Goal: Communication & Community: Answer question/provide support

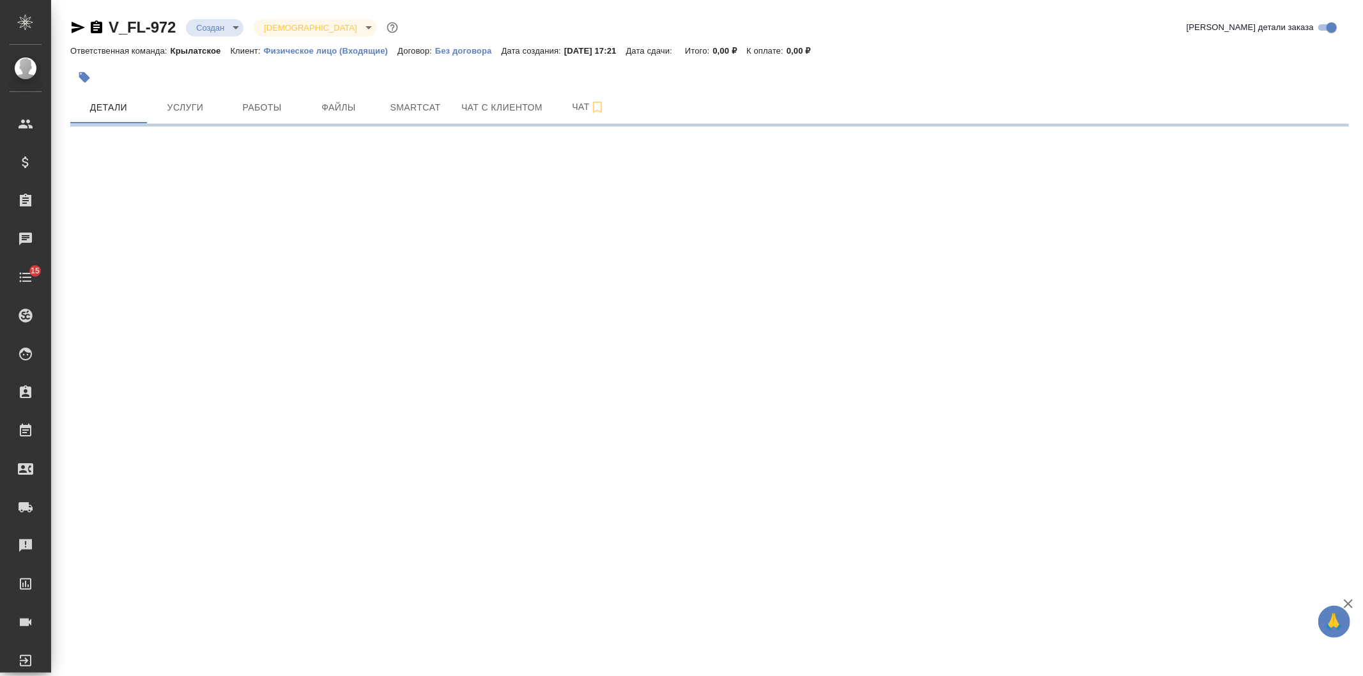
select select "RU"
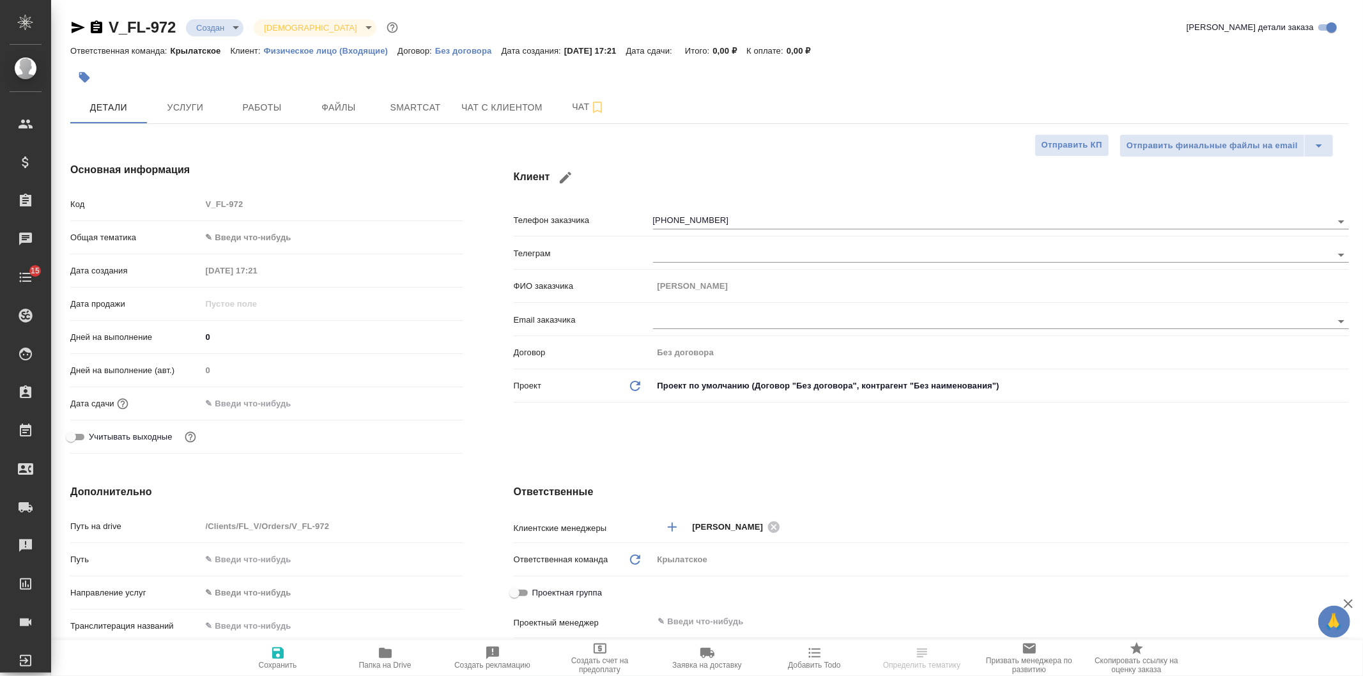
type textarea "x"
click at [464, 100] on span "Чат с клиентом" at bounding box center [501, 108] width 81 height 16
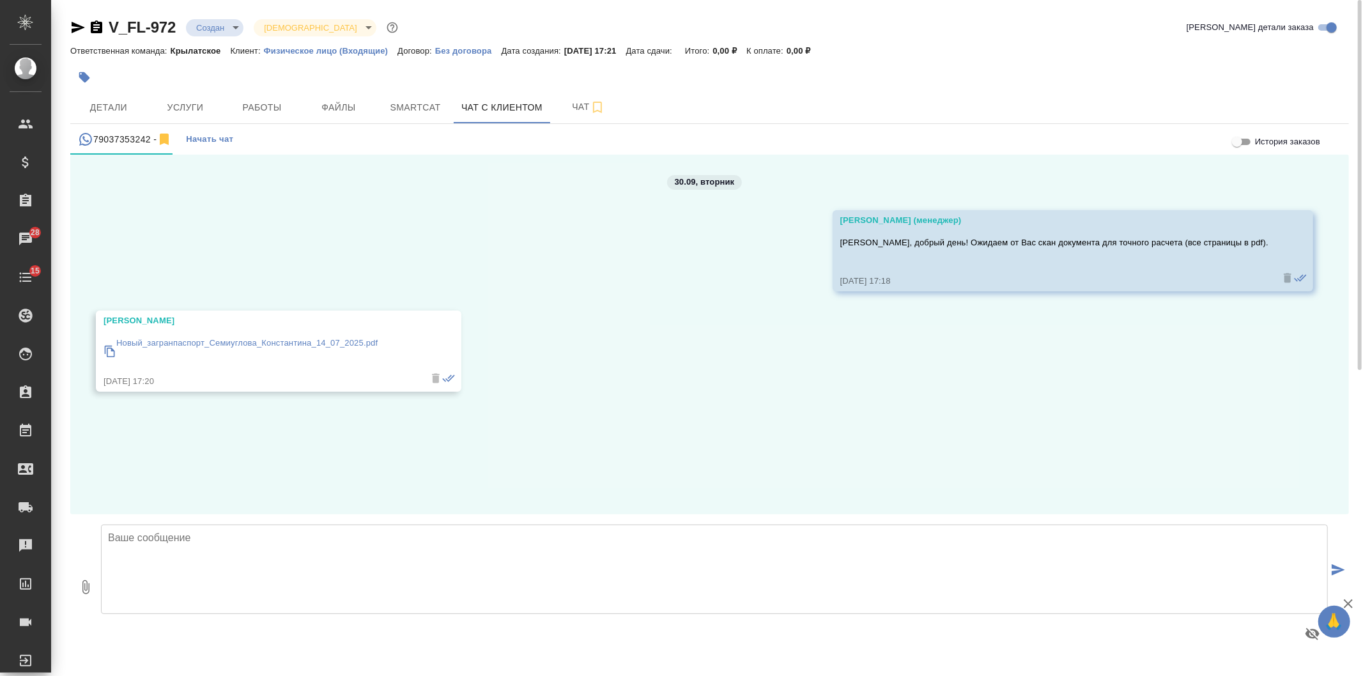
click at [251, 345] on p "Новый_загранпаспорт_Семиуглова_Константина_14_07_2025.pdf" at bounding box center [246, 343] width 261 height 13
click at [184, 98] on button "Услуги" at bounding box center [185, 107] width 77 height 32
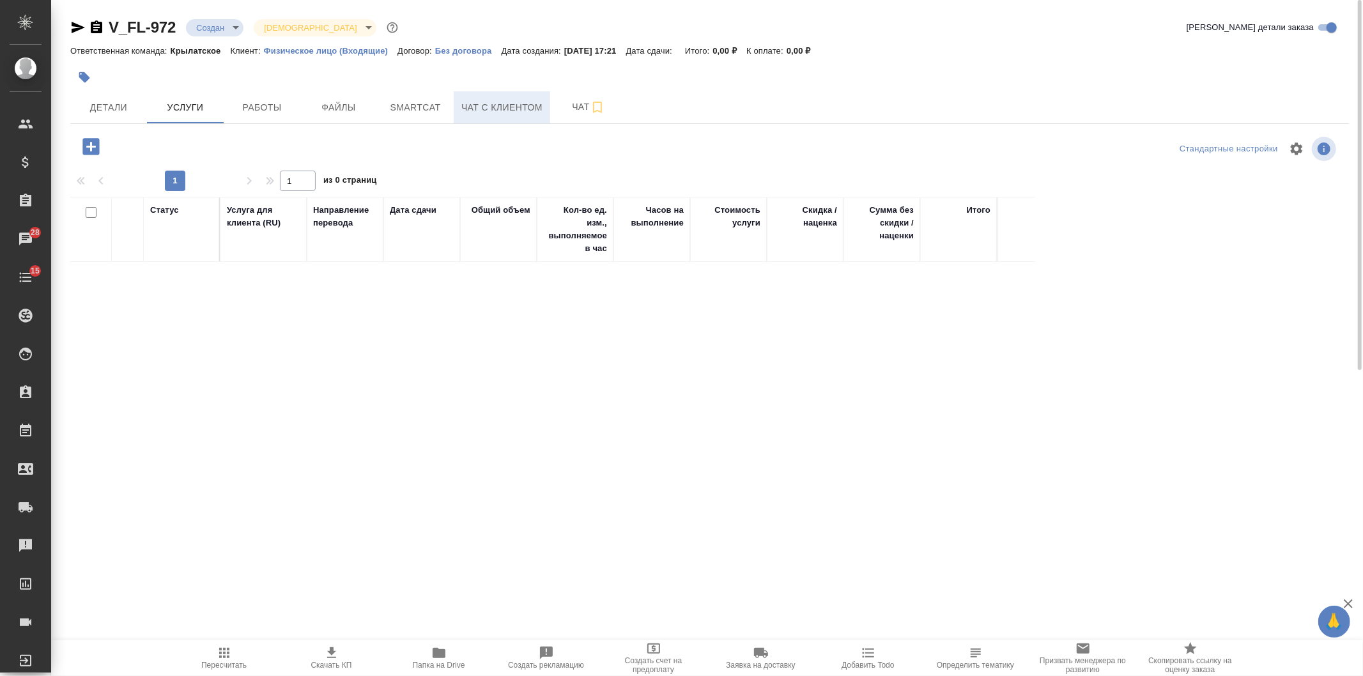
click at [532, 100] on span "Чат с клиентом" at bounding box center [501, 108] width 81 height 16
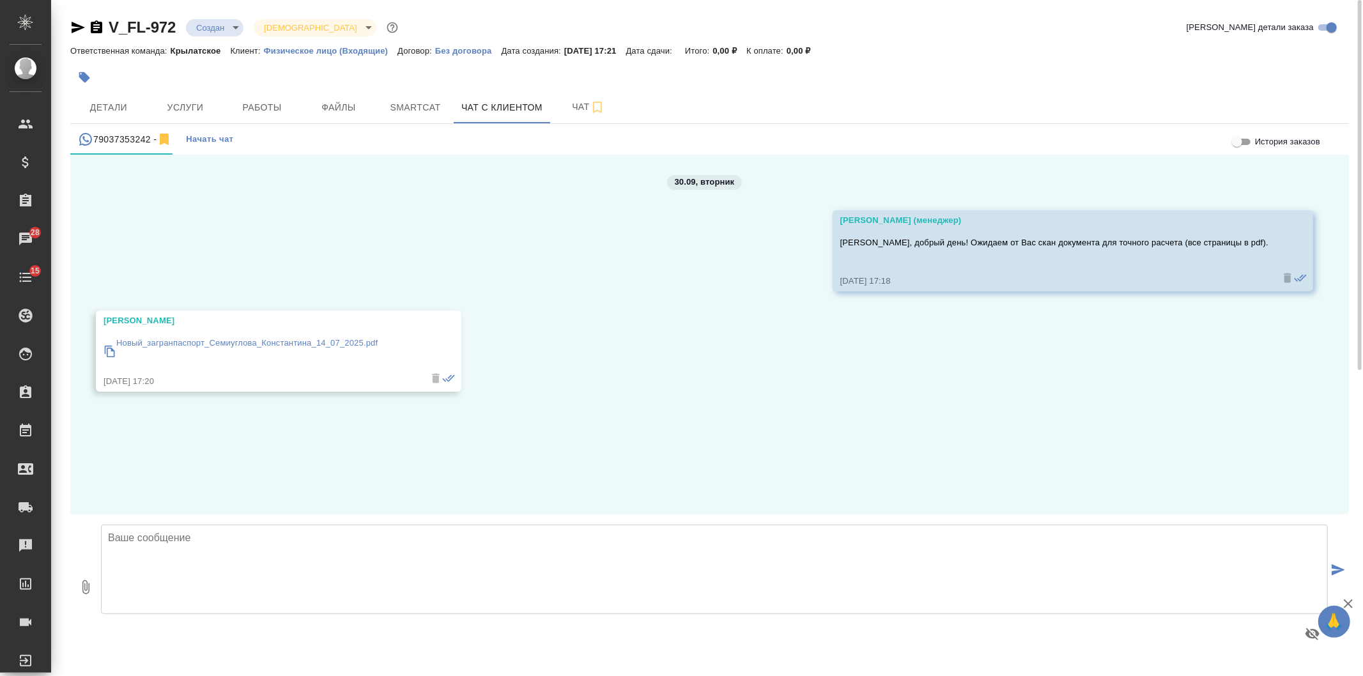
click at [157, 528] on textarea at bounding box center [714, 568] width 1226 height 89
type textarea "R"
click at [100, 28] on icon "button" at bounding box center [96, 26] width 11 height 13
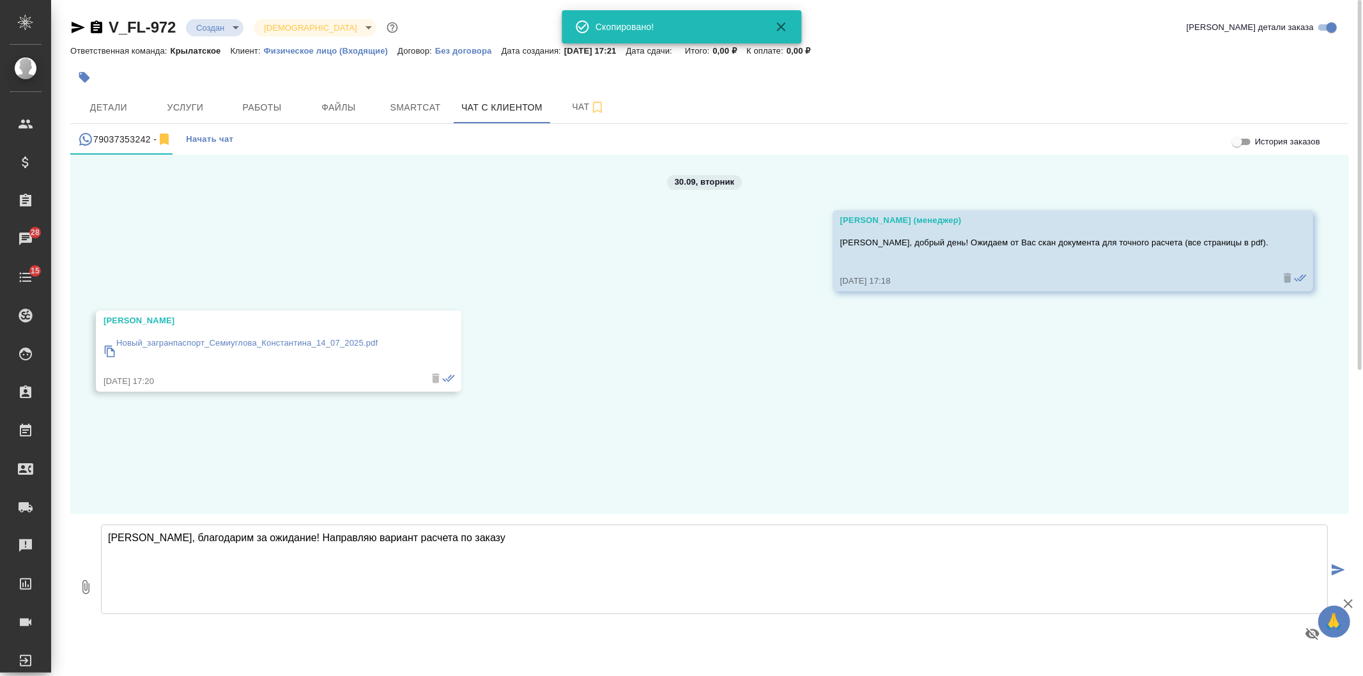
click at [539, 528] on textarea "Константин, благодарим за ожидание! Направляю вариант расчета по заказу" at bounding box center [714, 568] width 1226 height 89
paste textarea "V_FL-972"
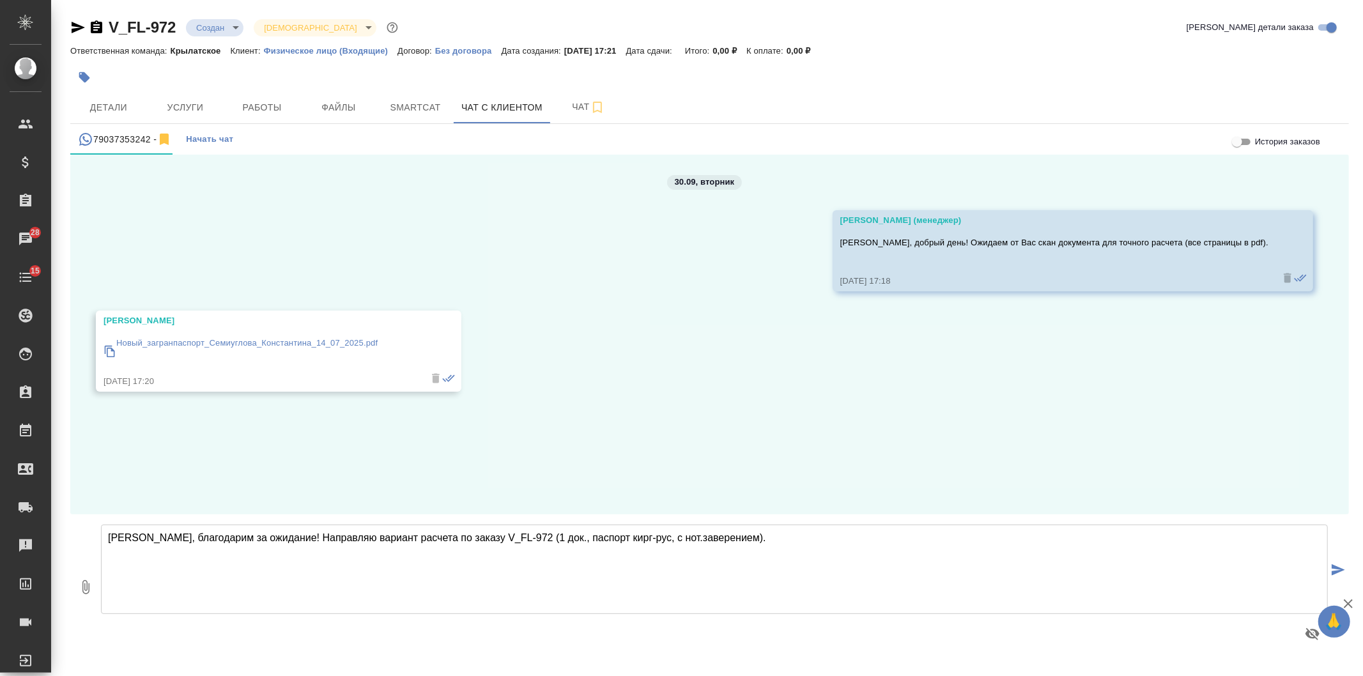
click at [208, 580] on textarea "[PERSON_NAME], благодарим за ожидание! Направляю вариант расчета по заказу V_FL…" at bounding box center [714, 568] width 1226 height 89
paste textarea "Тариф Стандарт, срочно: срок выполнения: 1 рабочий день, начиная со следующего …"
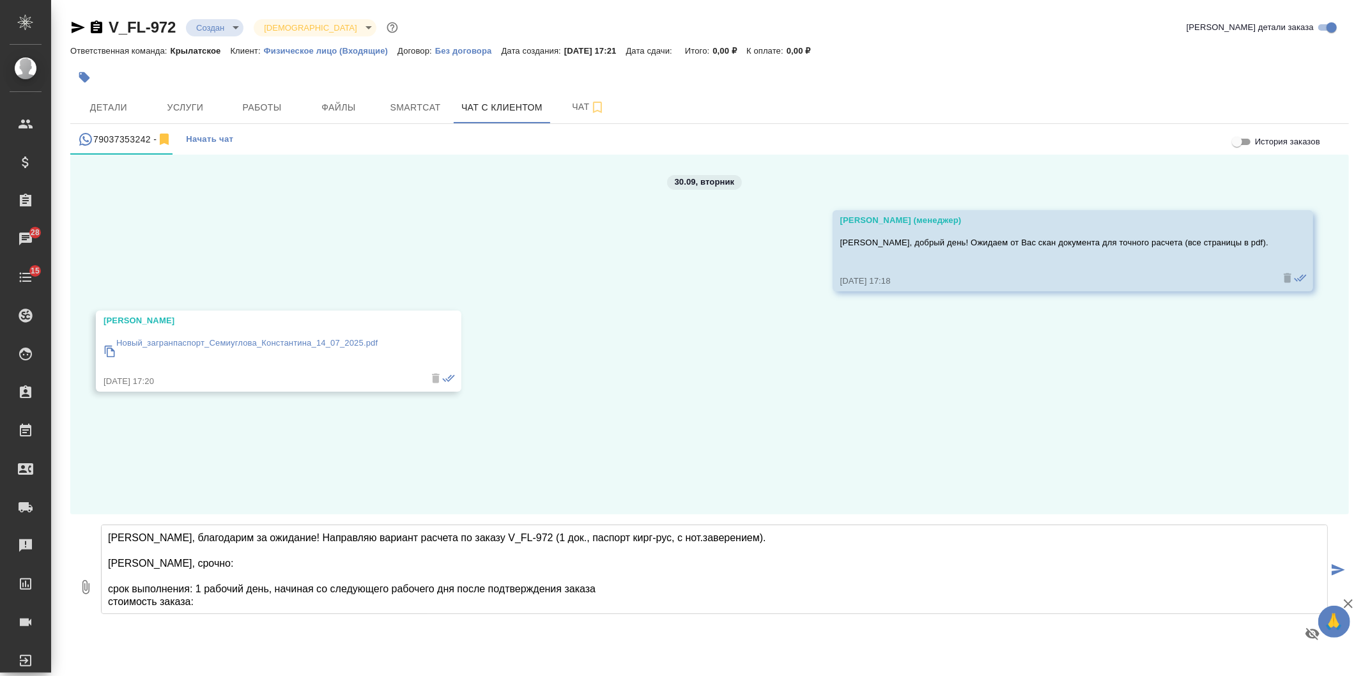
click at [233, 567] on textarea "Константин, благодарим за ожидание! Направляю вариант расчета по заказу V_FL-97…" at bounding box center [714, 568] width 1226 height 89
click at [192, 561] on textarea "Константин, благодарим за ожидание! Направляю вариант расчета по заказу V_FL-97…" at bounding box center [714, 568] width 1226 height 89
click at [202, 576] on textarea "Константин, благодарим за ожидание! Направляю вариант расчета по заказу V_FL-97…" at bounding box center [714, 568] width 1226 height 89
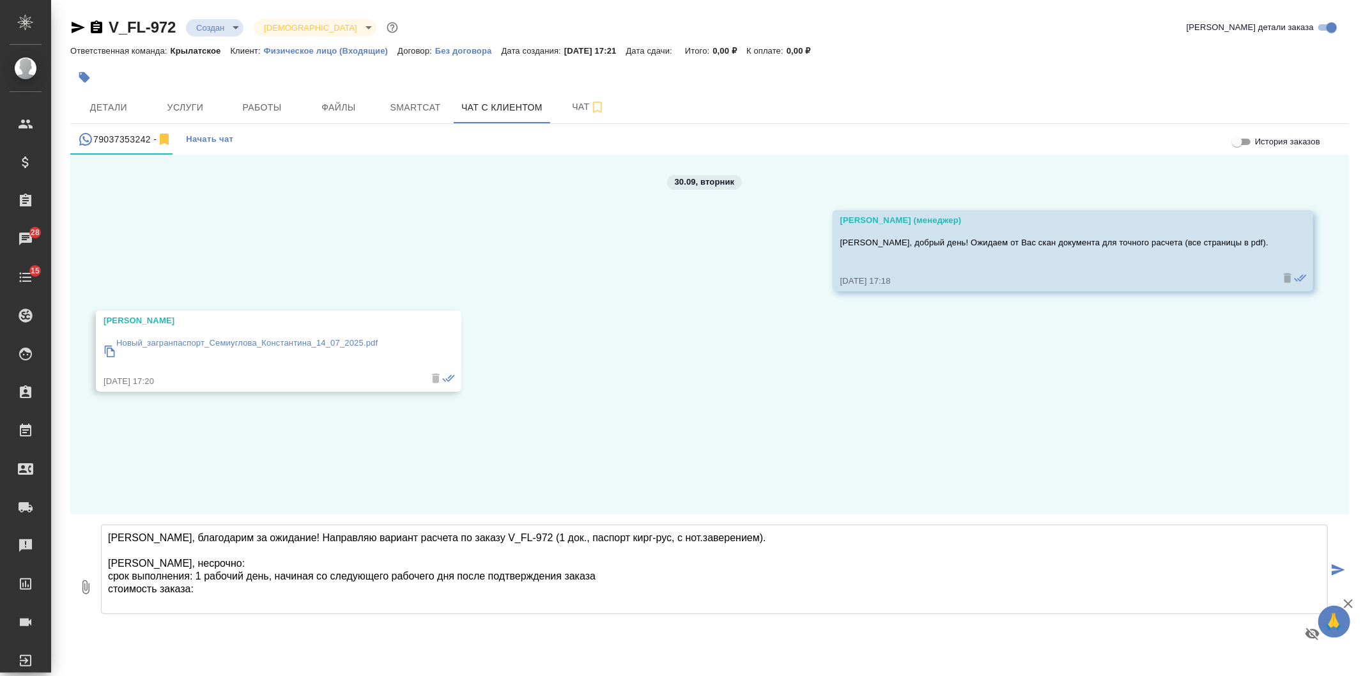
click at [523, 575] on textarea "Константин, благодарим за ожидание! Направляю вариант расчета по заказу V_FL-97…" at bounding box center [714, 568] width 1226 height 89
click at [256, 597] on textarea "Константин, благодарим за ожидание! Направляю вариант расчета по заказу V_FL-97…" at bounding box center [714, 568] width 1226 height 89
click at [249, 584] on textarea "Константин, благодарим за ожидание! Направляю вариант расчета по заказу V_FL-97…" at bounding box center [714, 568] width 1226 height 89
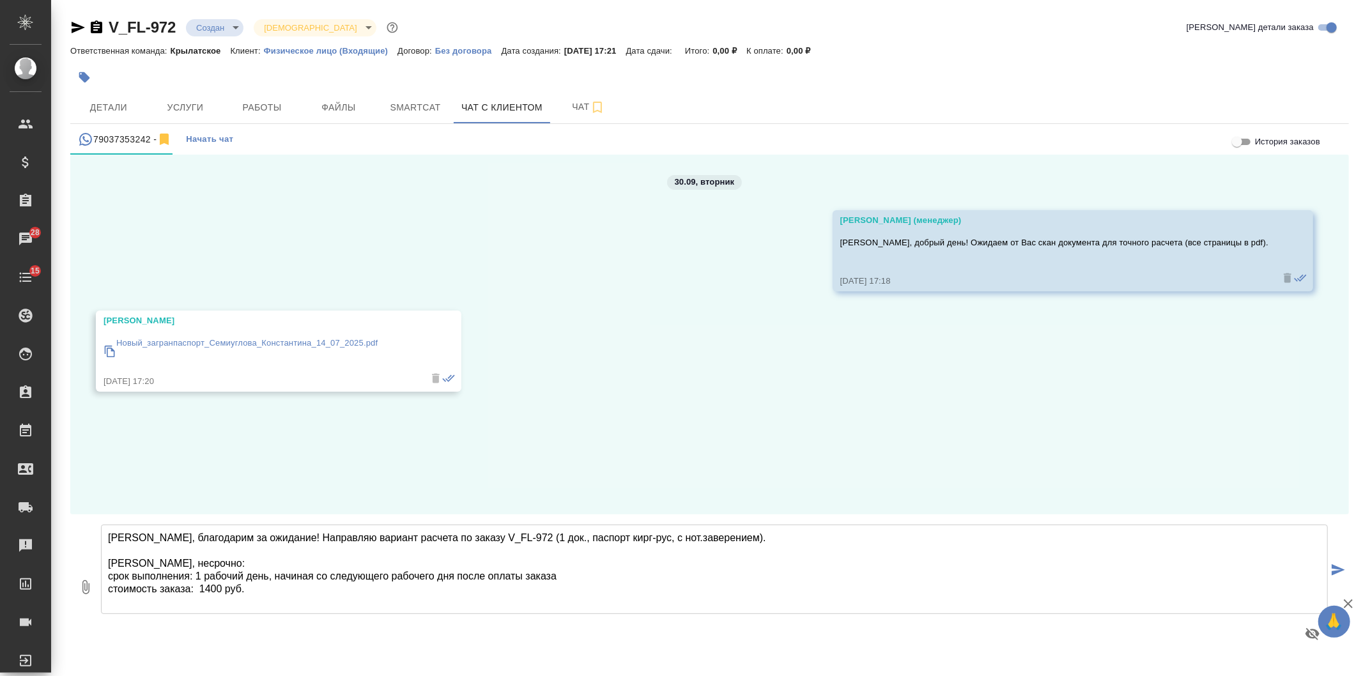
click at [243, 608] on textarea "Константин, благодарим за ожидание! Направляю вариант расчета по заказу V_FL-97…" at bounding box center [714, 568] width 1226 height 89
paste textarea "Если расчет Вам подходит, направляю данные для оплаты заказа на нашем сайте. Но…"
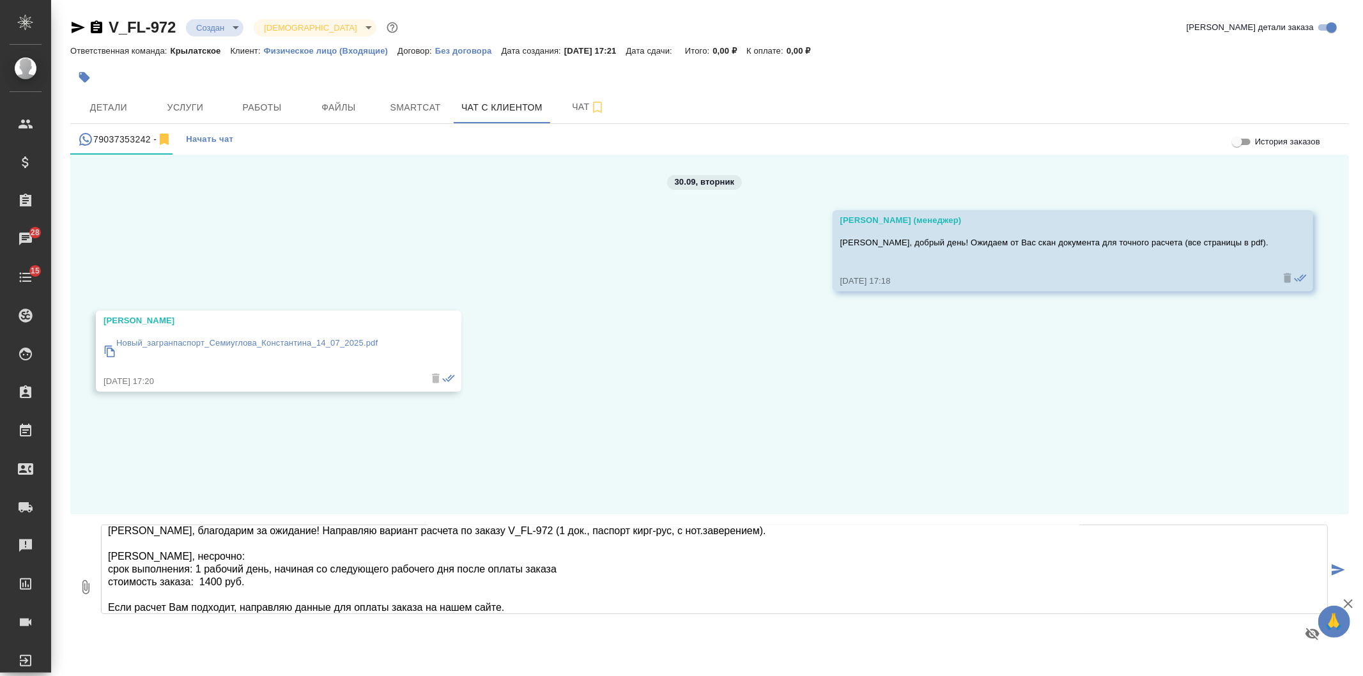
scroll to position [58, 0]
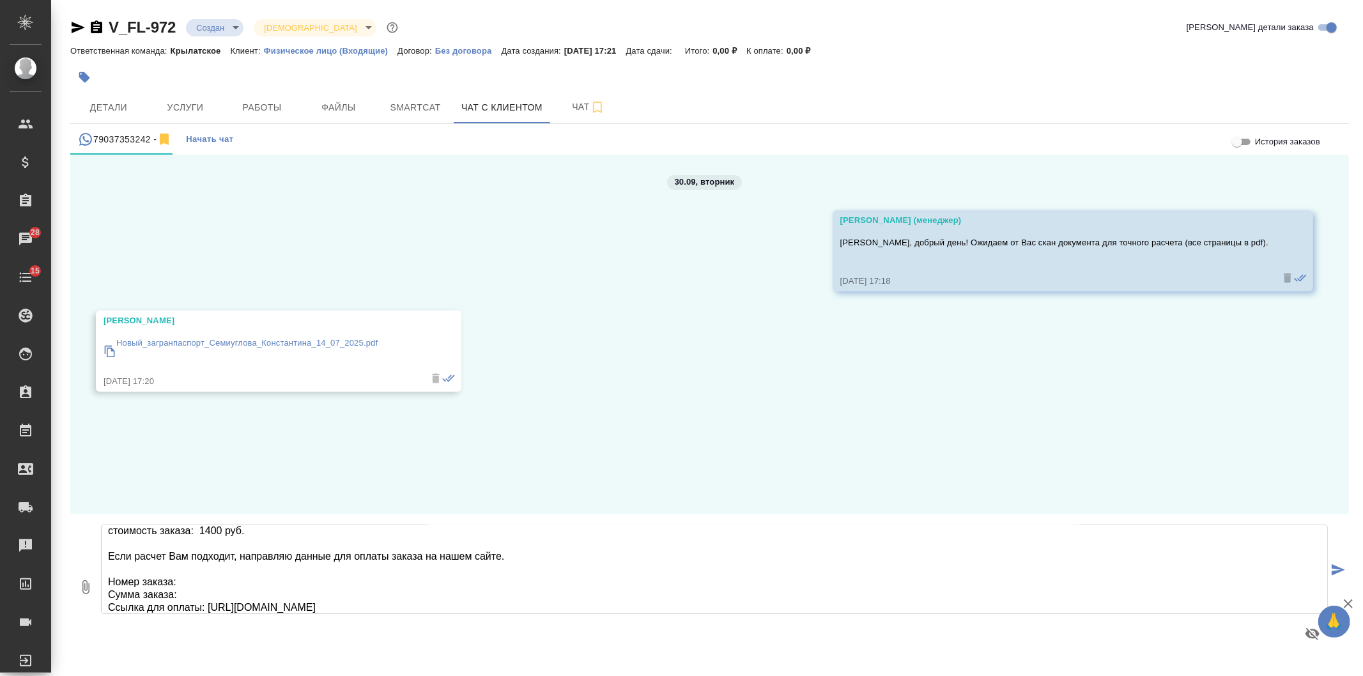
click at [178, 572] on textarea "Константин, благодарим за ожидание! Направляю вариант расчета по заказу V_FL-97…" at bounding box center [714, 568] width 1226 height 89
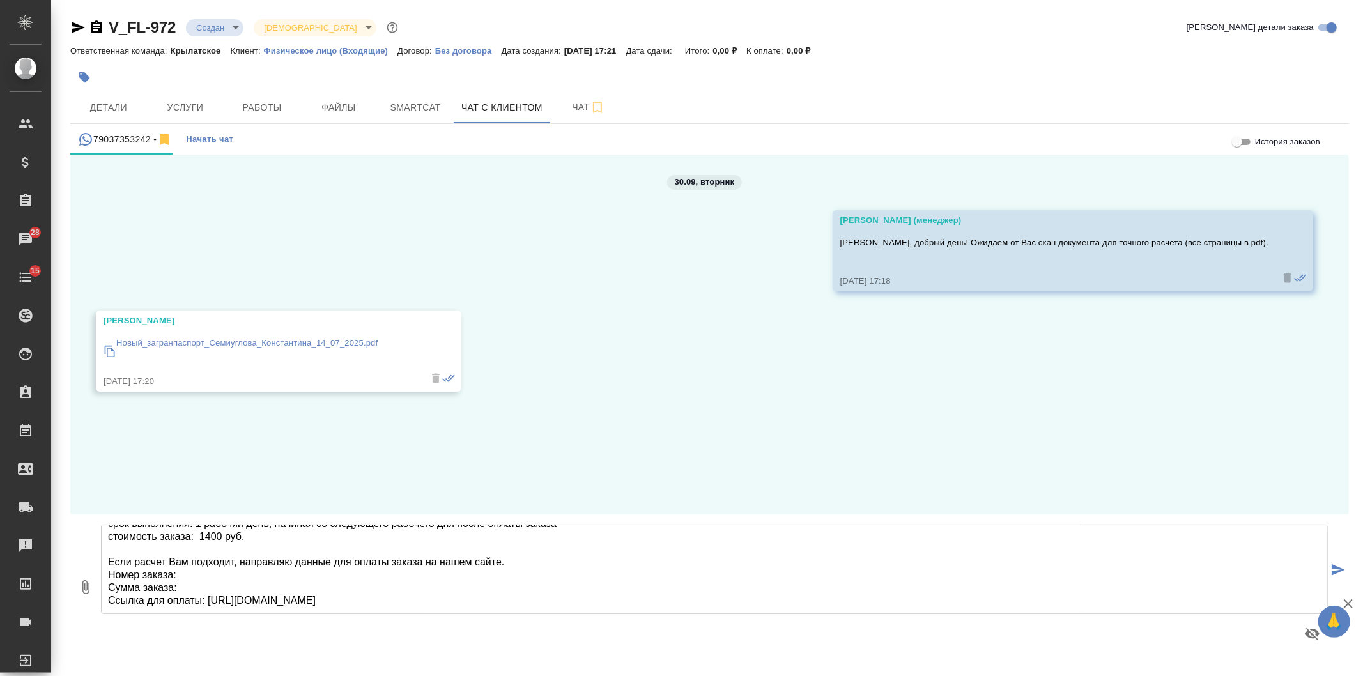
scroll to position [52, 0]
click at [91, 26] on icon "button" at bounding box center [96, 26] width 11 height 13
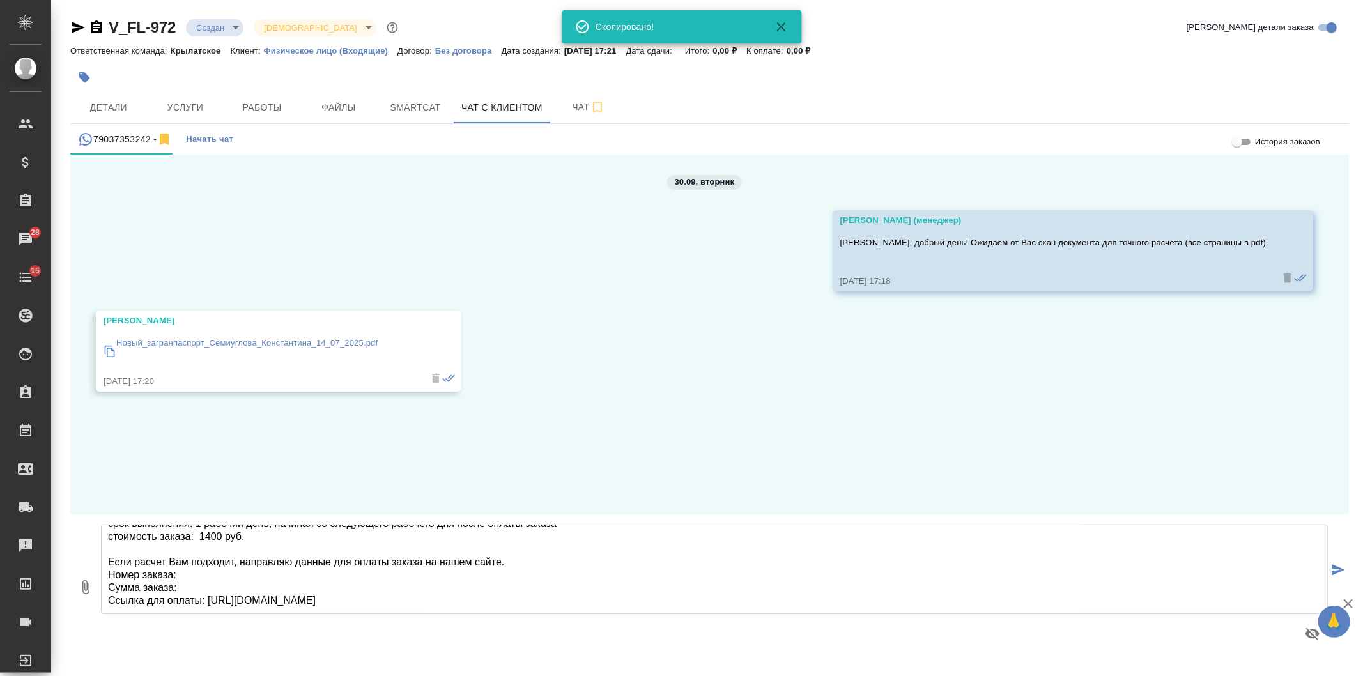
click at [187, 570] on textarea "Константин, благодарим за ожидание! Направляю вариант расчета по заказу V_FL-97…" at bounding box center [714, 568] width 1226 height 89
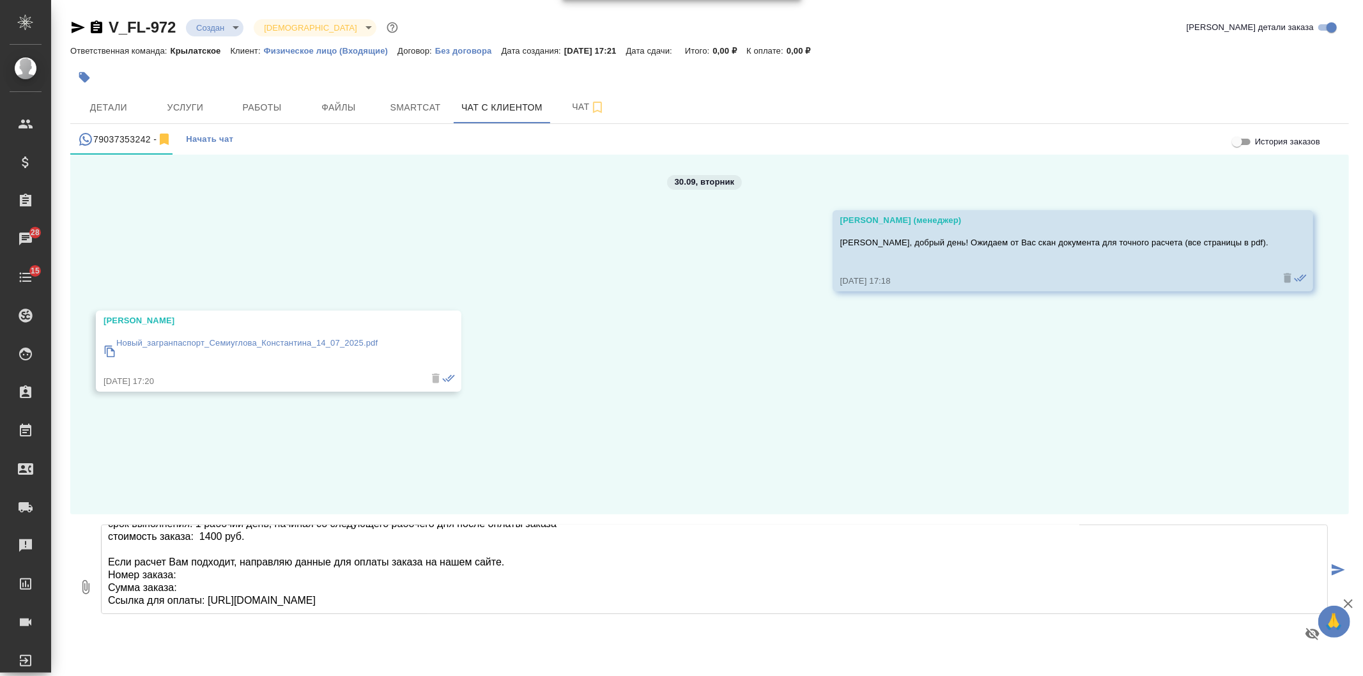
paste textarea "V_FL-972"
click at [182, 592] on textarea "Константин, благодарим за ожидание! Направляю вариант расчета по заказу V_FL-97…" at bounding box center [714, 568] width 1226 height 89
drag, startPoint x: 441, startPoint y: 604, endPoint x: 92, endPoint y: 569, distance: 350.5
click at [92, 569] on div "0 Константин, благодарим за ожидание! Направляю вариант расчета по заказу V_FL-…" at bounding box center [709, 586] width 1278 height 145
drag, startPoint x: 142, startPoint y: 570, endPoint x: 276, endPoint y: 595, distance: 135.9
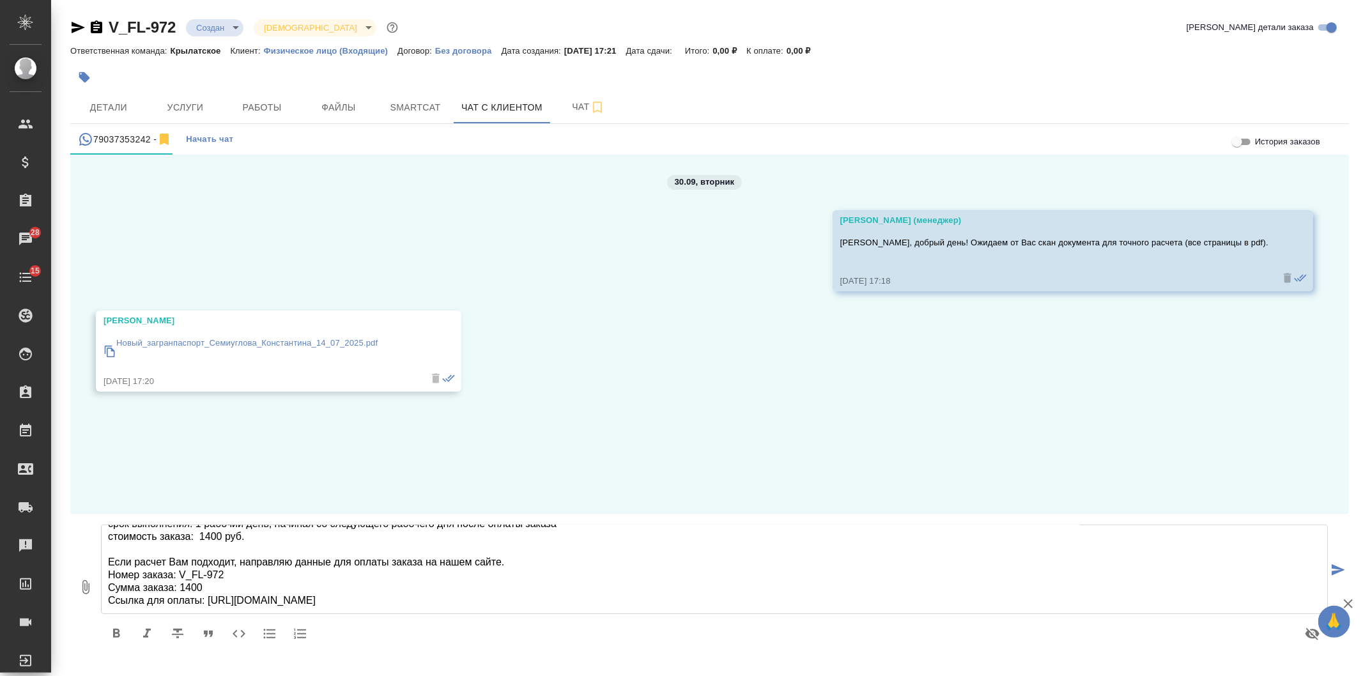
click at [143, 570] on textarea "Константин, благодарим за ожидание! Направляю вариант расчета по заказу V_FL-97…" at bounding box center [714, 568] width 1226 height 89
click at [408, 605] on textarea "Константин, благодарим за ожидание! Направляю вариант расчета по заказу V_FL-97…" at bounding box center [714, 568] width 1226 height 89
drag, startPoint x: 422, startPoint y: 602, endPoint x: 109, endPoint y: 577, distance: 313.9
click at [109, 577] on textarea "Константин, благодарим за ожидание! Направляю вариант расчета по заказу V_FL-97…" at bounding box center [714, 568] width 1226 height 89
click at [271, 636] on icon "button" at bounding box center [269, 633] width 15 height 15
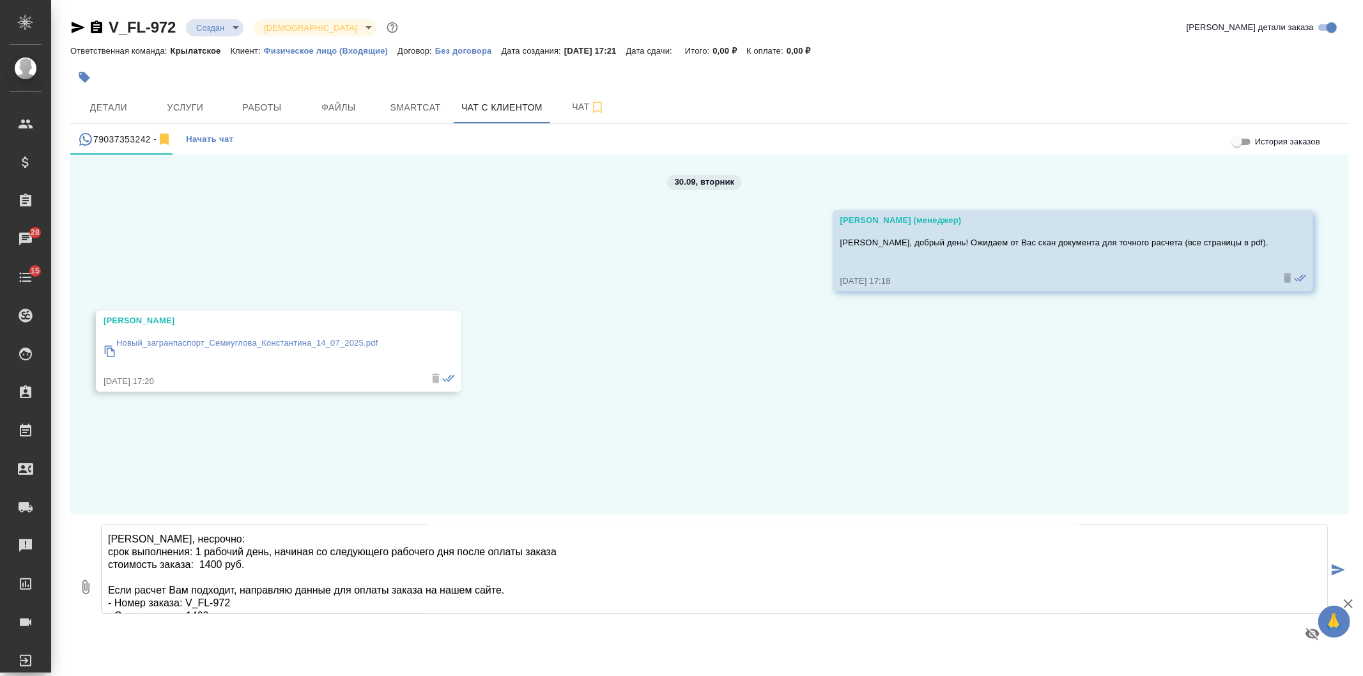
scroll to position [0, 0]
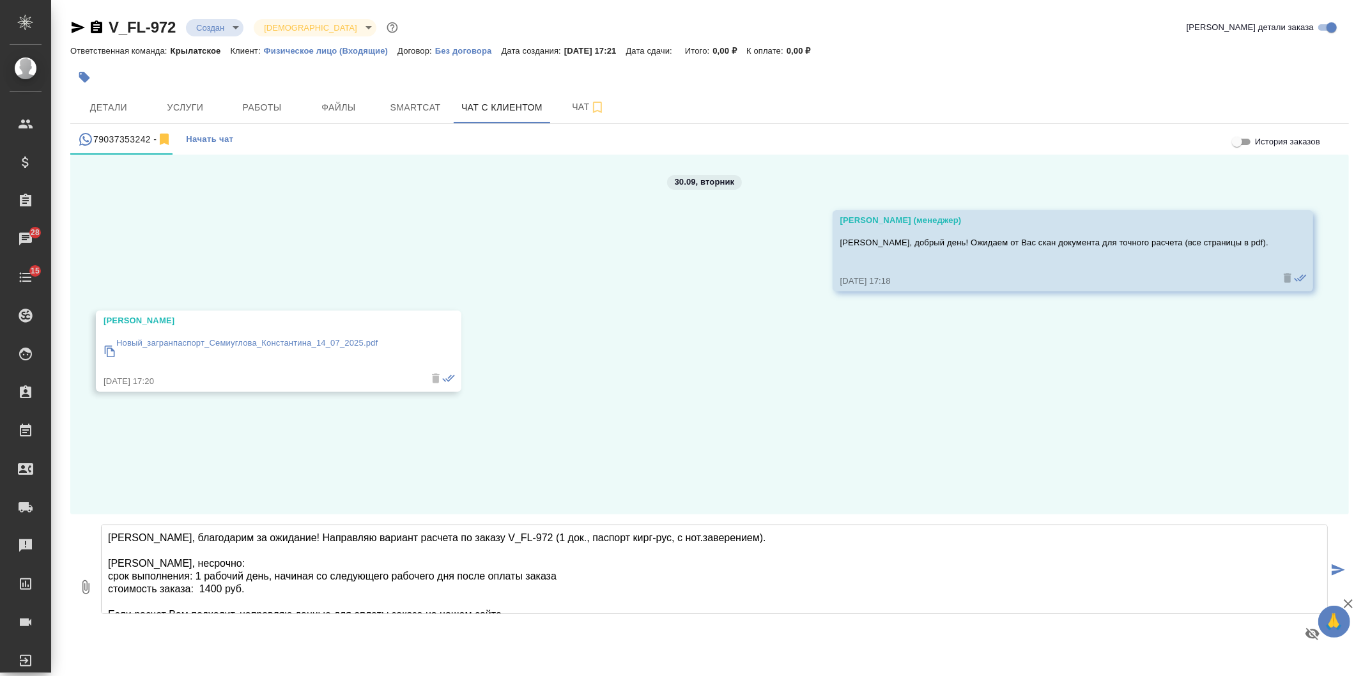
drag, startPoint x: 252, startPoint y: 590, endPoint x: 96, endPoint y: 576, distance: 155.9
click at [96, 576] on div "0 Константин, благодарим за ожидание! Направляю вариант расчета по заказу V_FL-…" at bounding box center [709, 586] width 1278 height 145
click at [275, 629] on icon "button" at bounding box center [269, 633] width 15 height 15
type textarea "Константин, благодарим за ожидание! Направляю вариант расчета по заказу V_FL-97…"
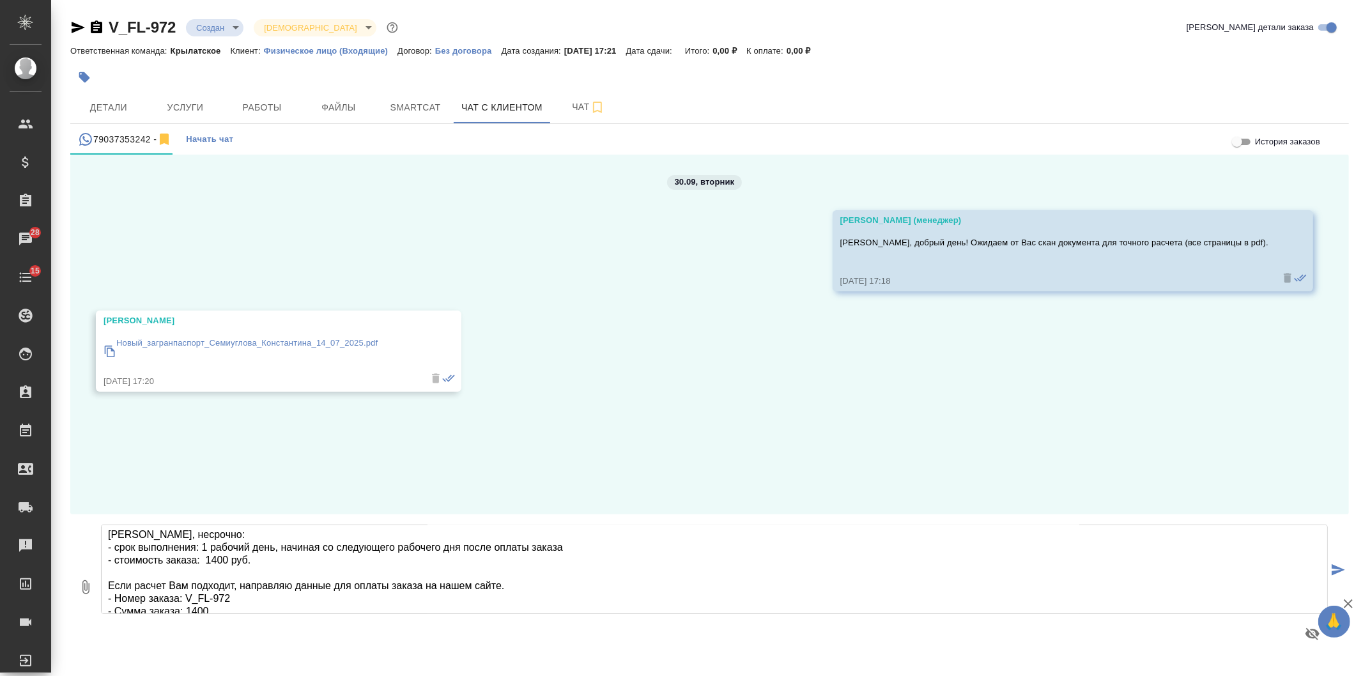
scroll to position [52, 0]
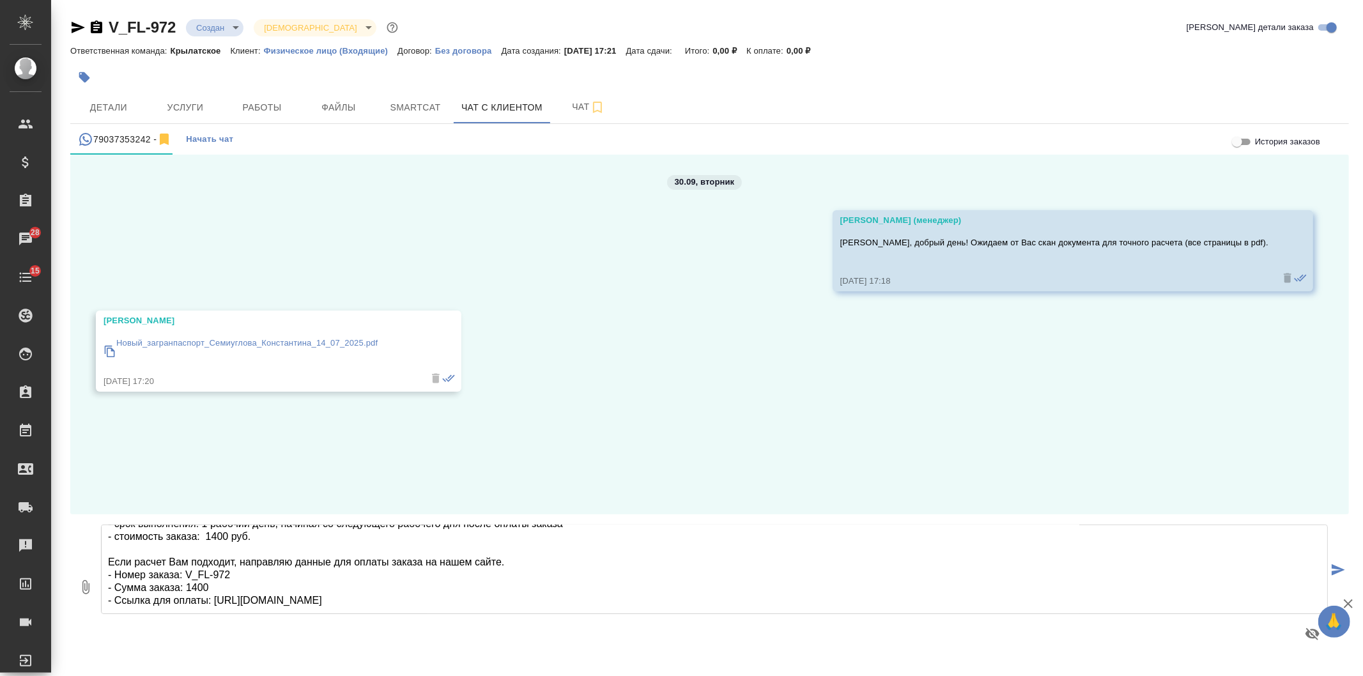
click at [1337, 564] on icon "submit" at bounding box center [1337, 569] width 13 height 11
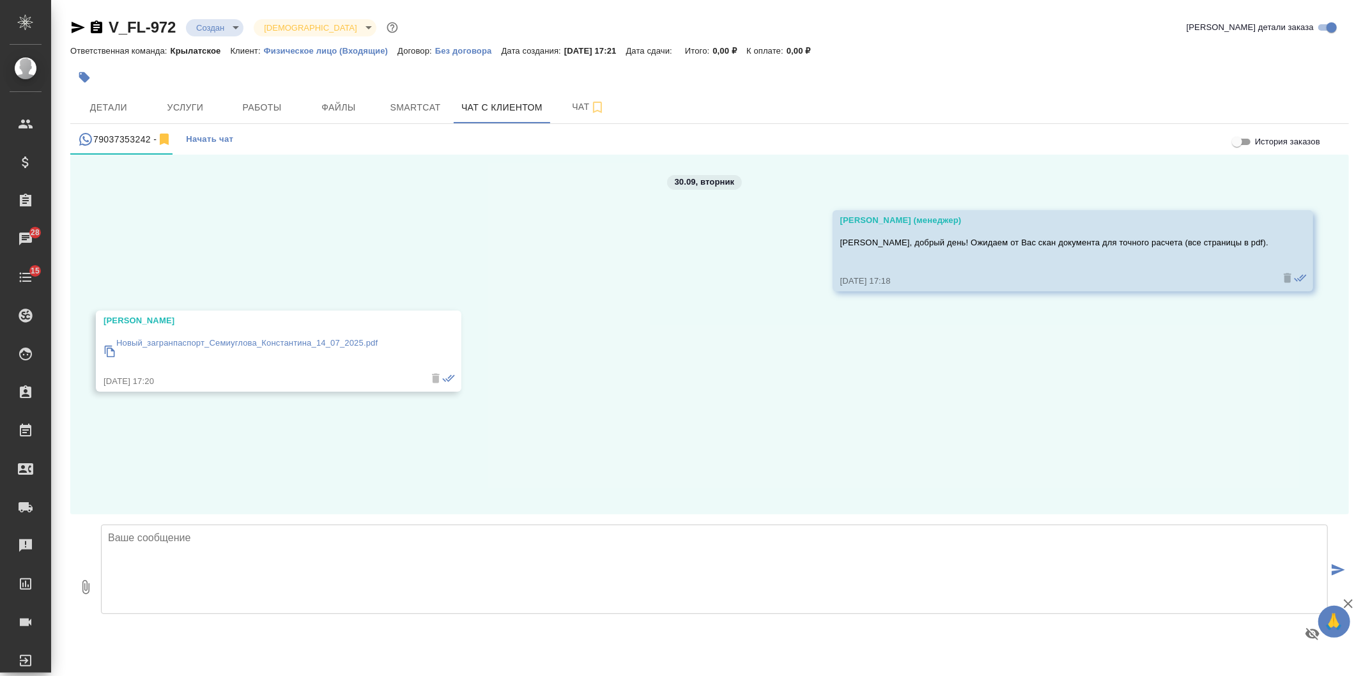
scroll to position [0, 0]
click at [88, 77] on icon "button" at bounding box center [84, 77] width 11 height 11
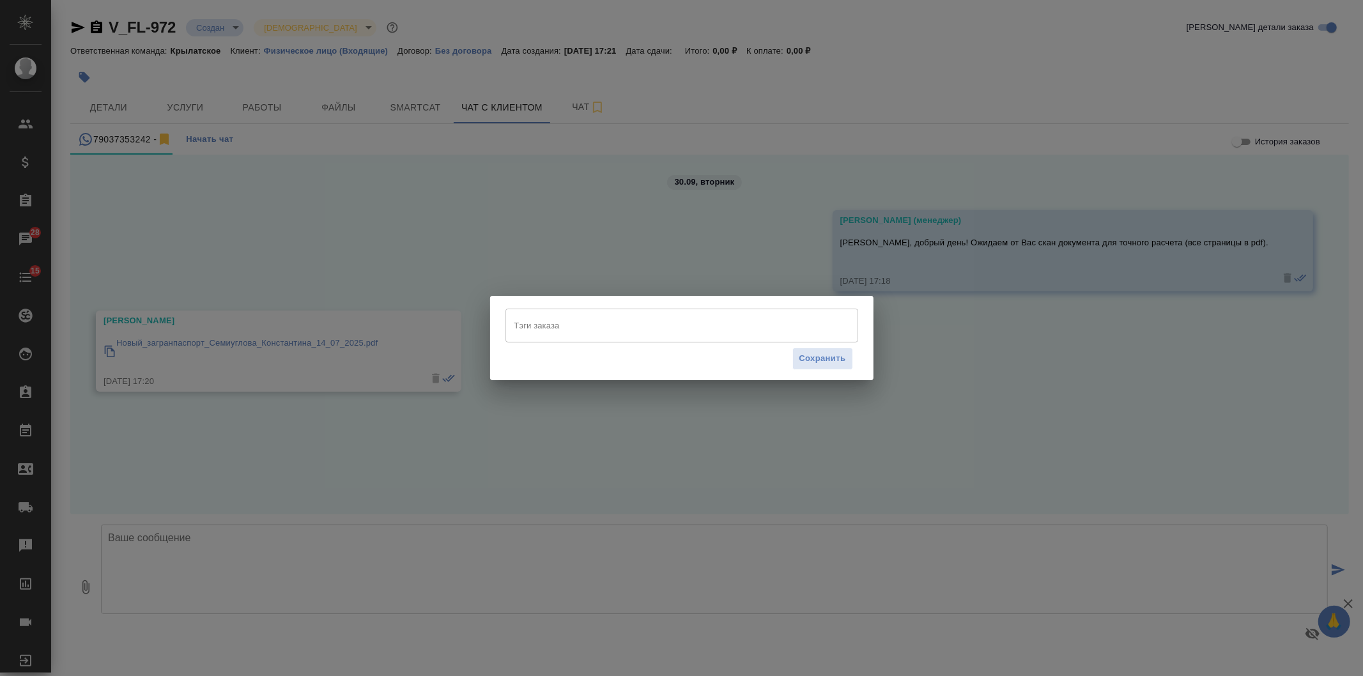
click at [666, 333] on input "Тэги заказа" at bounding box center [669, 325] width 317 height 22
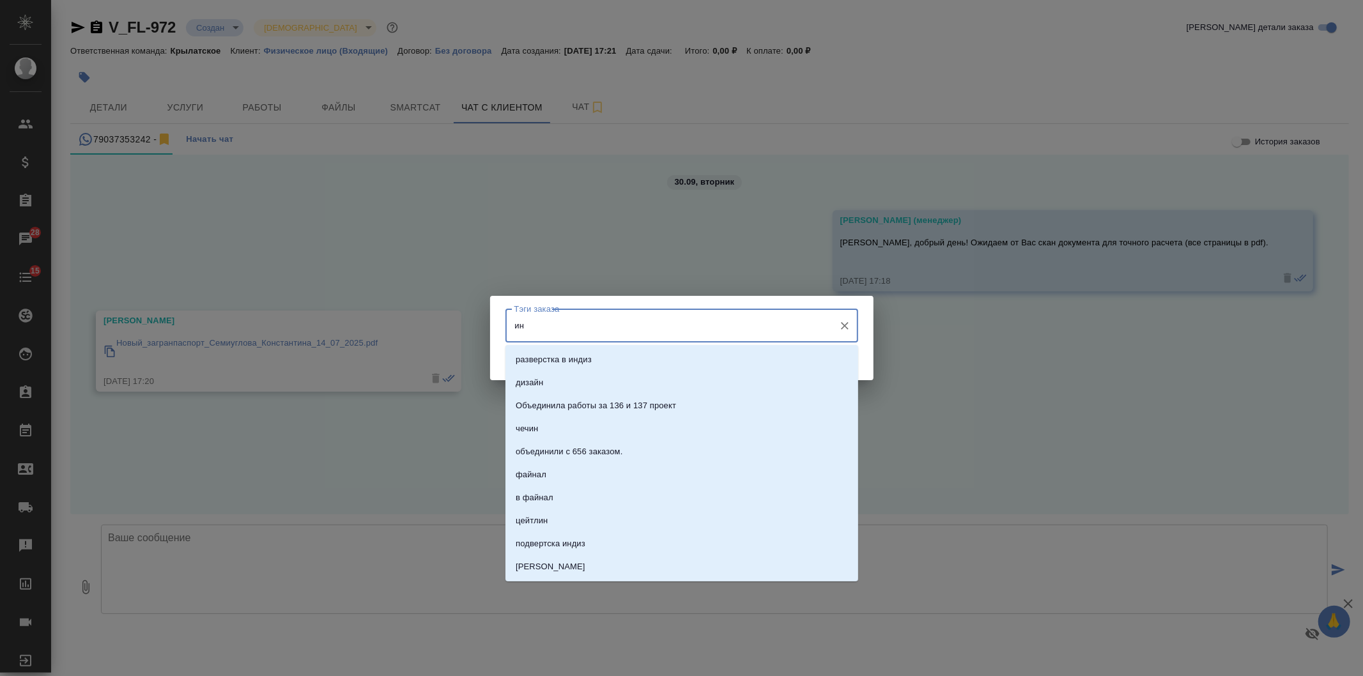
type input "ин."
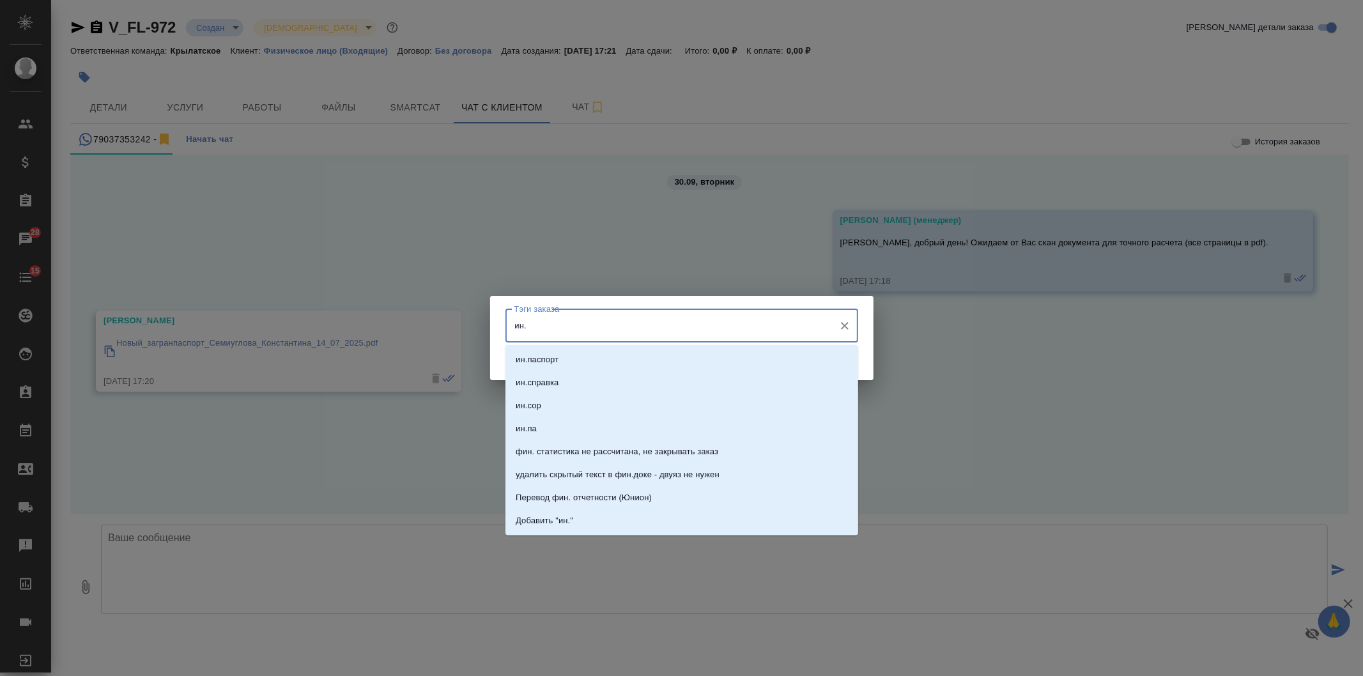
click at [659, 347] on div "ин.паспорт ин.справка ин.сор ин.па фин. статистика не рассчитана, не закрывать …" at bounding box center [681, 440] width 353 height 190
click at [658, 353] on li "ин.паспорт" at bounding box center [681, 359] width 353 height 23
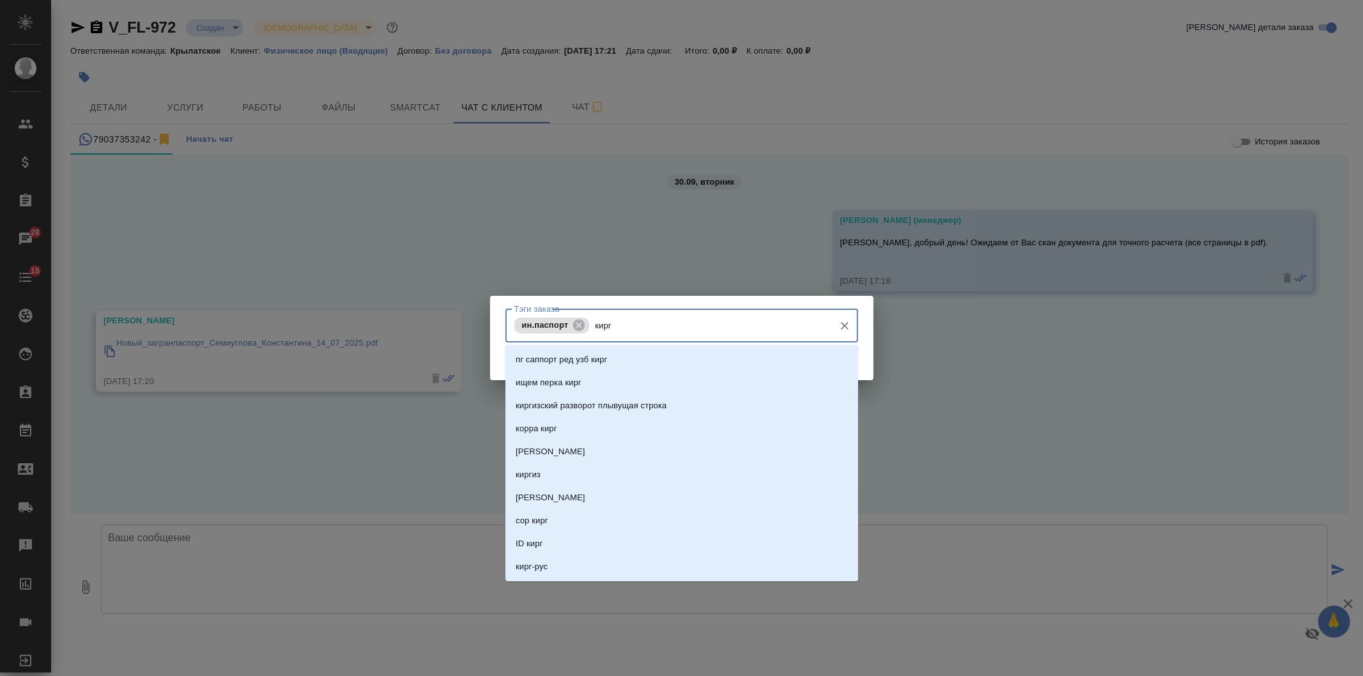
type input "кирг-"
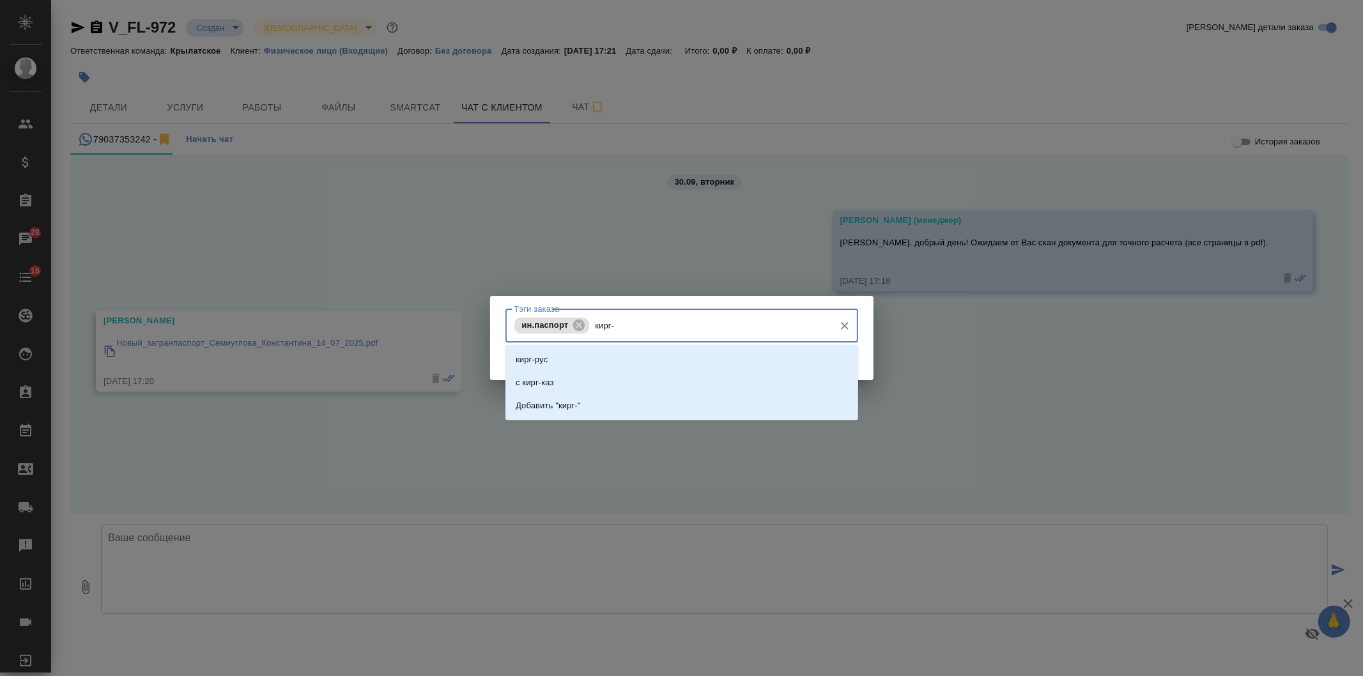
click at [658, 353] on li "кирг-рус" at bounding box center [681, 359] width 353 height 23
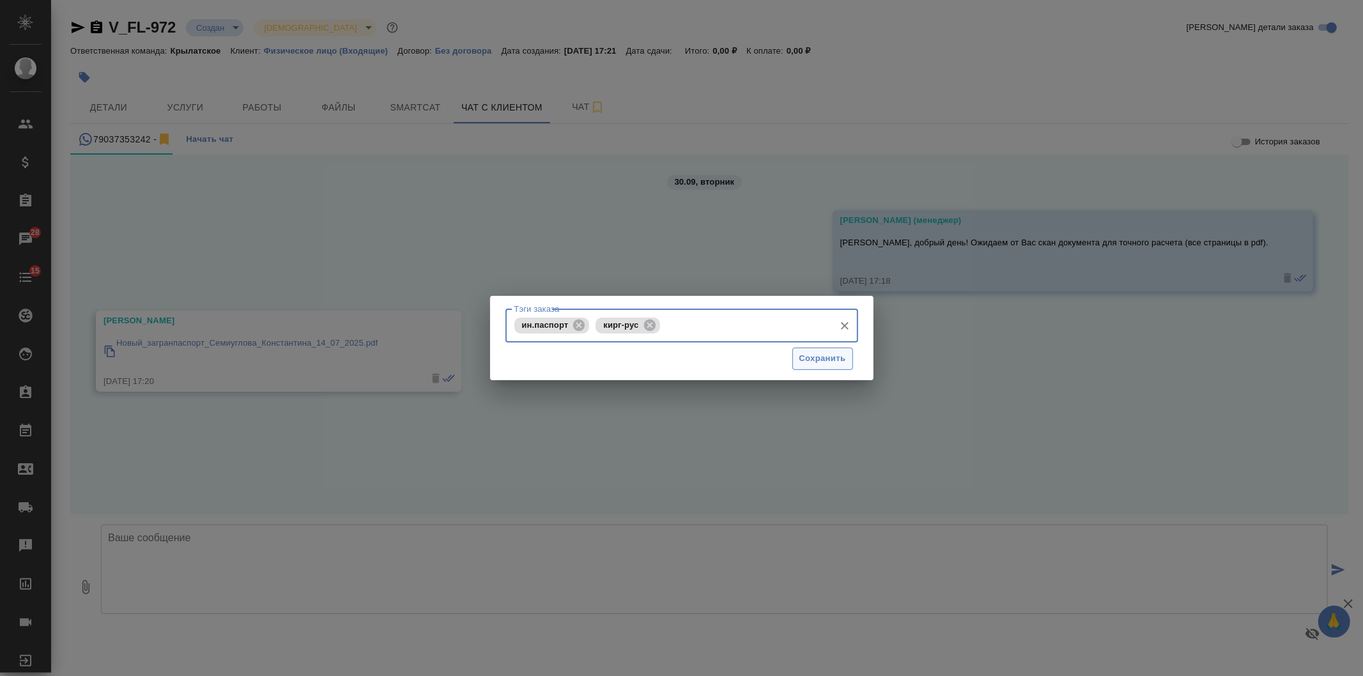
click at [820, 362] on span "Сохранить" at bounding box center [822, 358] width 47 height 15
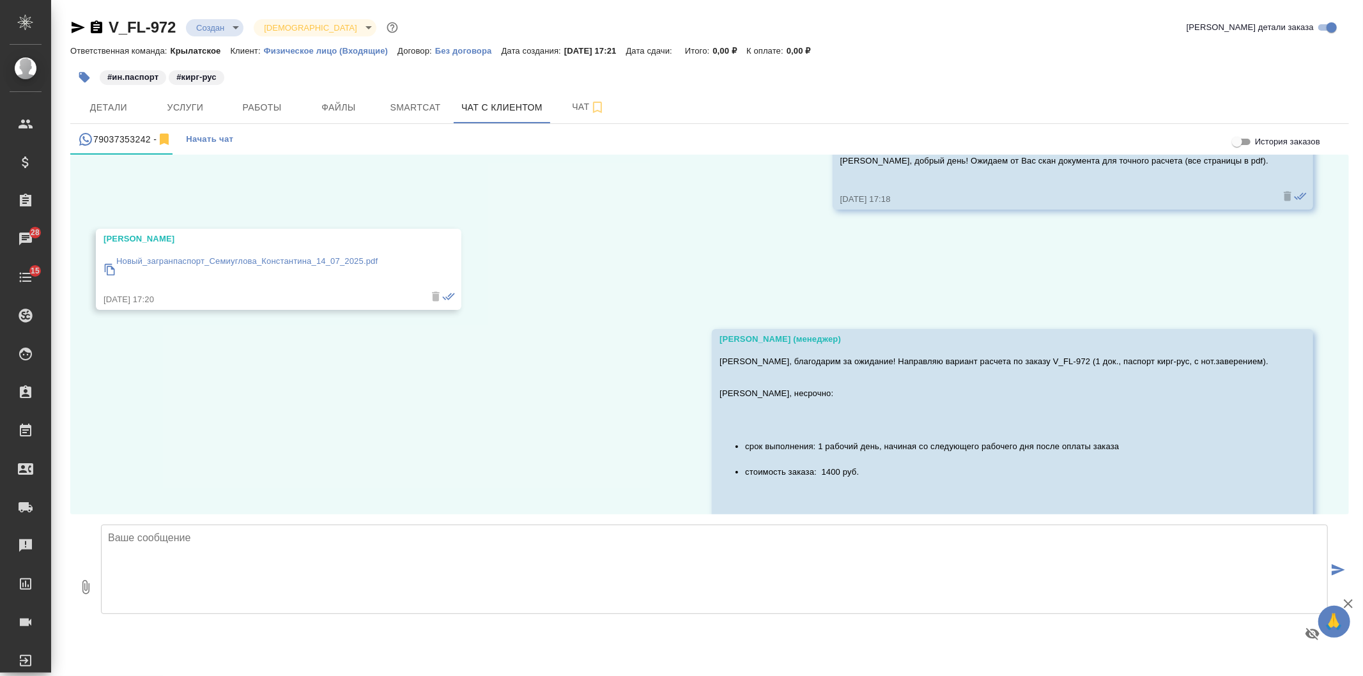
scroll to position [271, 0]
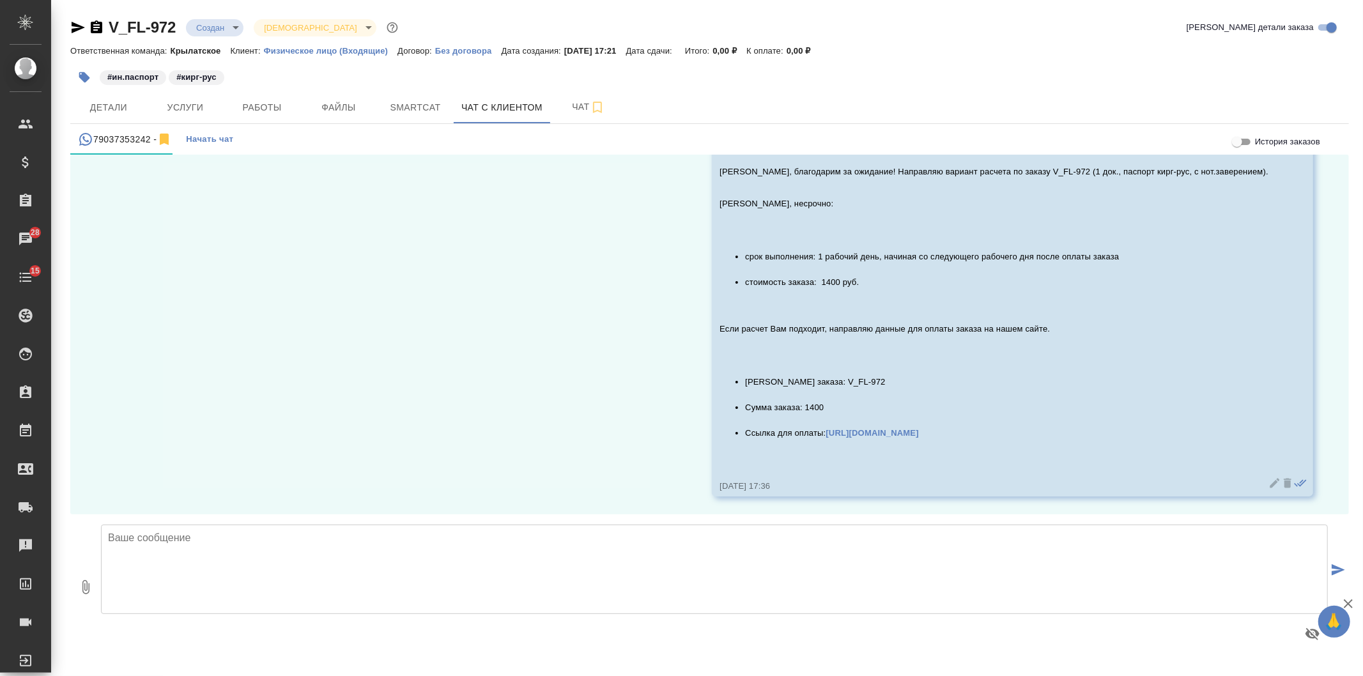
click at [1268, 480] on icon at bounding box center [1274, 483] width 13 height 13
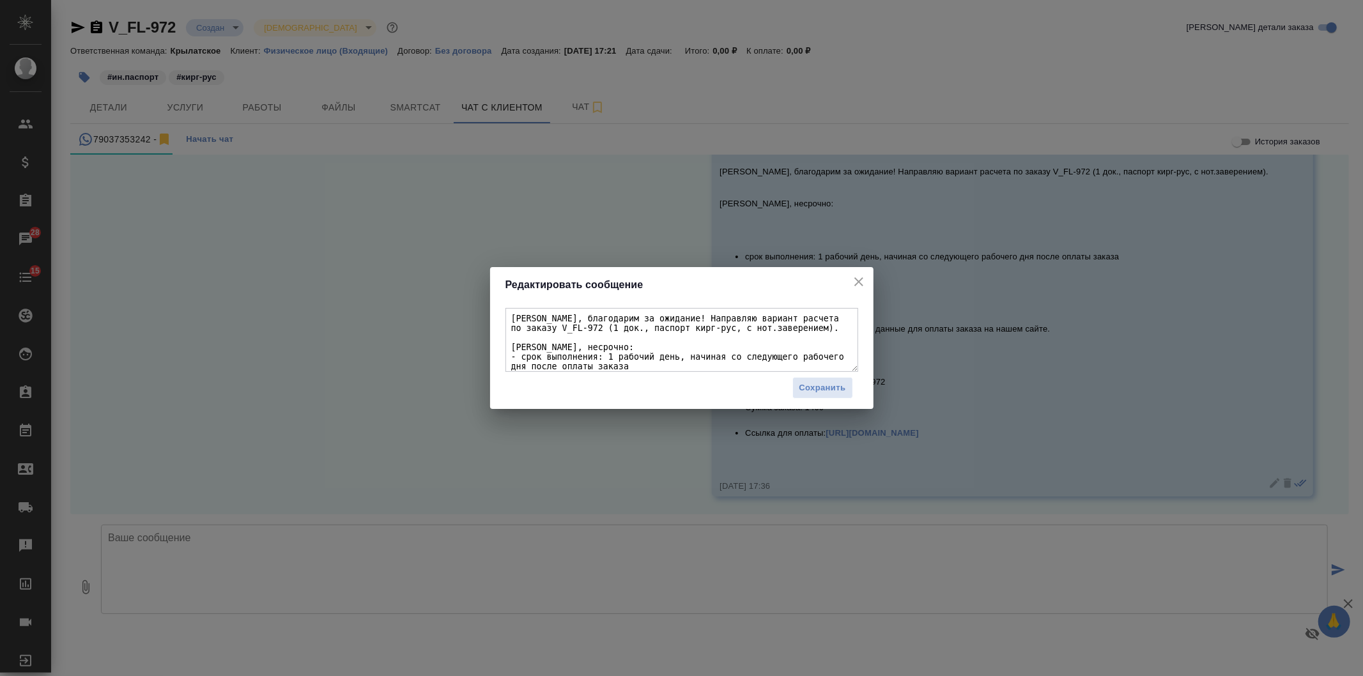
click at [683, 342] on textarea "Константин, благодарим за ожидание! Направляю вариант расчета по заказу V_FL-97…" at bounding box center [681, 340] width 353 height 64
click at [634, 353] on textarea "Константин, благодарим за ожидание! Направляю вариант расчета по заказу V_FL-97…" at bounding box center [681, 340] width 353 height 64
click at [854, 279] on icon "close" at bounding box center [858, 281] width 15 height 15
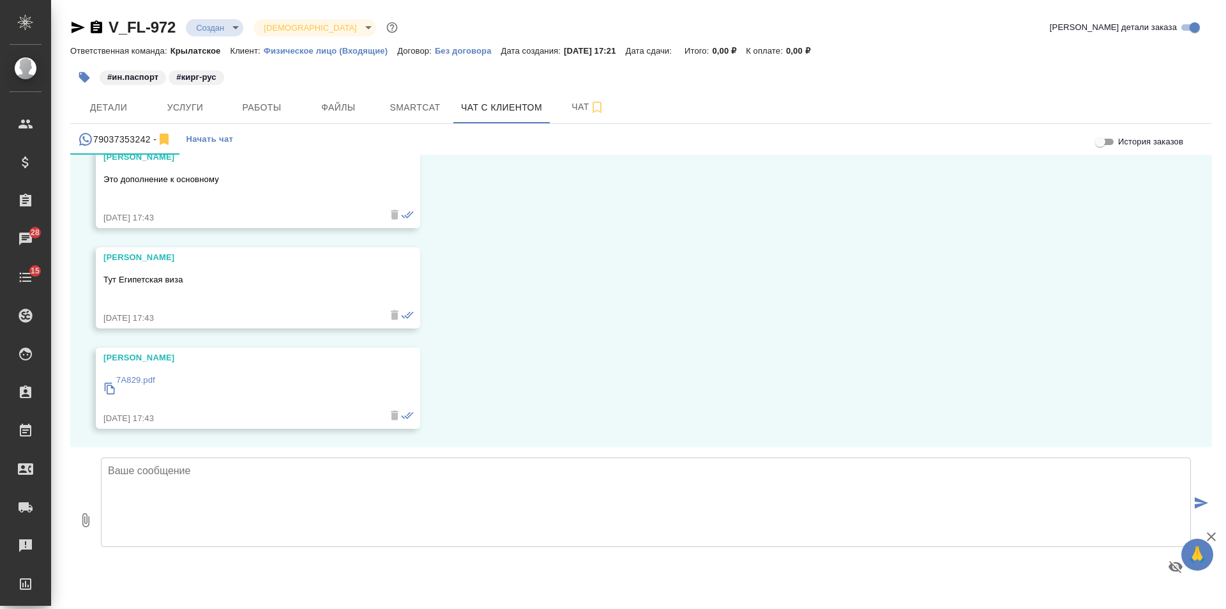
scroll to position [841, 0]
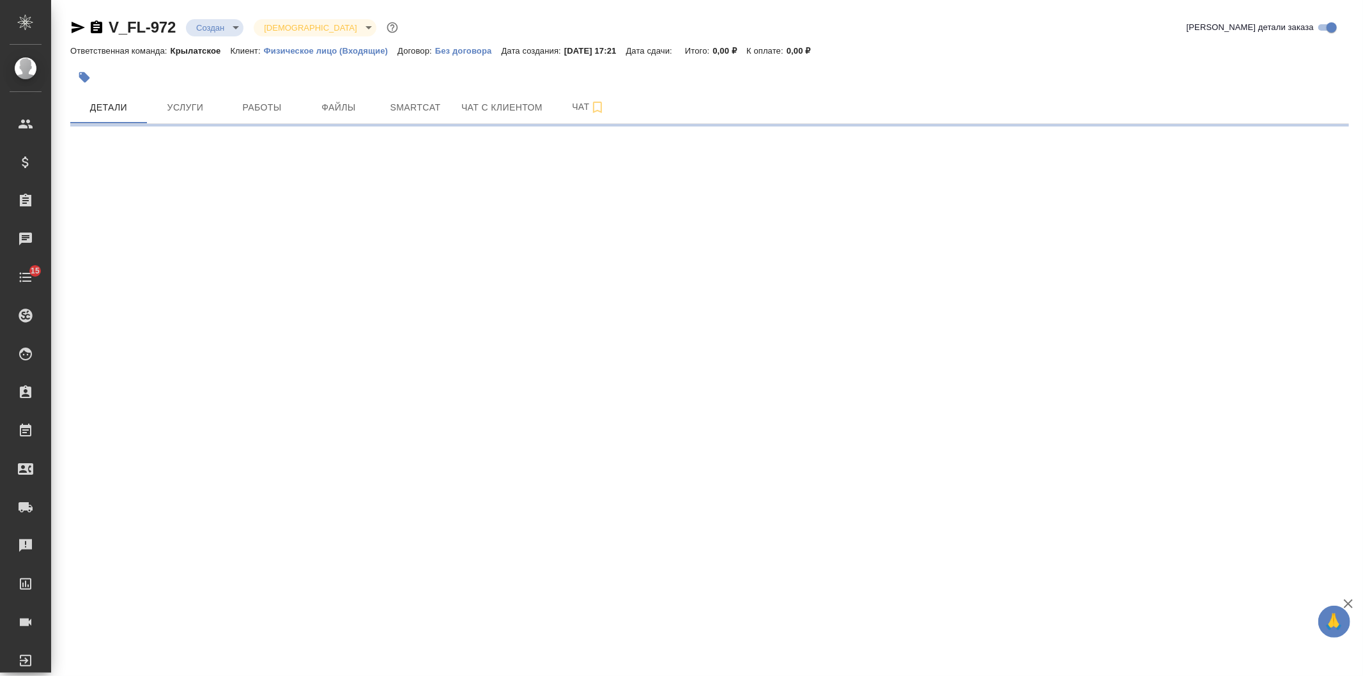
select select "RU"
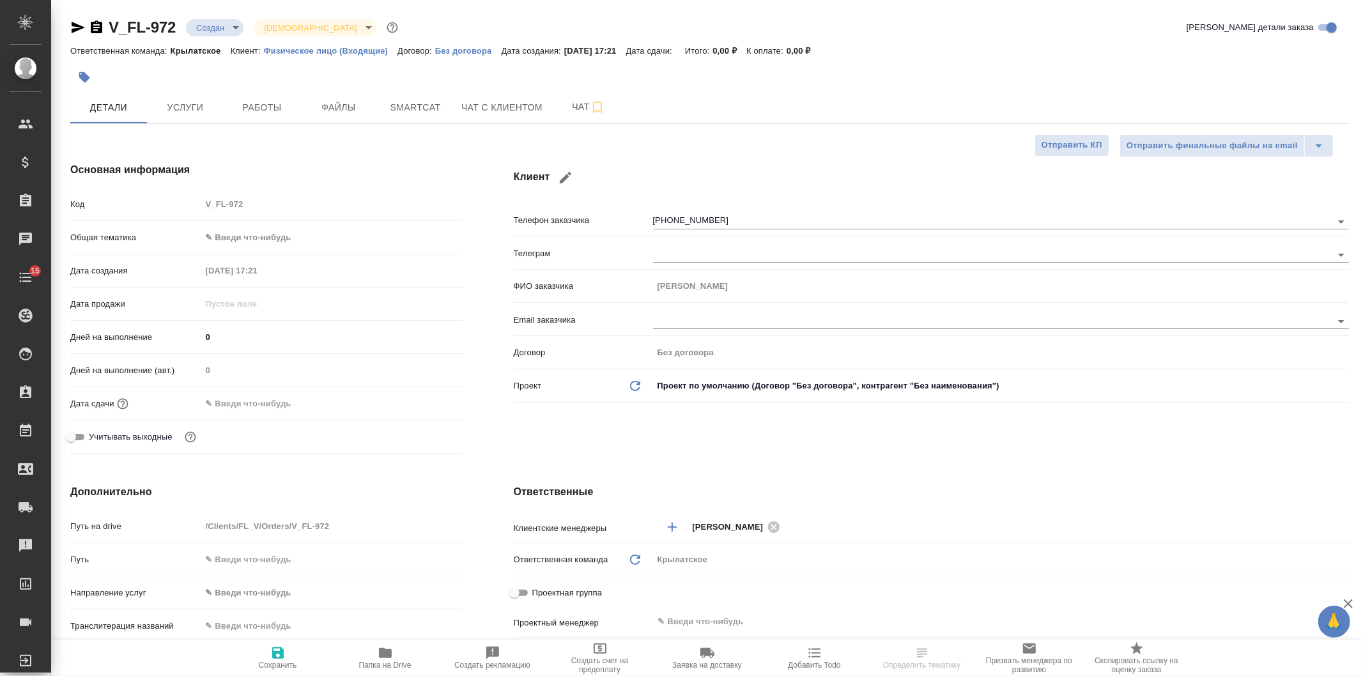
type textarea "x"
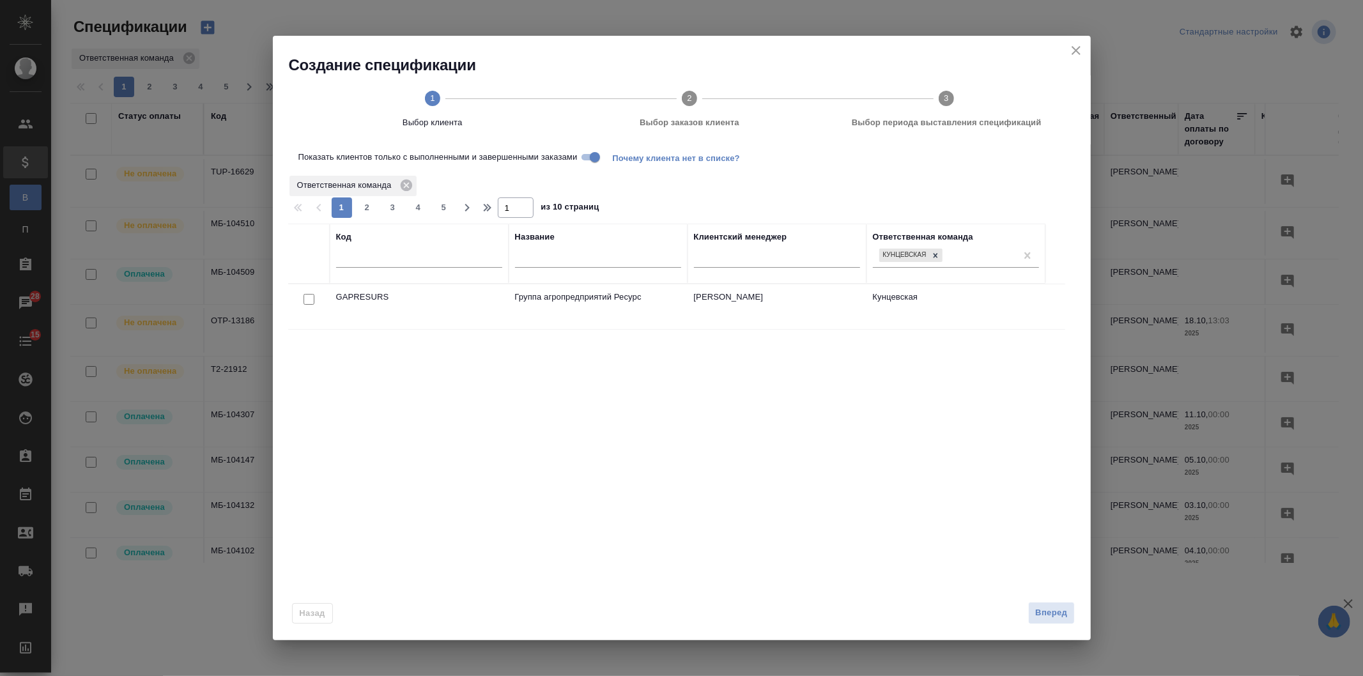
click at [310, 302] on input "checkbox" at bounding box center [308, 299] width 11 height 11
checkbox input "true"
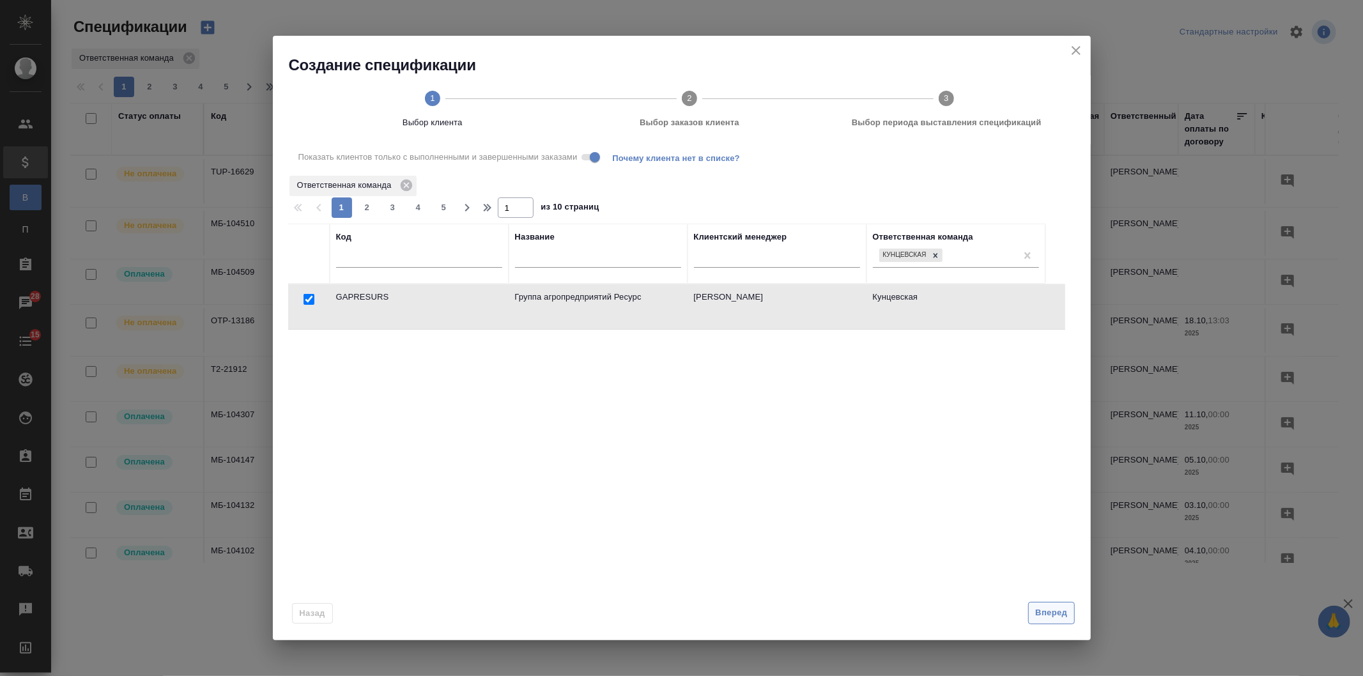
click at [1042, 613] on span "Вперед" at bounding box center [1051, 613] width 32 height 15
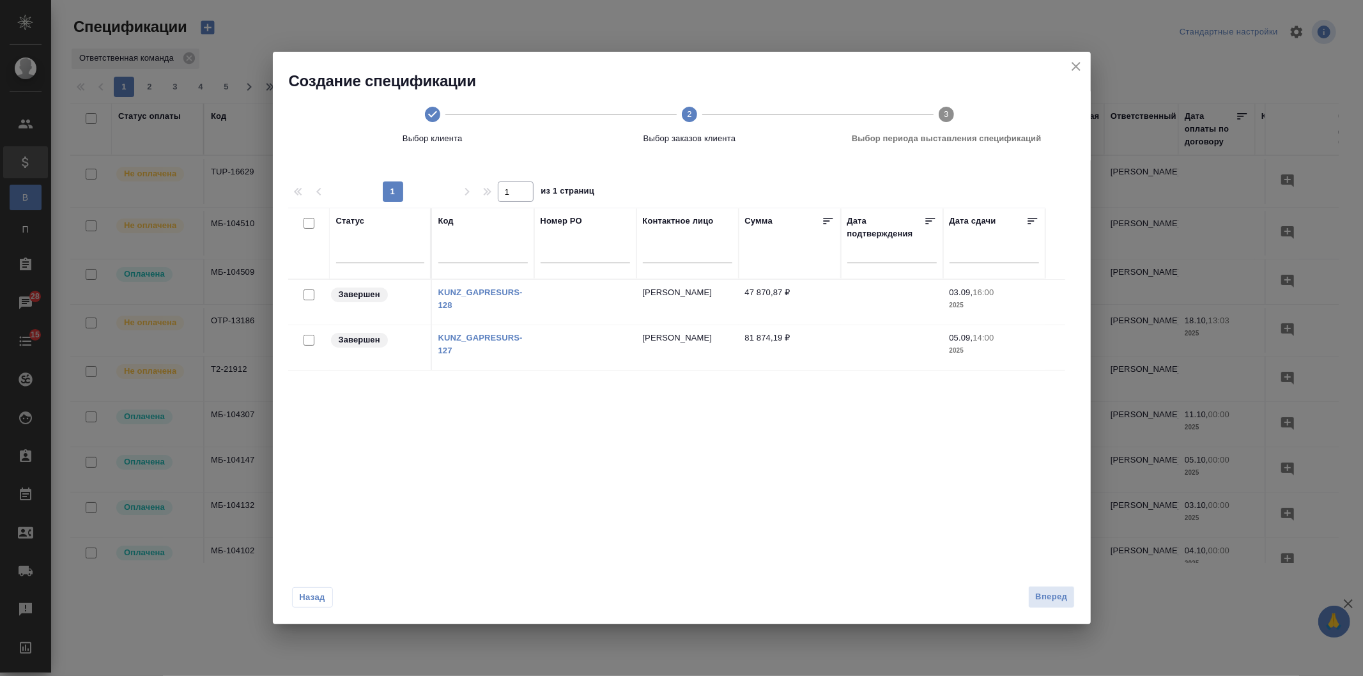
click at [308, 339] on input "checkbox" at bounding box center [308, 340] width 11 height 11
checkbox input "true"
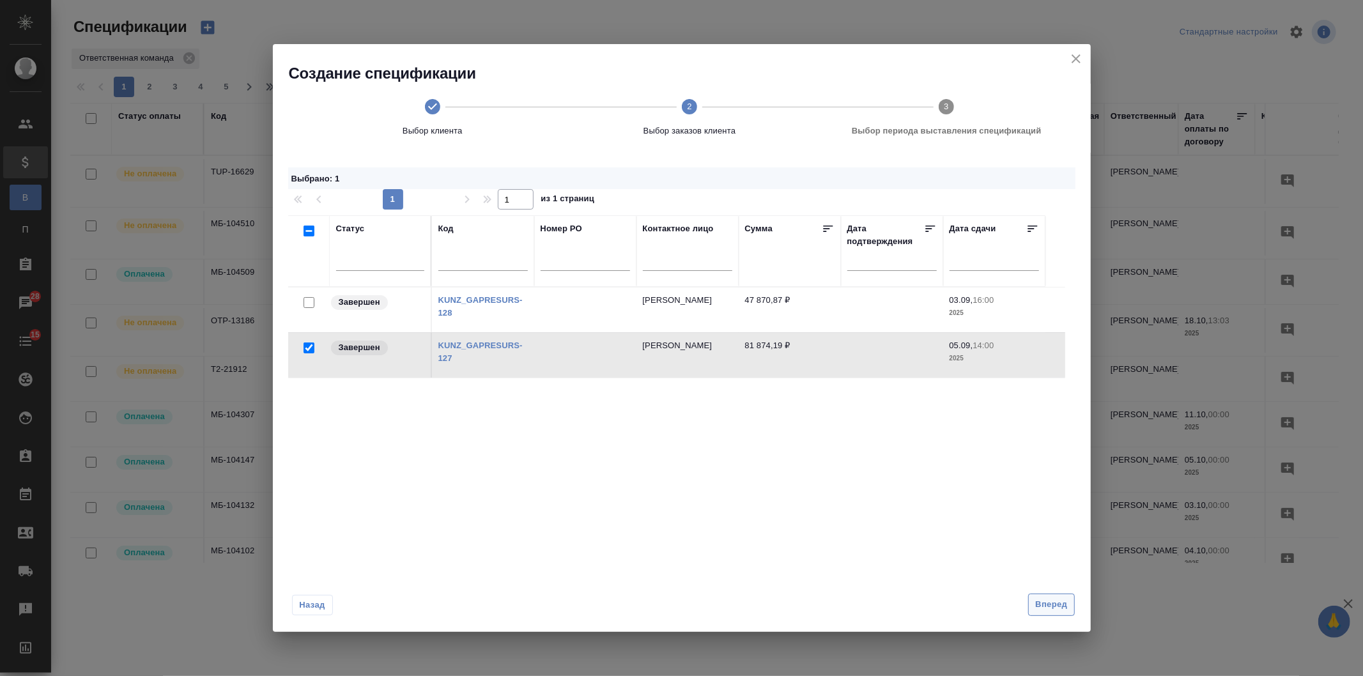
click at [1049, 598] on span "Вперед" at bounding box center [1051, 604] width 32 height 15
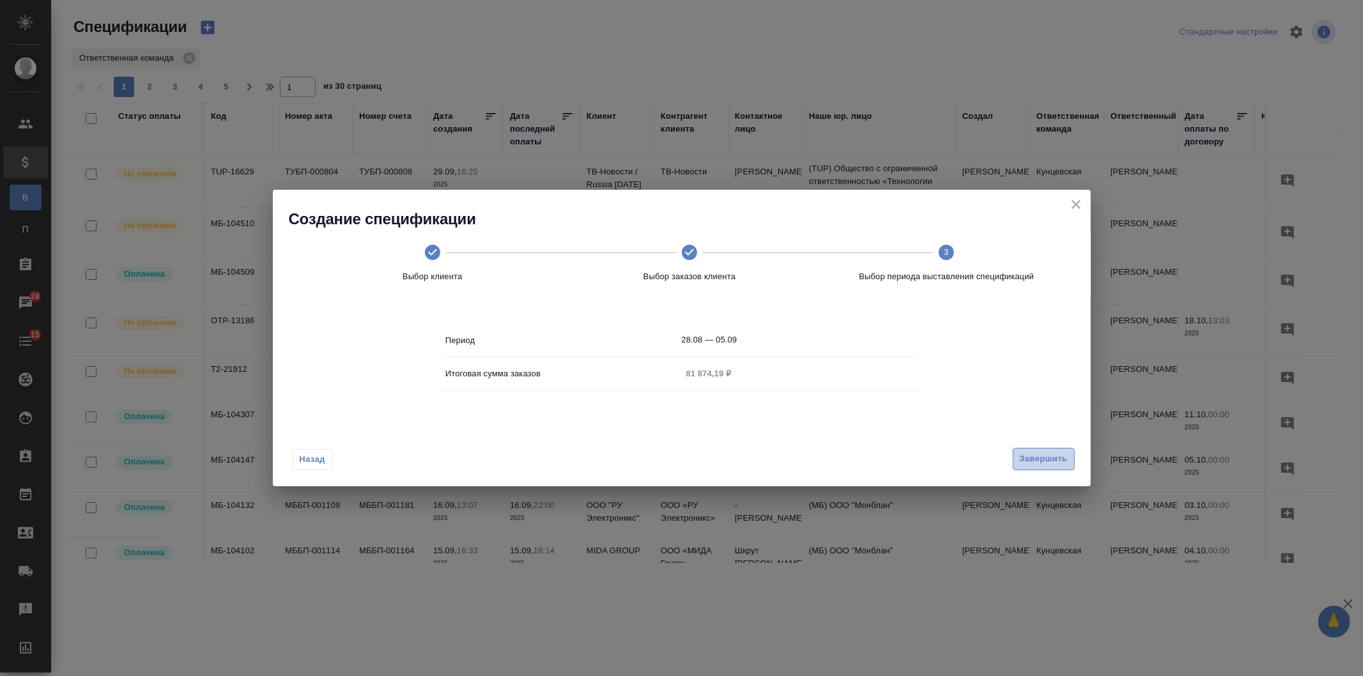
click at [1023, 457] on span "Завершить" at bounding box center [1044, 459] width 48 height 15
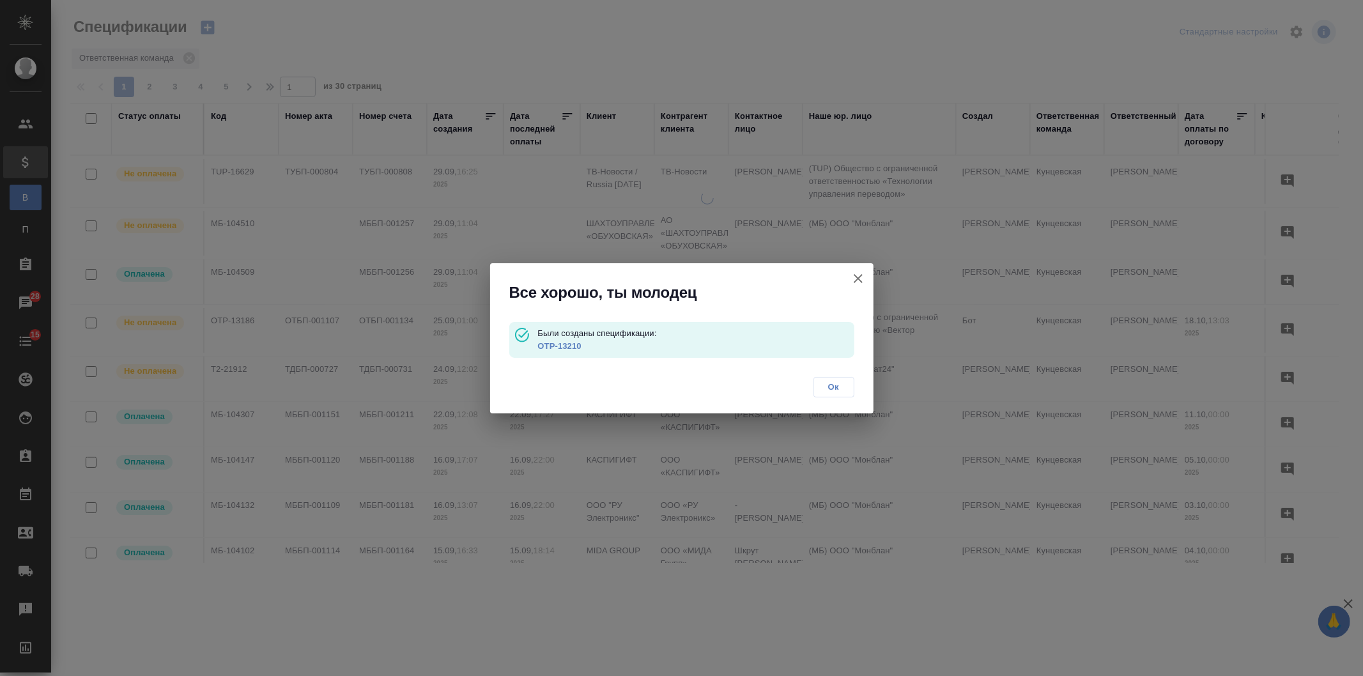
click at [570, 349] on link "OTP-13210" at bounding box center [558, 346] width 43 height 10
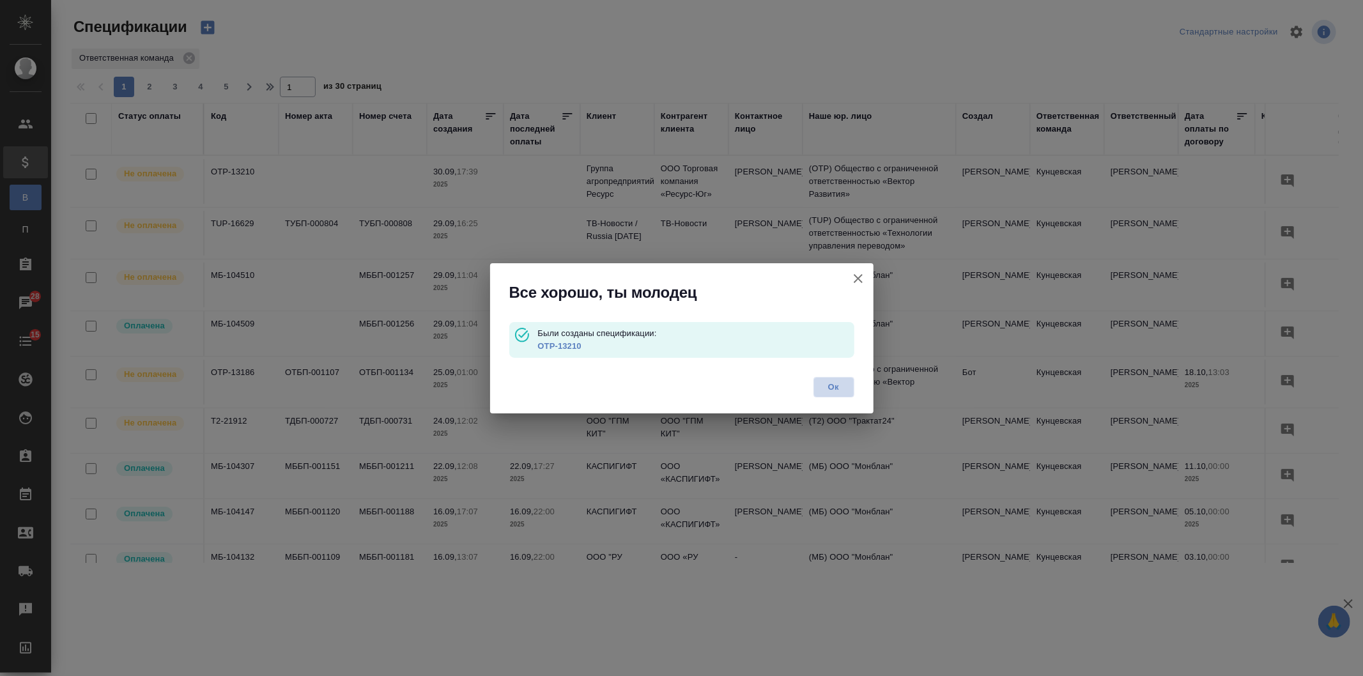
click at [831, 382] on span "Ок" at bounding box center [833, 387] width 27 height 13
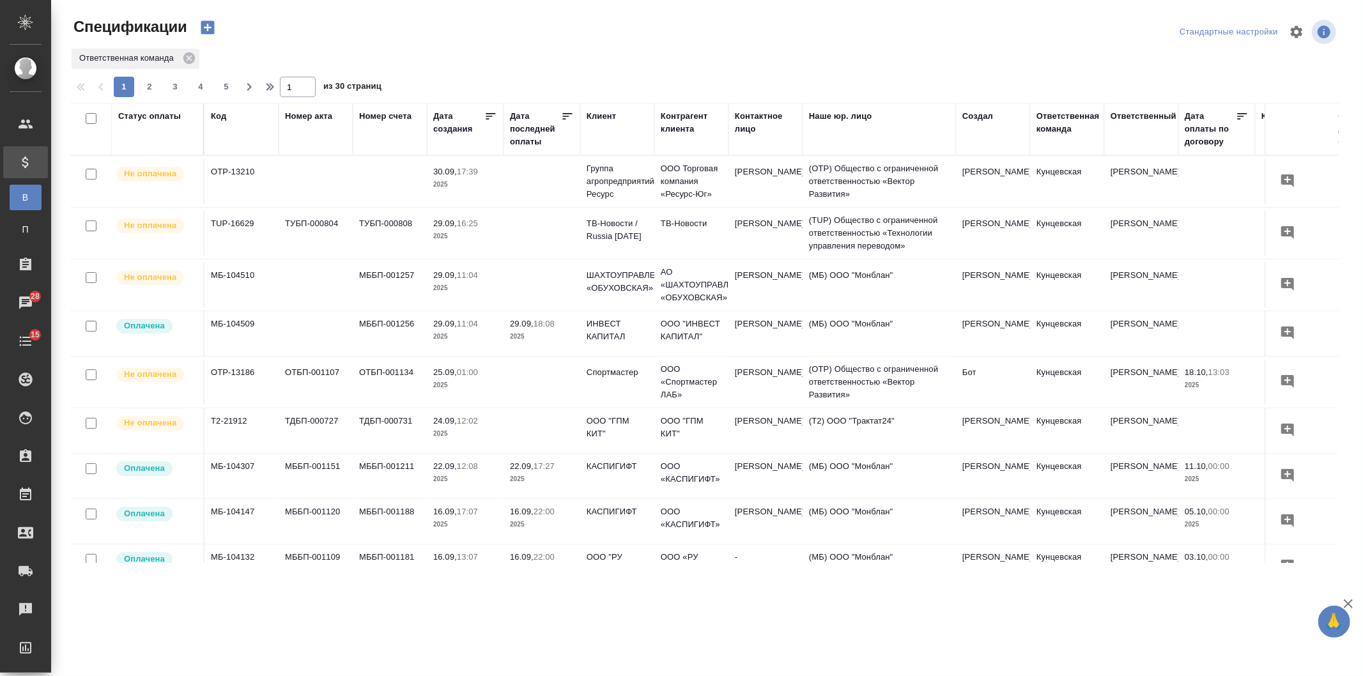
click at [206, 27] on icon "button" at bounding box center [208, 28] width 18 height 18
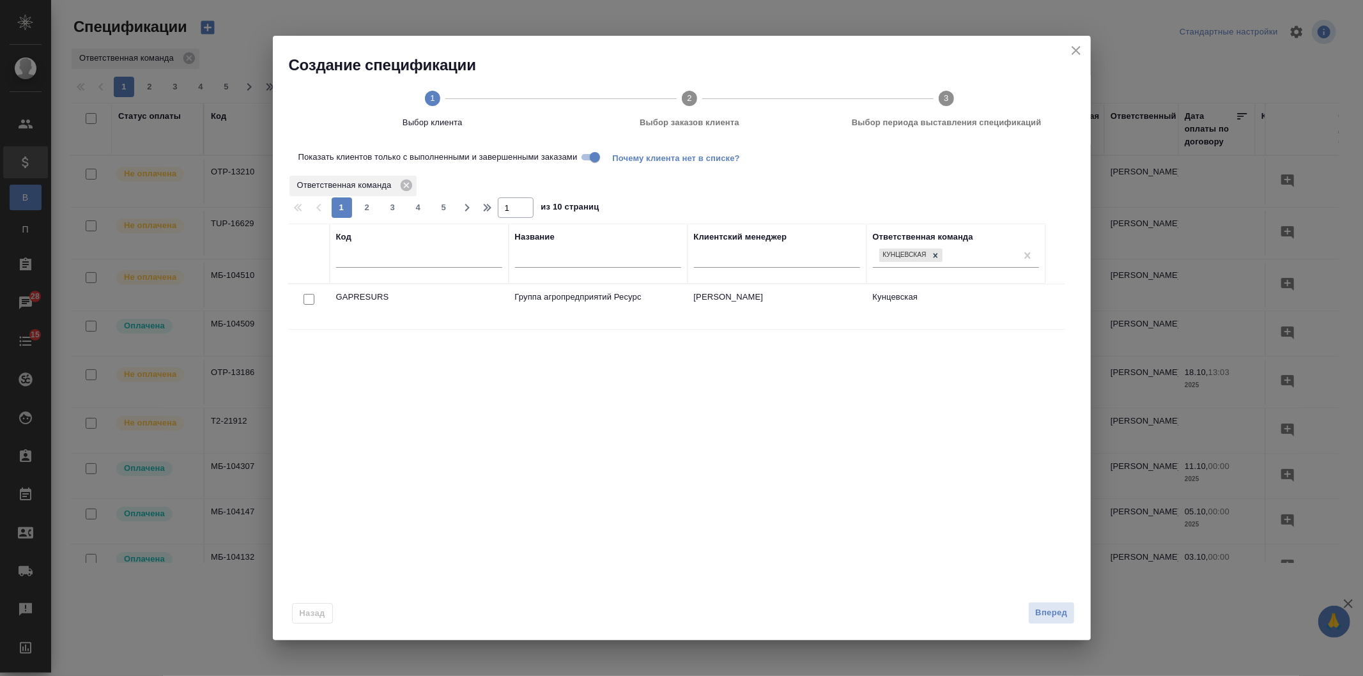
click at [310, 301] on input "checkbox" at bounding box center [308, 299] width 11 height 11
checkbox input "true"
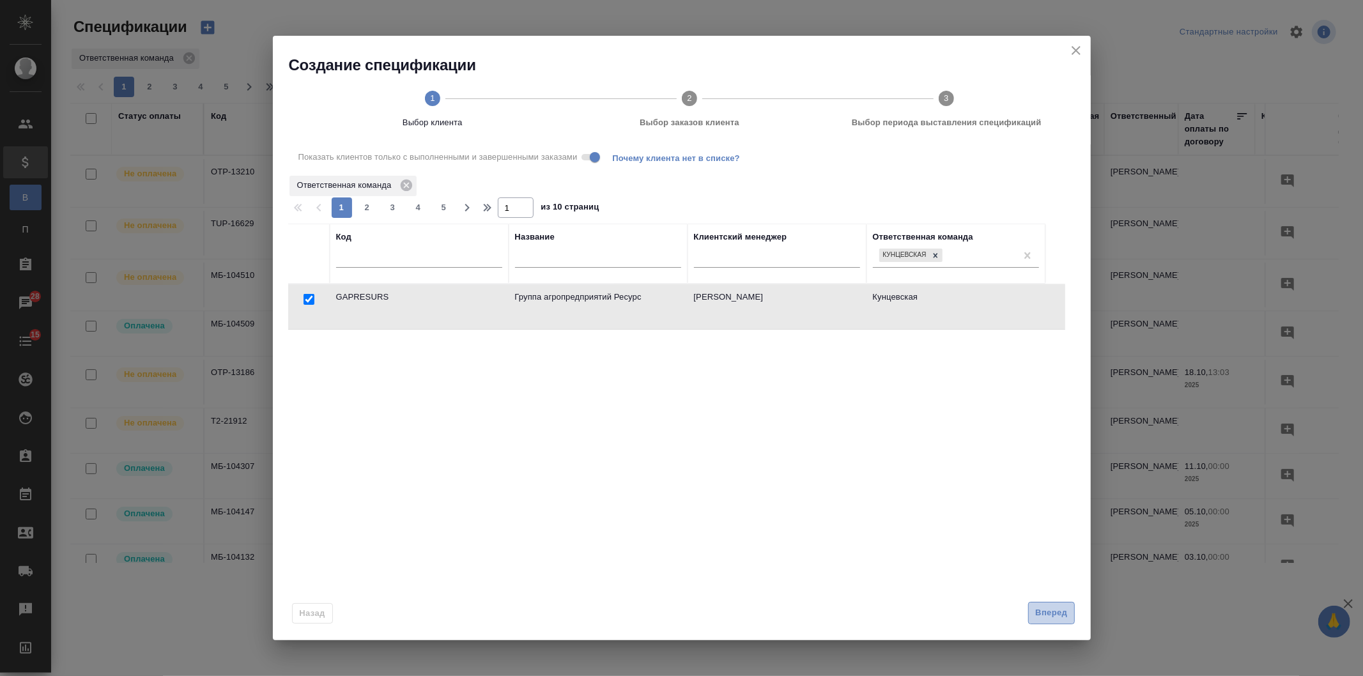
click at [1052, 610] on span "Вперед" at bounding box center [1051, 613] width 32 height 15
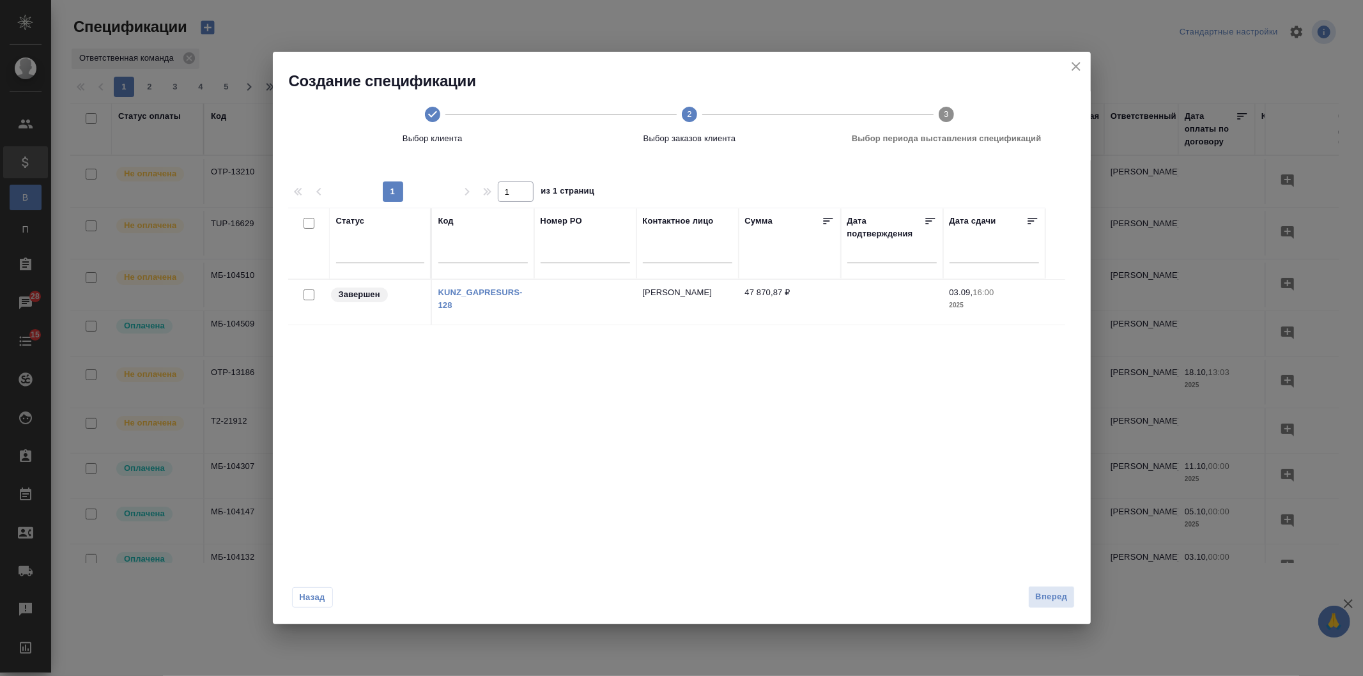
drag, startPoint x: 305, startPoint y: 292, endPoint x: 777, endPoint y: 480, distance: 508.6
click at [305, 292] on input "checkbox" at bounding box center [308, 294] width 11 height 11
checkbox input "true"
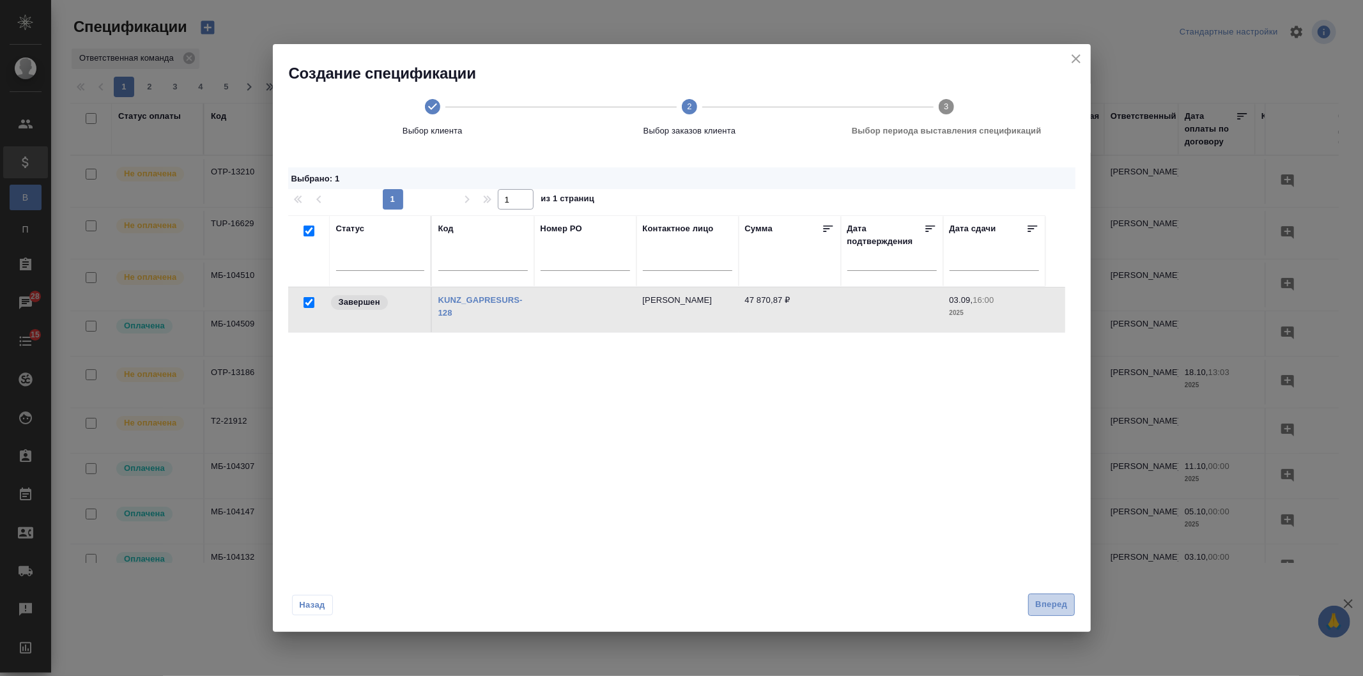
click at [1035, 599] on span "Вперед" at bounding box center [1051, 604] width 32 height 15
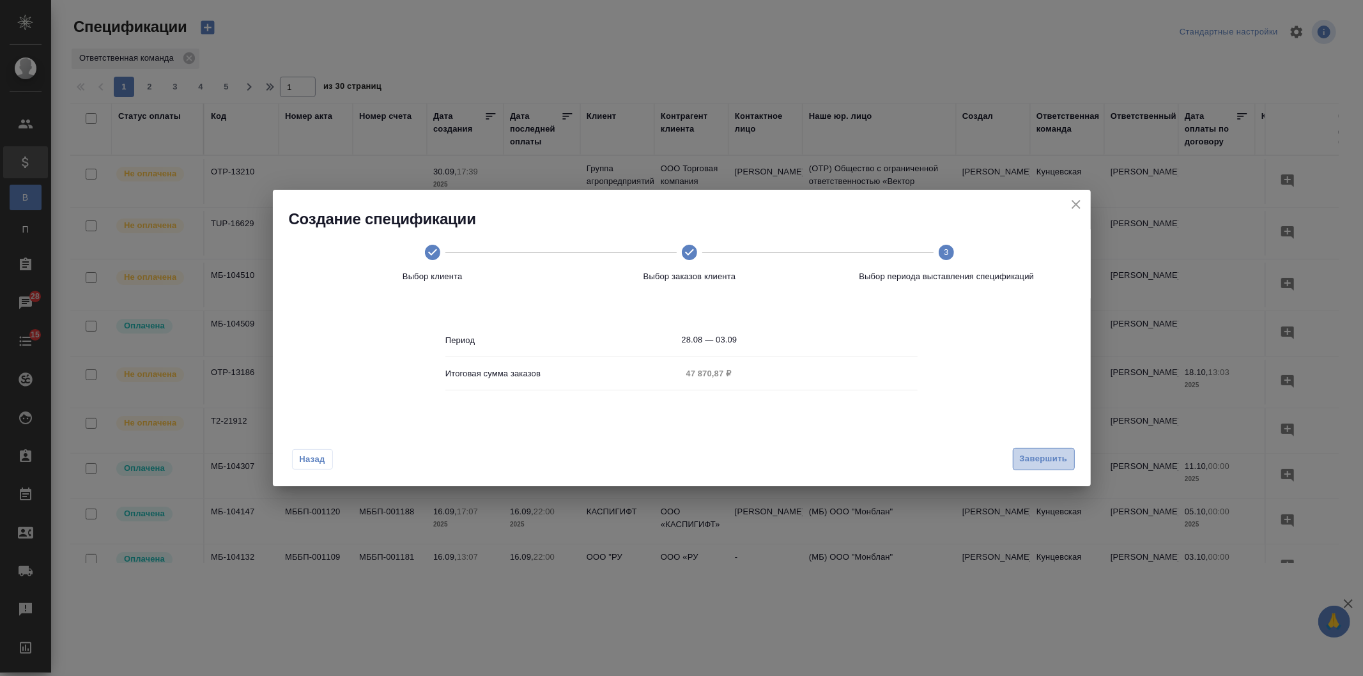
click at [1025, 459] on span "Завершить" at bounding box center [1044, 459] width 48 height 15
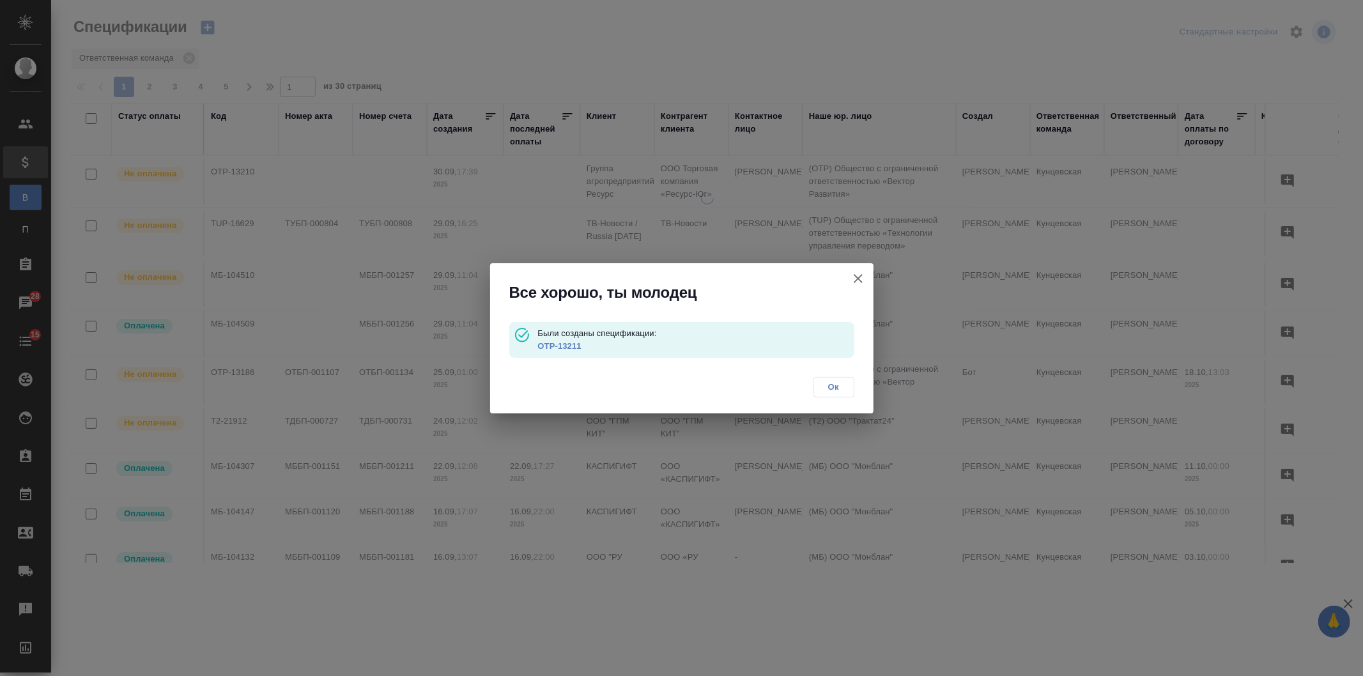
click at [551, 347] on link "OTP-13211" at bounding box center [558, 346] width 43 height 10
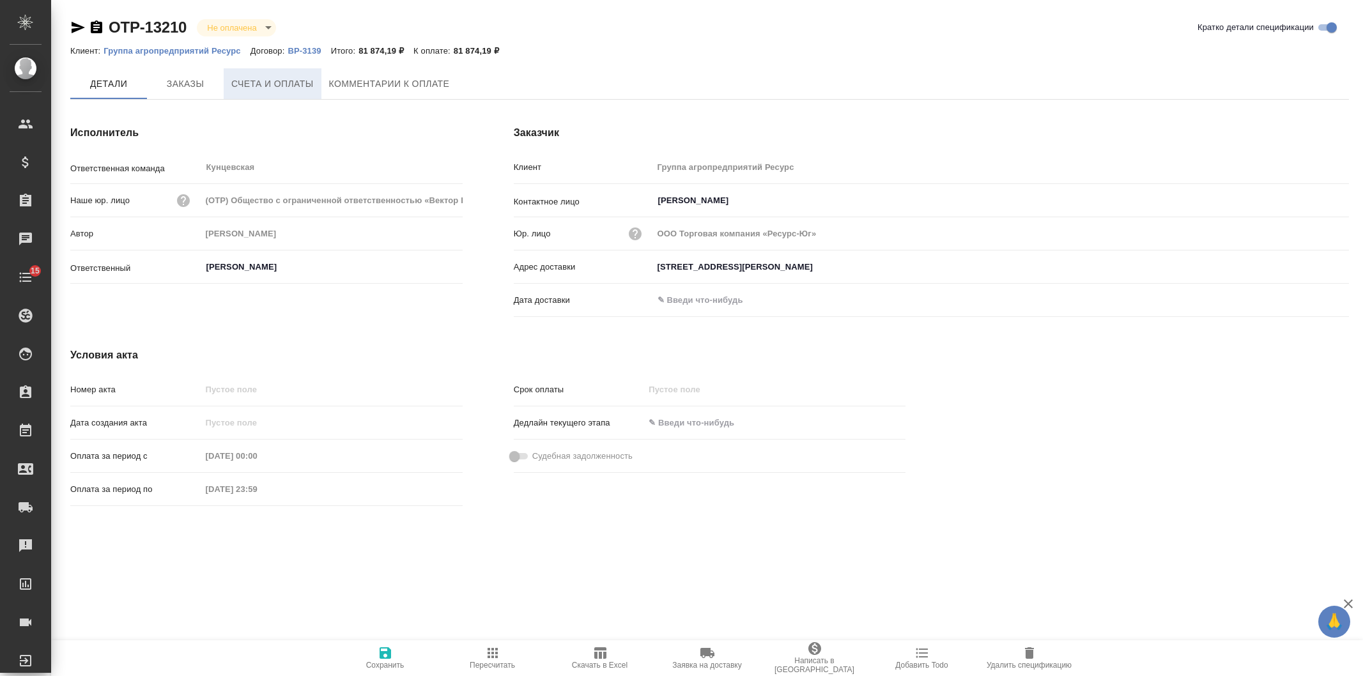
drag, startPoint x: 0, startPoint y: 0, endPoint x: 296, endPoint y: 95, distance: 311.1
click at [294, 95] on button "Счета и оплаты" at bounding box center [273, 83] width 98 height 31
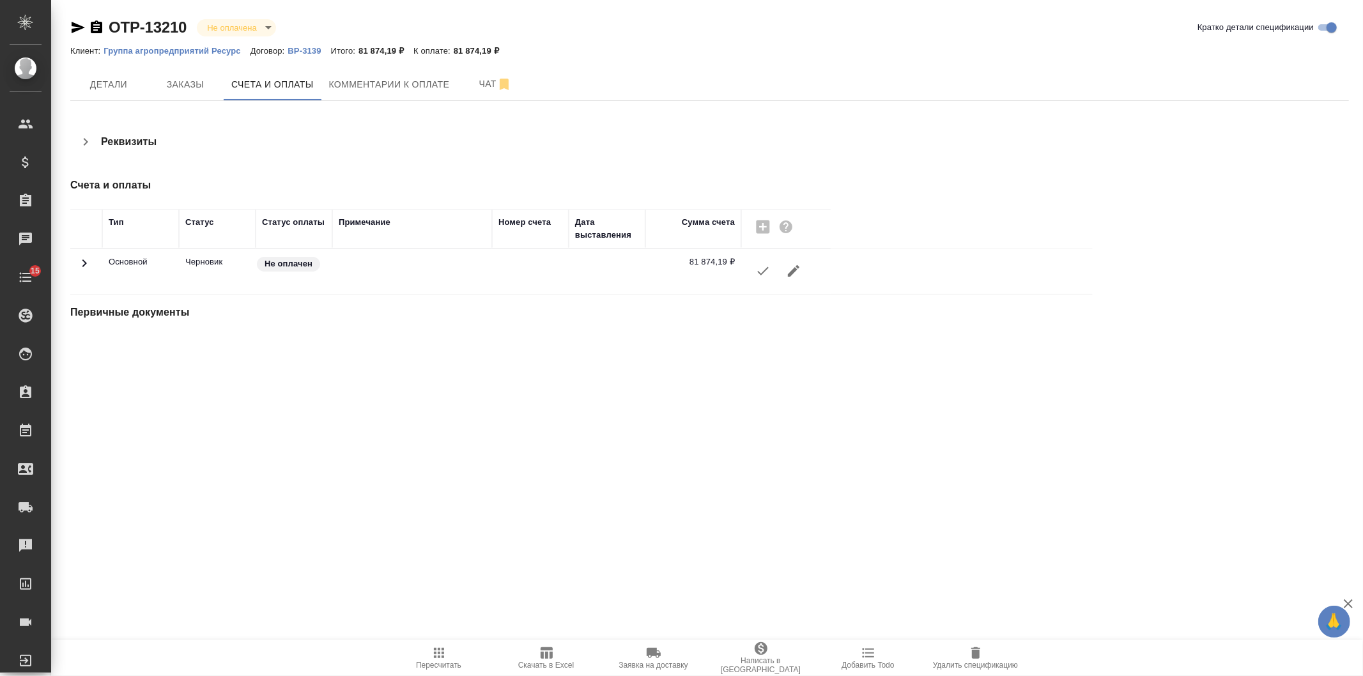
click at [765, 271] on icon "button" at bounding box center [762, 270] width 15 height 15
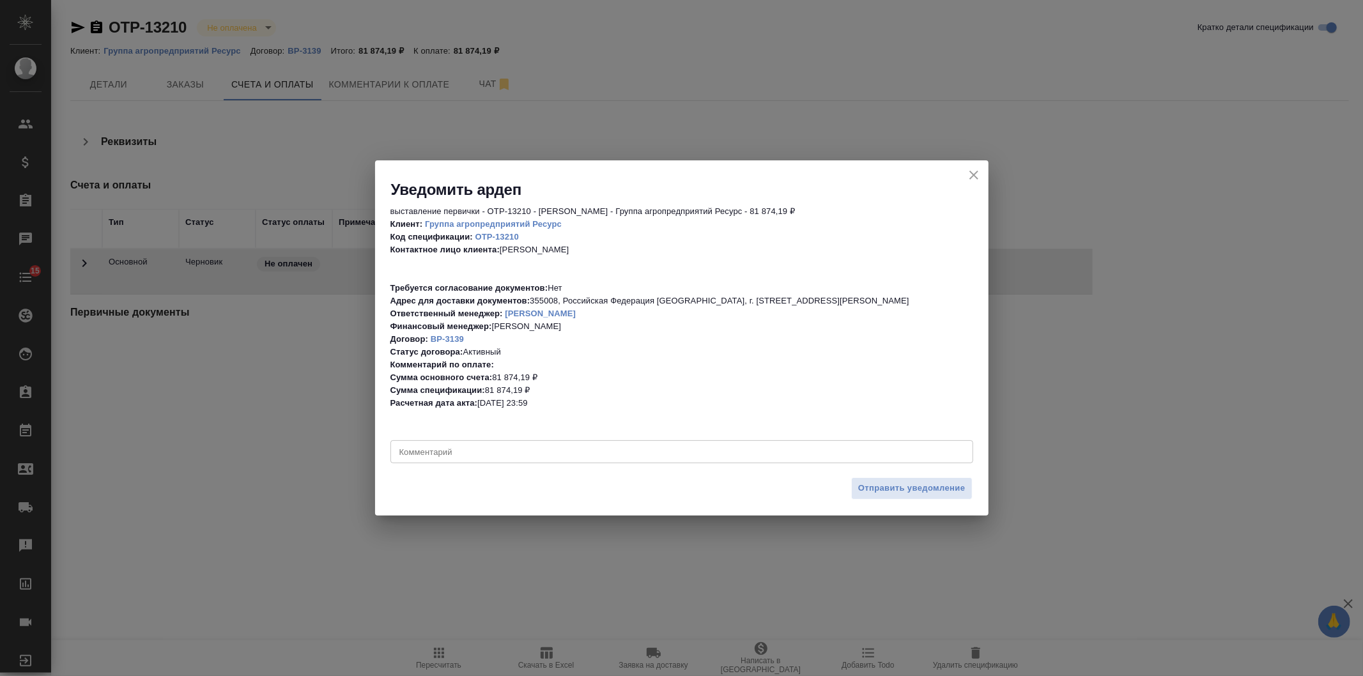
click at [539, 445] on div "x Комментарий" at bounding box center [681, 451] width 583 height 23
click at [589, 455] on textarea "приветик еще раз) можно направлять по ЭДО (дату прошу указать как 30 сентября)" at bounding box center [681, 452] width 565 height 10
drag, startPoint x: 756, startPoint y: 451, endPoint x: 332, endPoint y: 451, distance: 424.2
click at [332, 451] on div "Уведомить ардеп выставление первички - OTP-13210 - Левченко Юлия - Группа агроп…" at bounding box center [681, 338] width 1363 height 676
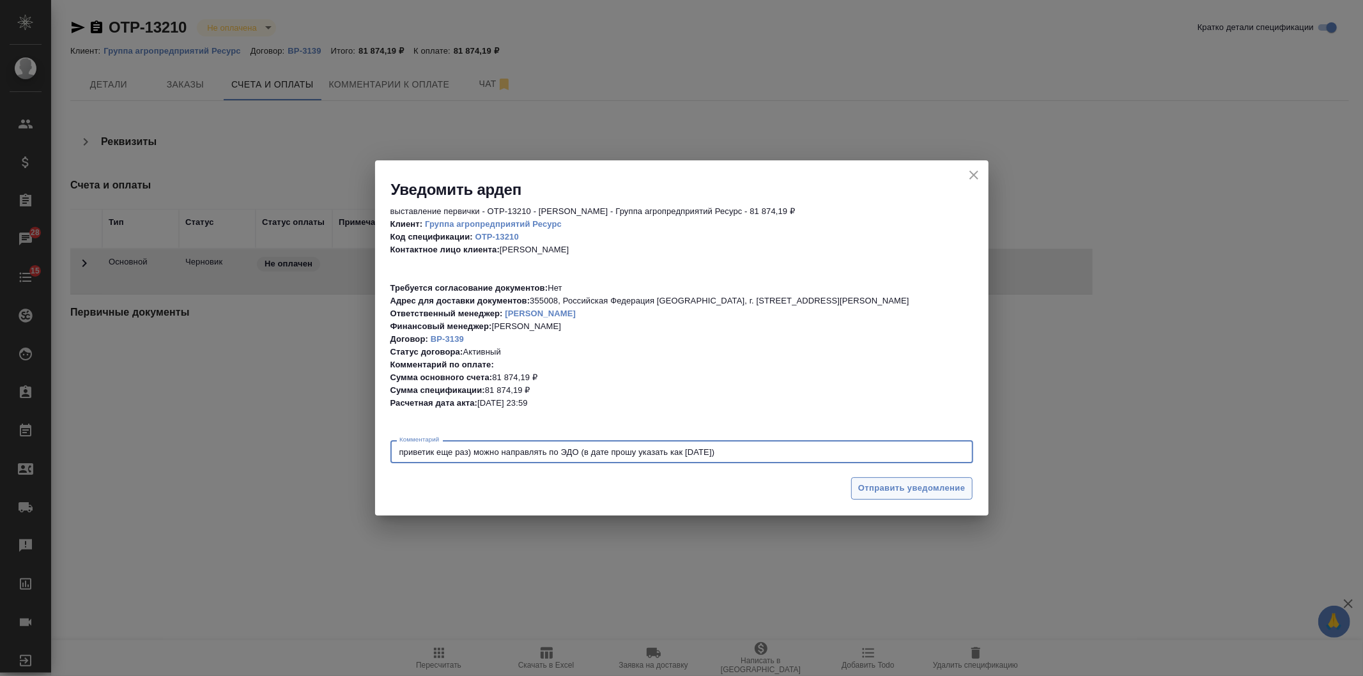
type textarea "приветик еще раз) можно направлять по ЭДО (в дате прошу указать как [DATE])"
click at [910, 489] on span "Отправить уведомление" at bounding box center [911, 488] width 107 height 15
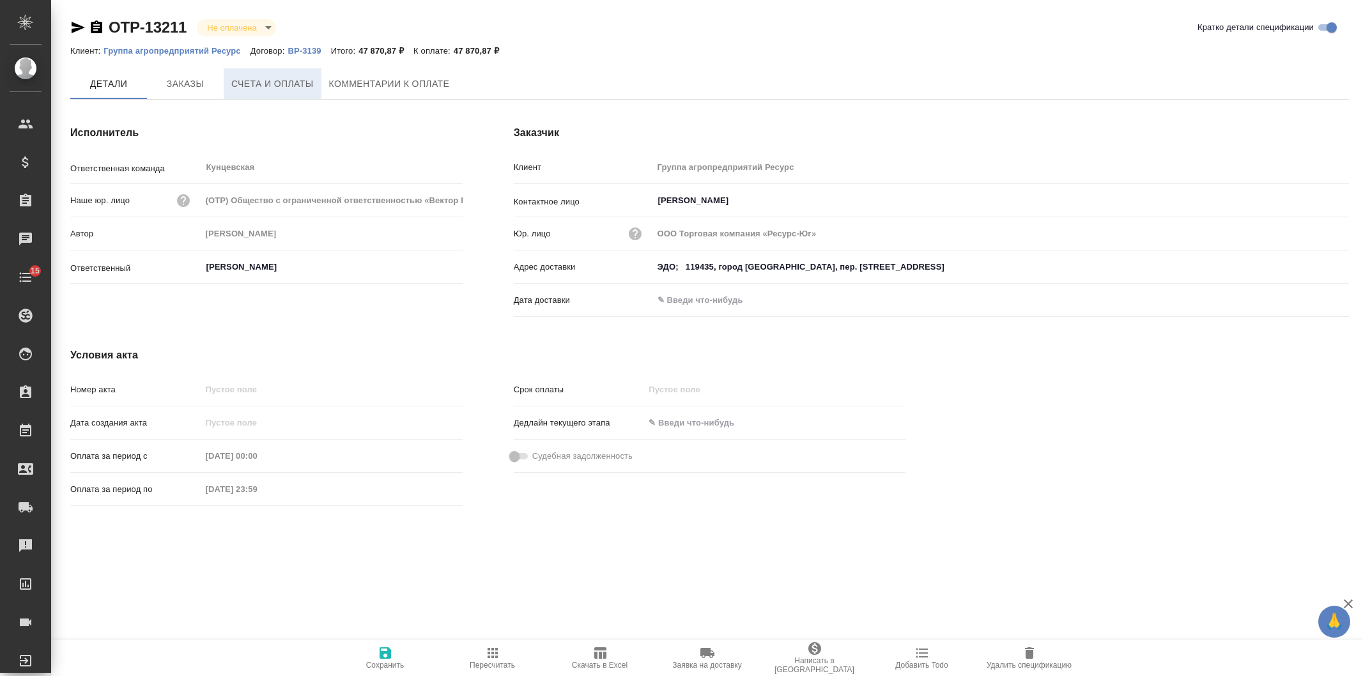
click at [286, 85] on span "Счета и оплаты" at bounding box center [272, 84] width 82 height 16
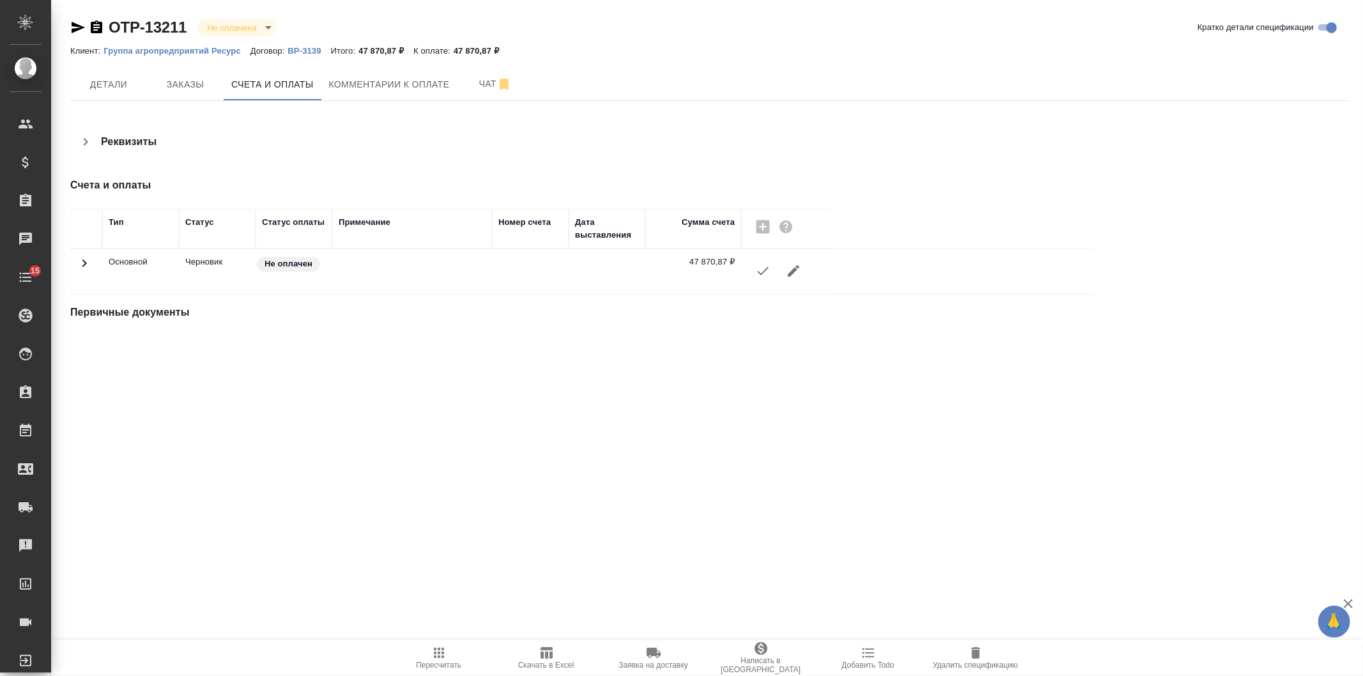
click at [759, 265] on icon "button" at bounding box center [762, 270] width 15 height 15
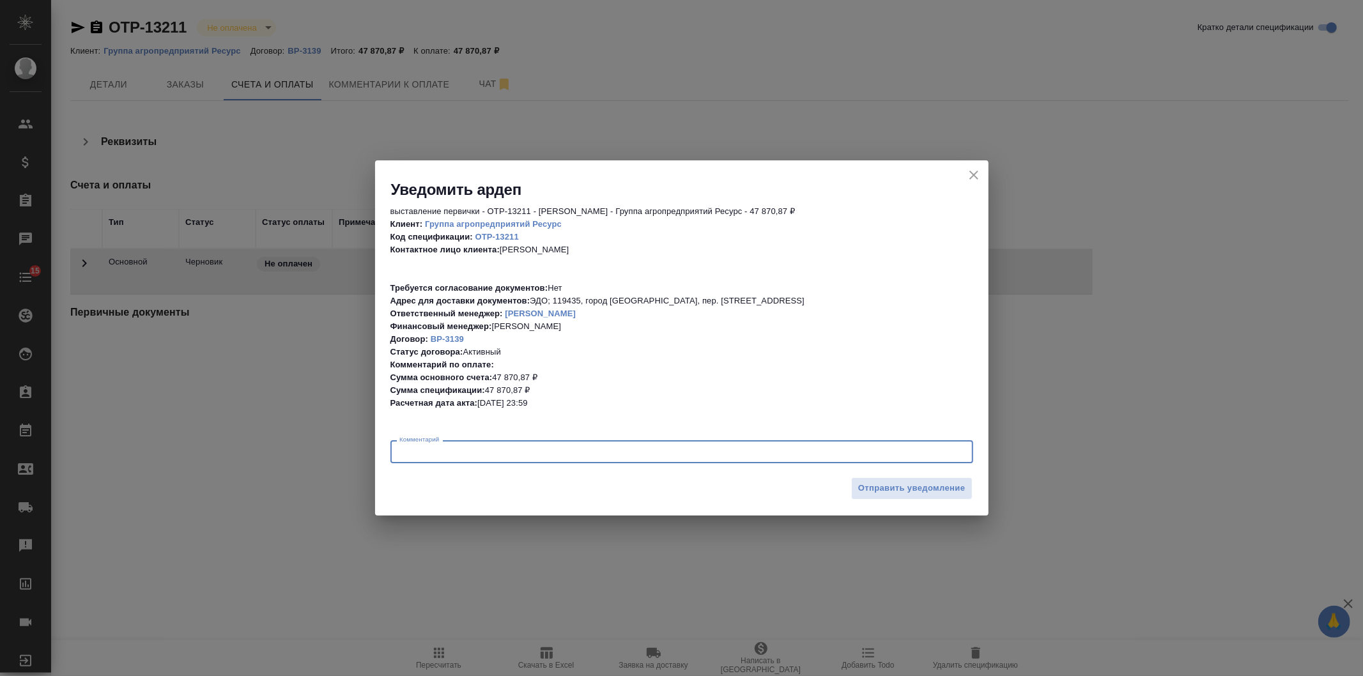
drag, startPoint x: 427, startPoint y: 454, endPoint x: 487, endPoint y: 450, distance: 60.8
click at [427, 454] on textarea at bounding box center [681, 452] width 565 height 10
paste textarea "приветик еще раз) можно направлять по ЭДО (в дате прошу указать как [DATE])"
type textarea "приветик еще раз) можно направлять по ЭДО (в дате прошу указать как 30 сентября)"
click at [910, 485] on span "Отправить уведомление" at bounding box center [911, 488] width 107 height 15
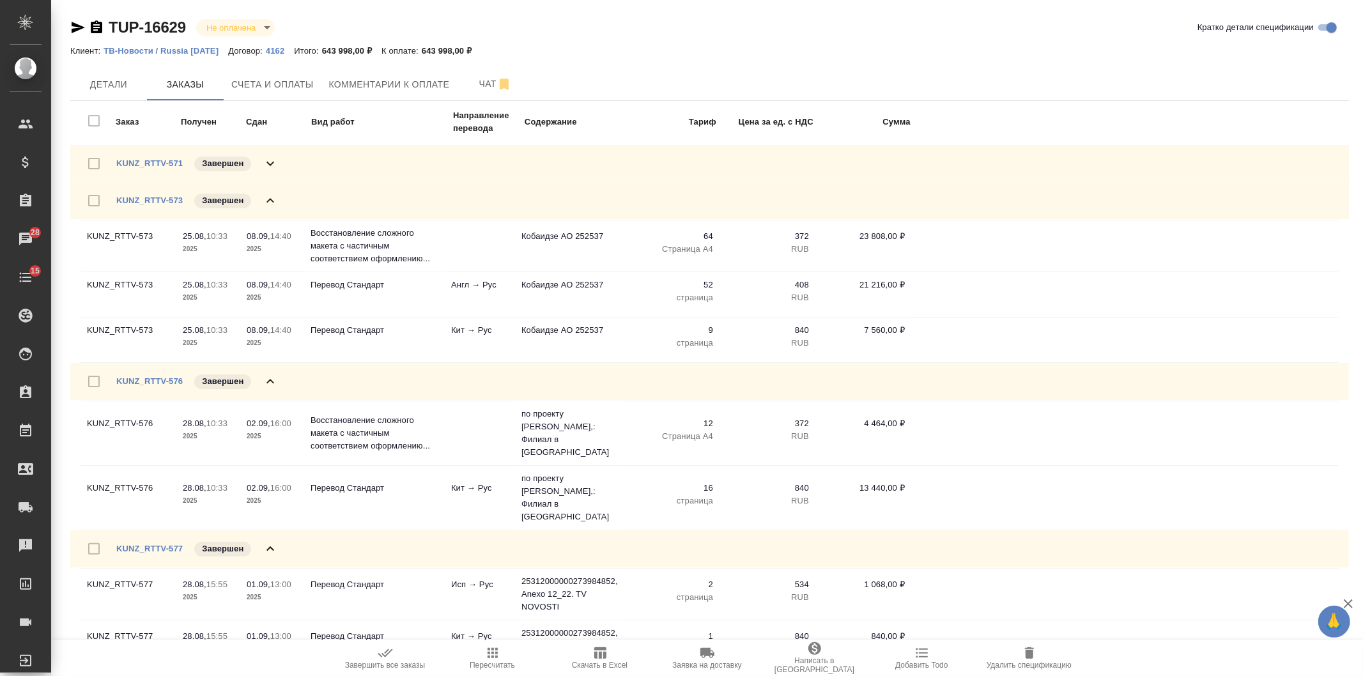
click at [266, 197] on icon at bounding box center [270, 200] width 15 height 15
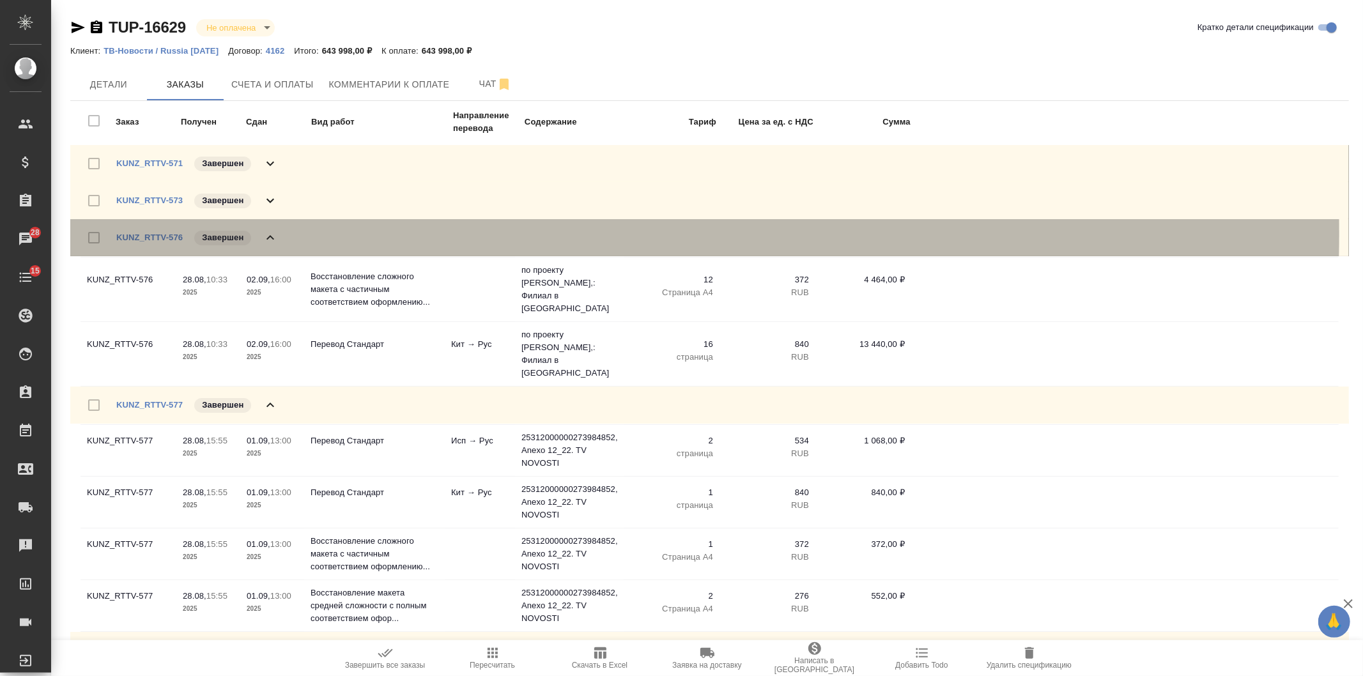
click at [263, 233] on icon at bounding box center [270, 237] width 15 height 15
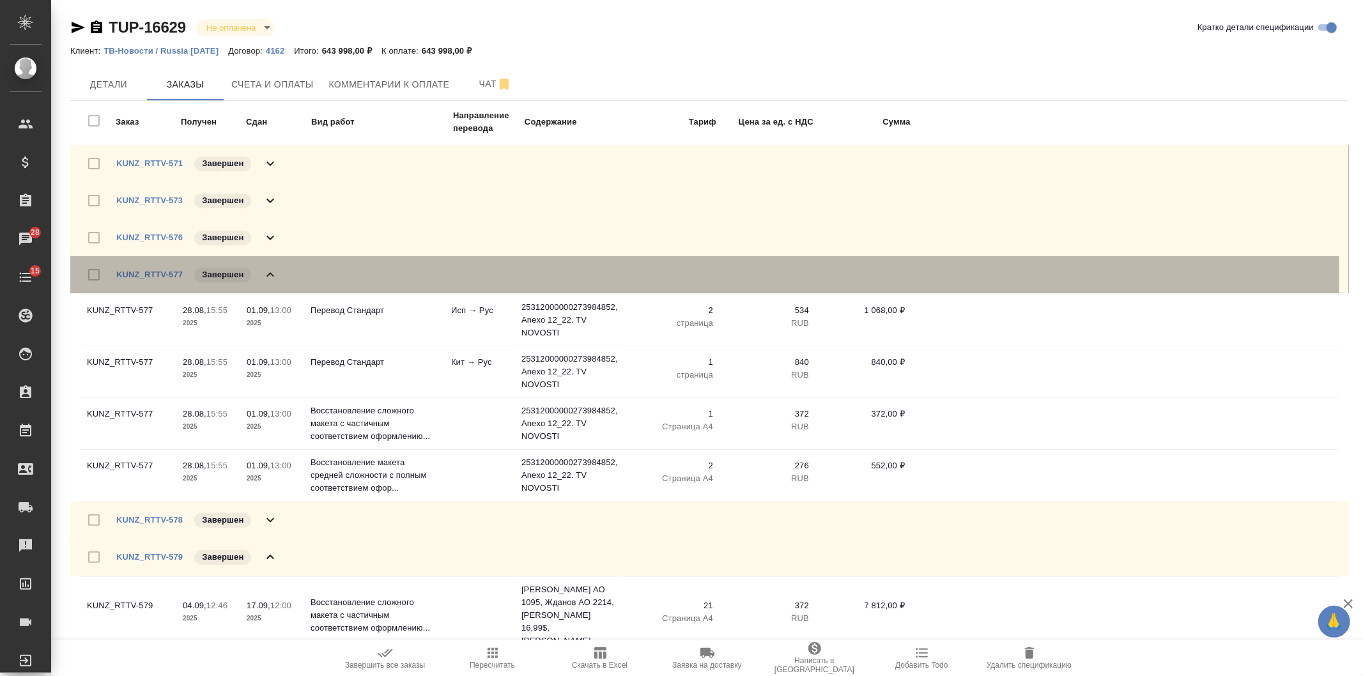
click at [266, 275] on icon at bounding box center [270, 274] width 15 height 15
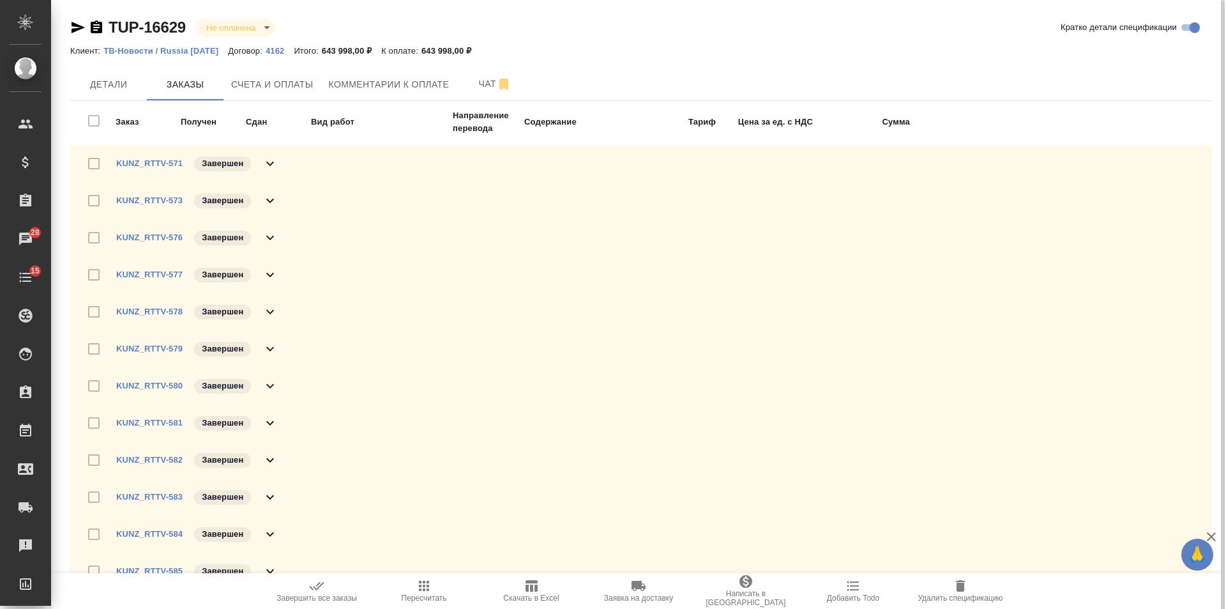
scroll to position [278, 0]
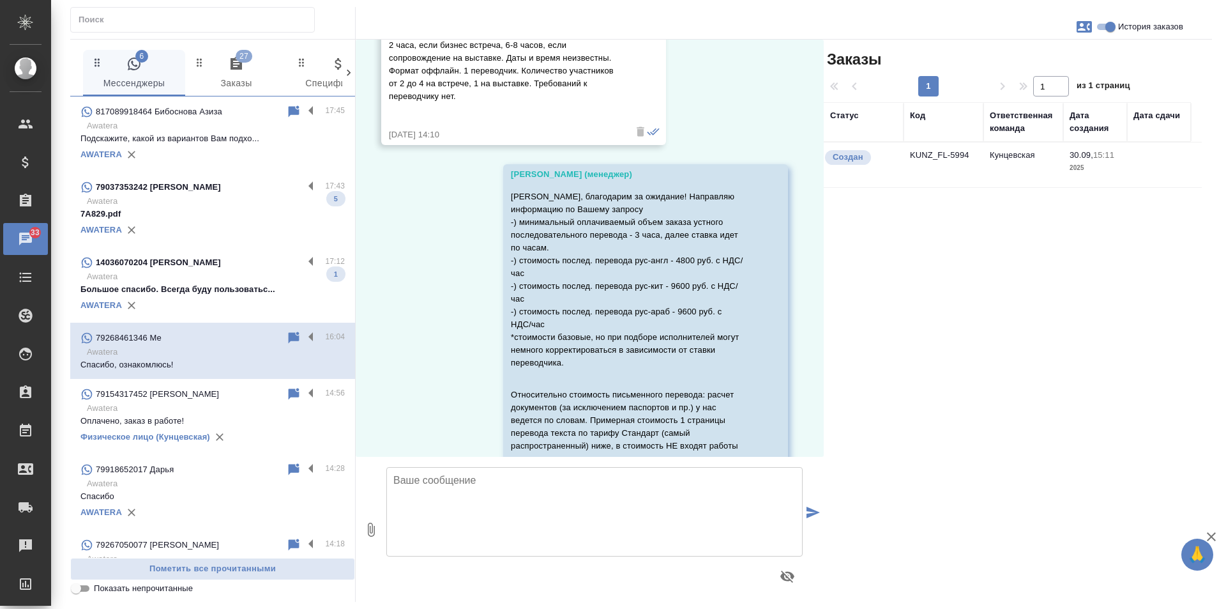
click at [272, 213] on p "7A829.pdf" at bounding box center [212, 214] width 264 height 13
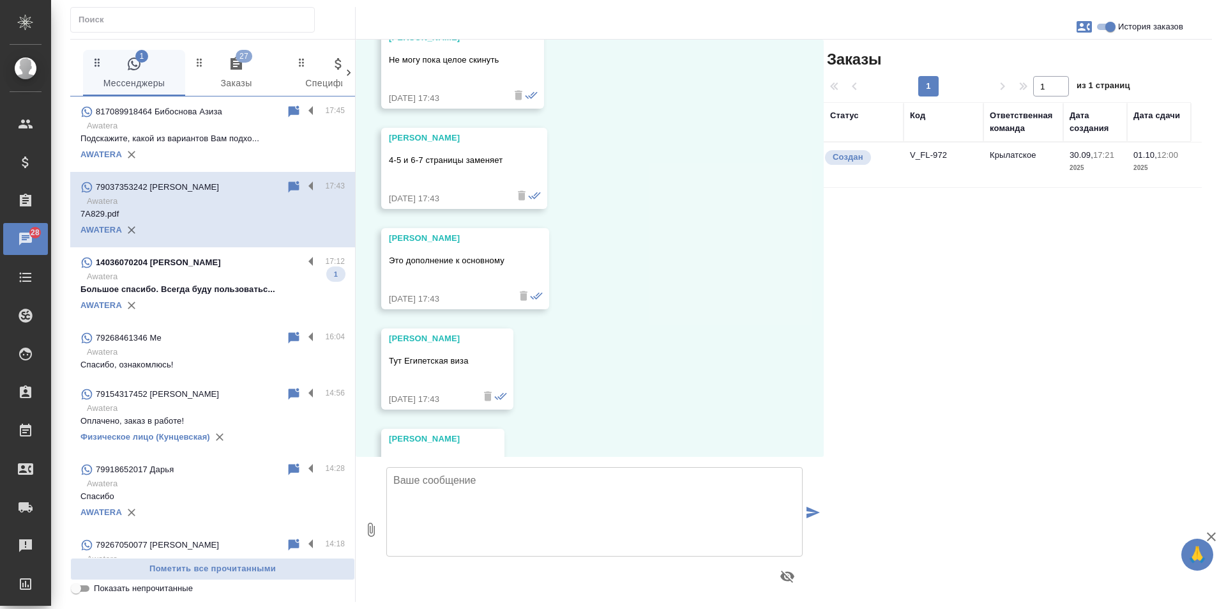
scroll to position [793, 0]
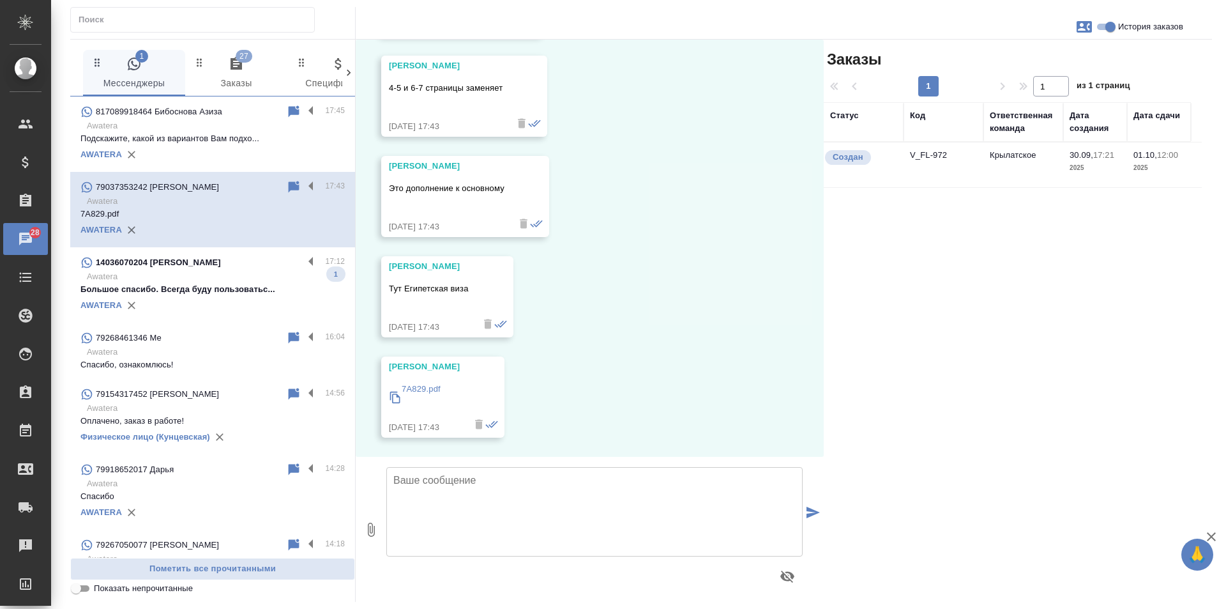
click at [432, 390] on p "7A829.pdf" at bounding box center [421, 389] width 39 height 13
click at [189, 282] on p "Awatera" at bounding box center [216, 276] width 258 height 13
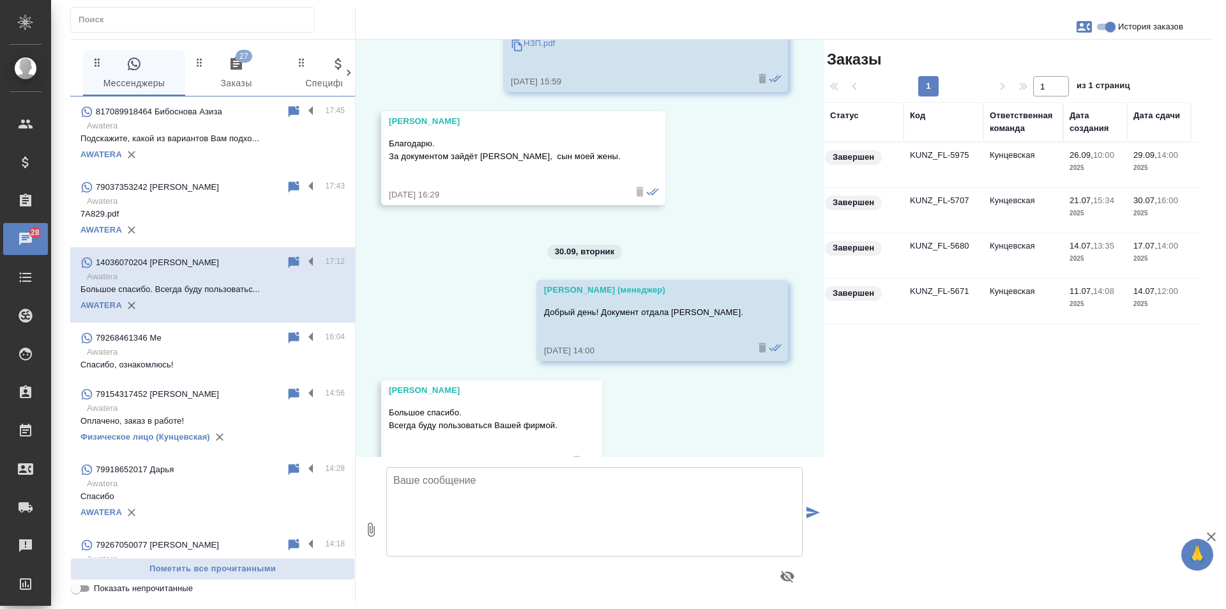
scroll to position [8861, 0]
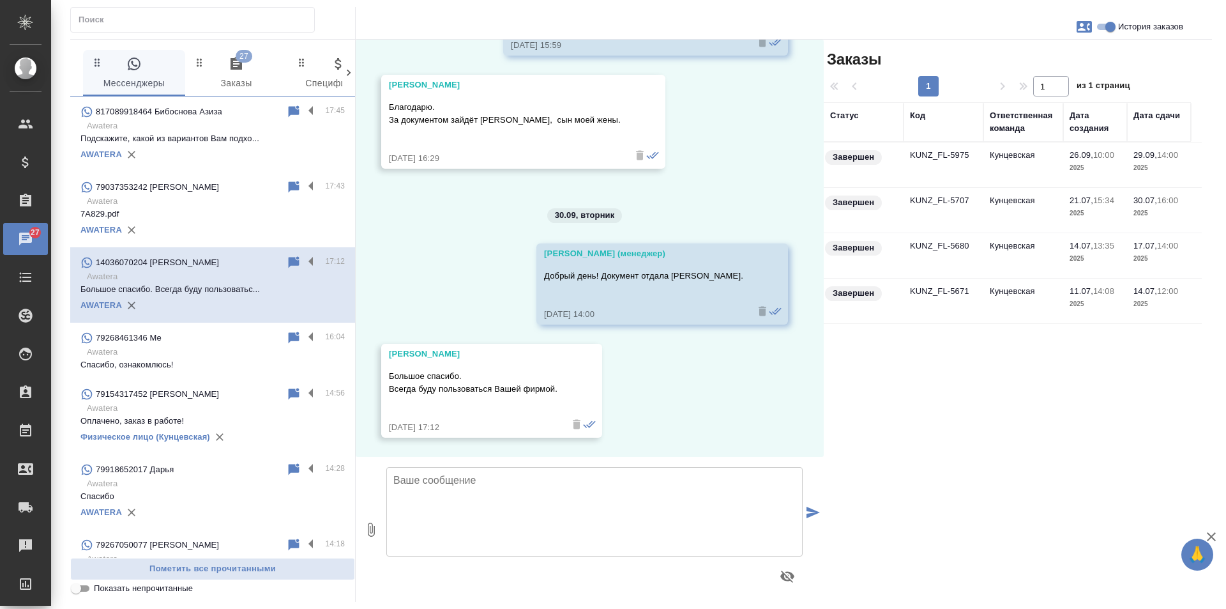
click at [464, 480] on textarea at bounding box center [594, 511] width 416 height 89
paste textarea "Всегда рады помочь! Будем благодарны, если Вы оставите отзыв о нашей работе на …"
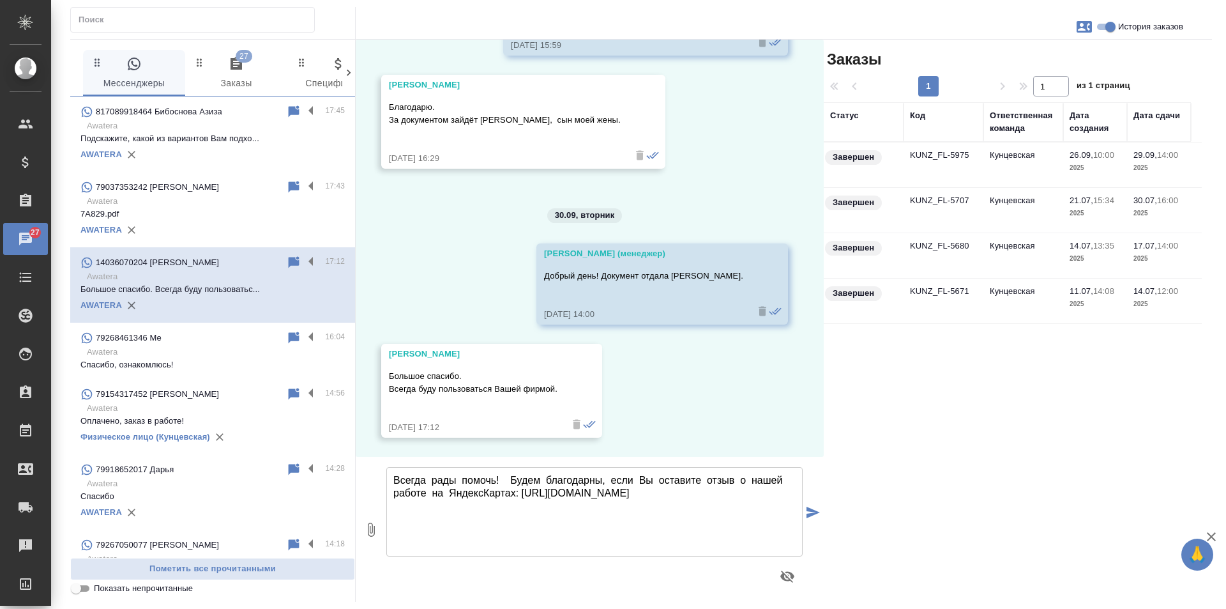
type textarea "Всегда рады помочь! Будем благодарны, если Вы оставите отзыв о нашей работе на …"
click at [809, 511] on icon "submit" at bounding box center [813, 512] width 13 height 11
click at [289, 187] on icon at bounding box center [294, 186] width 11 height 11
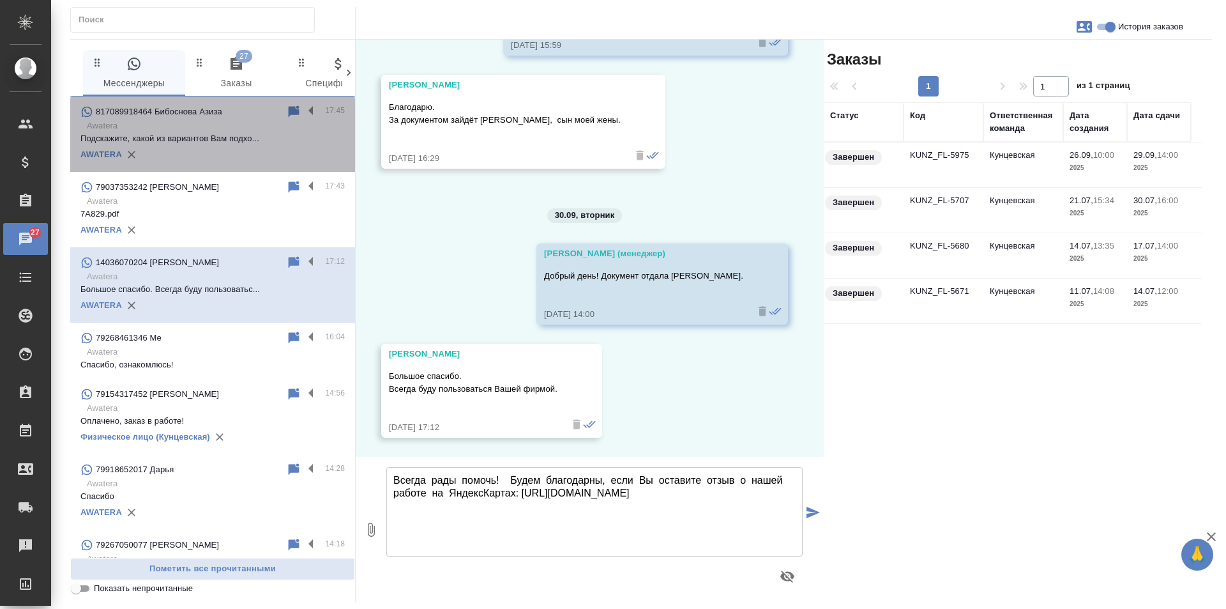
click at [230, 139] on p "Подскажите, какой из вариантов Вам подхо..." at bounding box center [212, 138] width 264 height 13
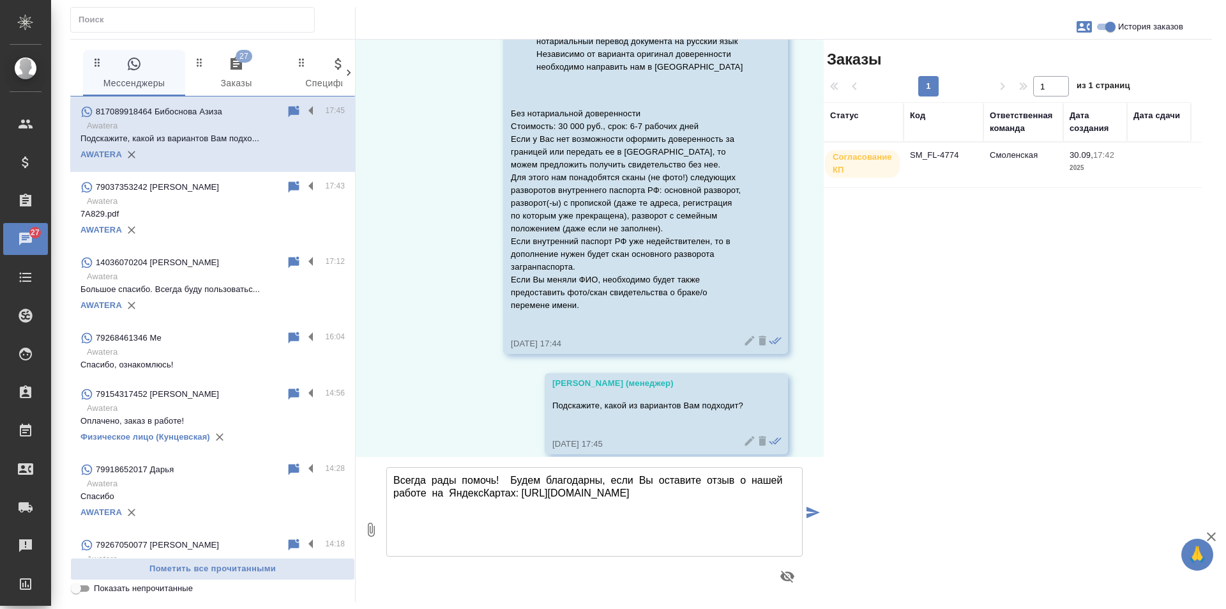
scroll to position [424, 0]
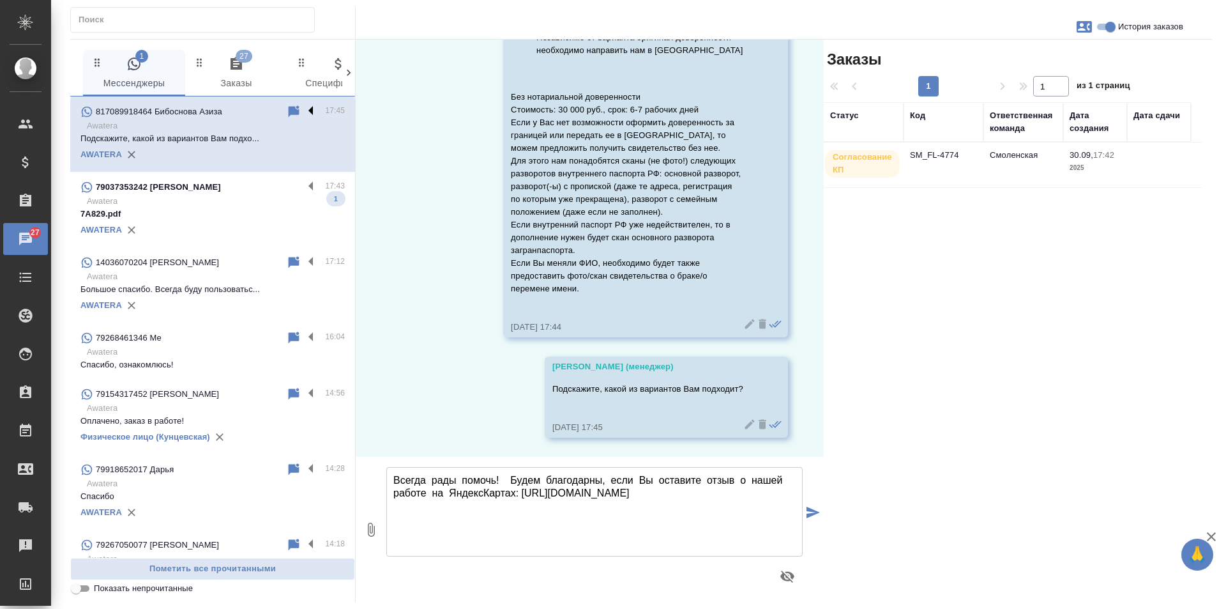
click at [303, 115] on label at bounding box center [314, 111] width 22 height 15
click at [0, 0] on input "checkbox" at bounding box center [0, 0] width 0 height 0
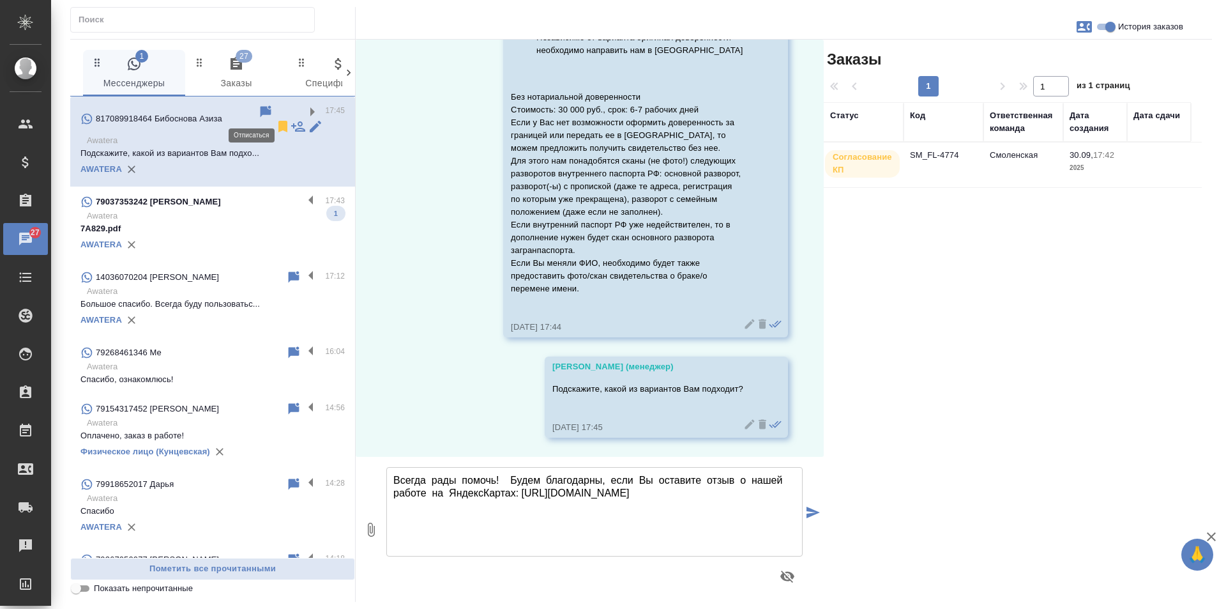
click at [279, 121] on icon at bounding box center [283, 126] width 9 height 11
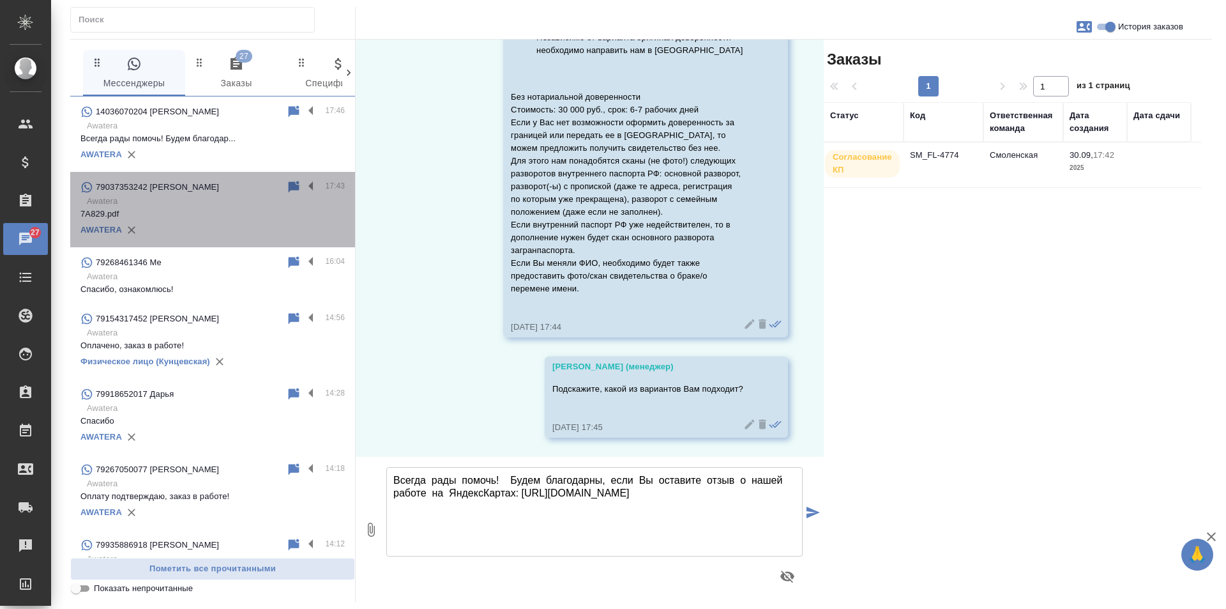
click at [222, 181] on div "79037353242 Константин" at bounding box center [183, 186] width 206 height 15
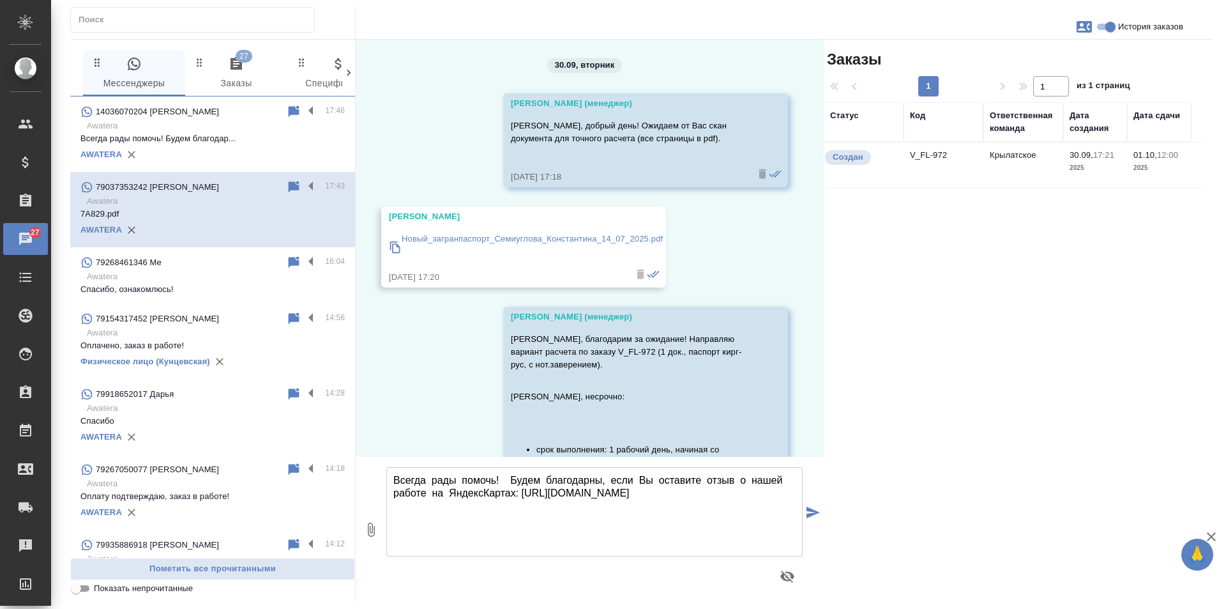
scroll to position [0, 0]
click at [540, 245] on p "Новый_загранпаспорт_Семиуглова_Константина_14_07_2025.pdf" at bounding box center [532, 240] width 261 height 13
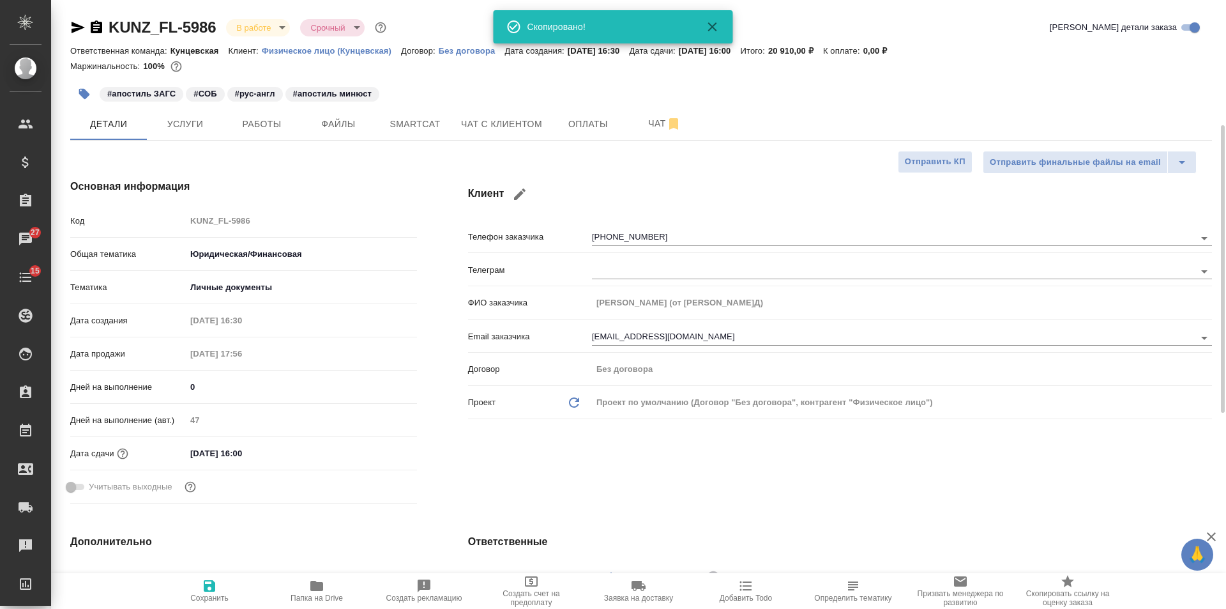
select select "RU"
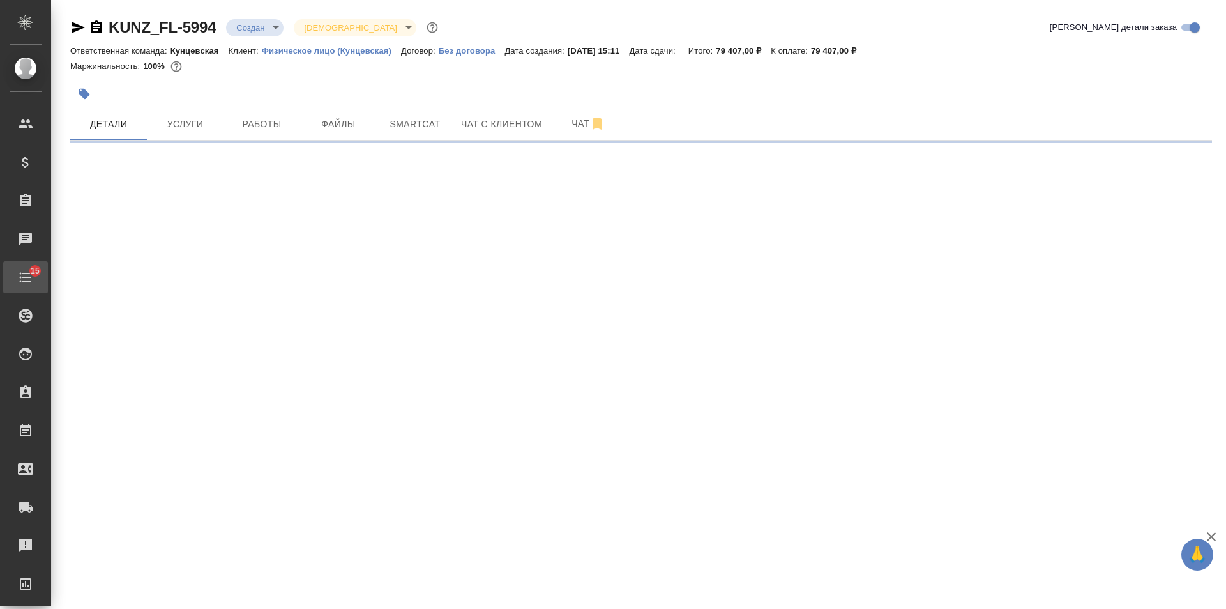
select select "RU"
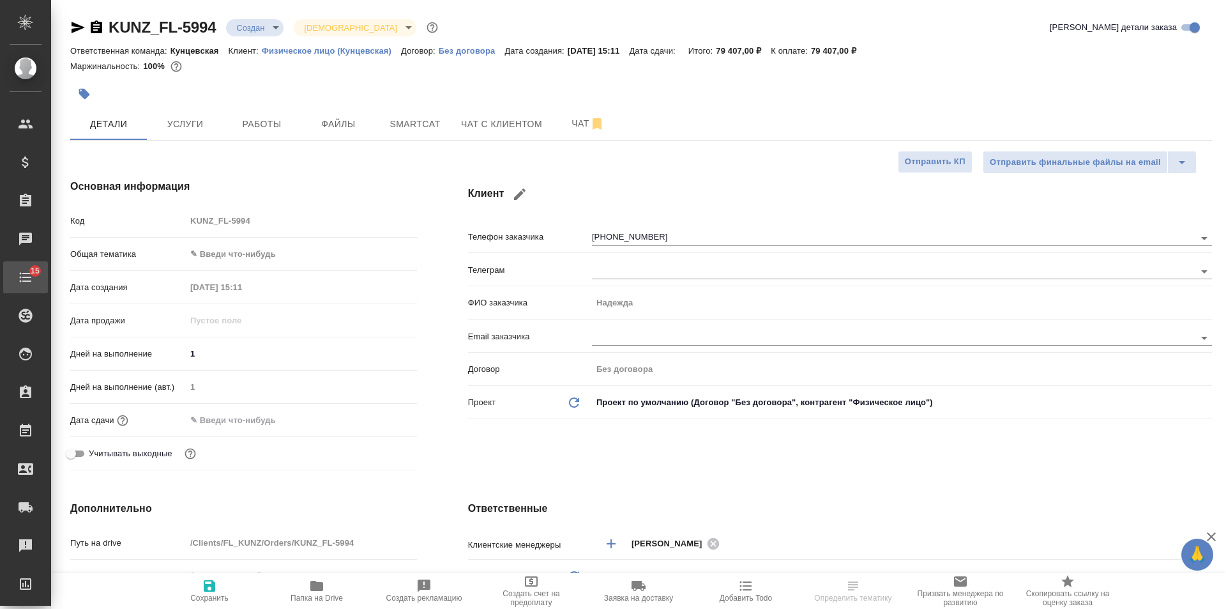
type textarea "x"
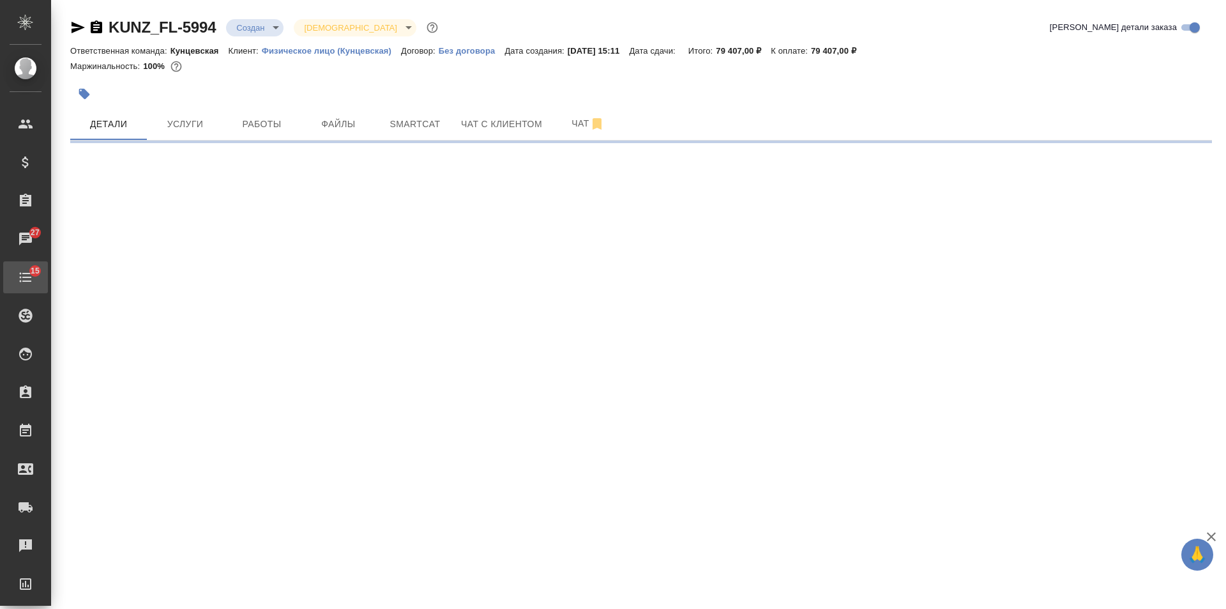
select select "RU"
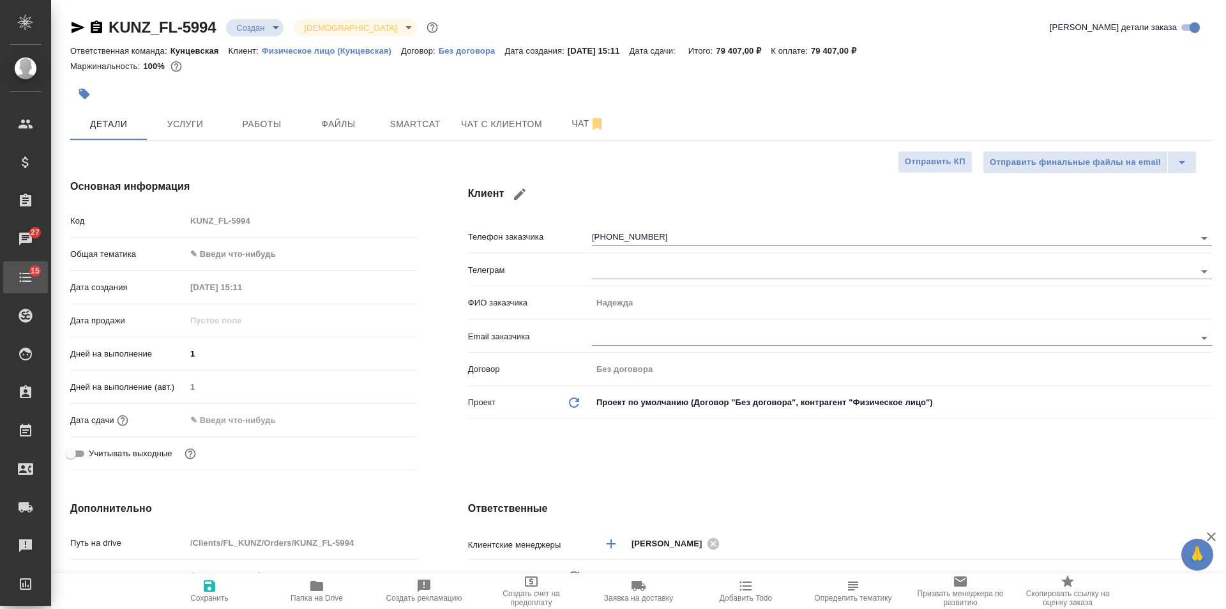
type textarea "x"
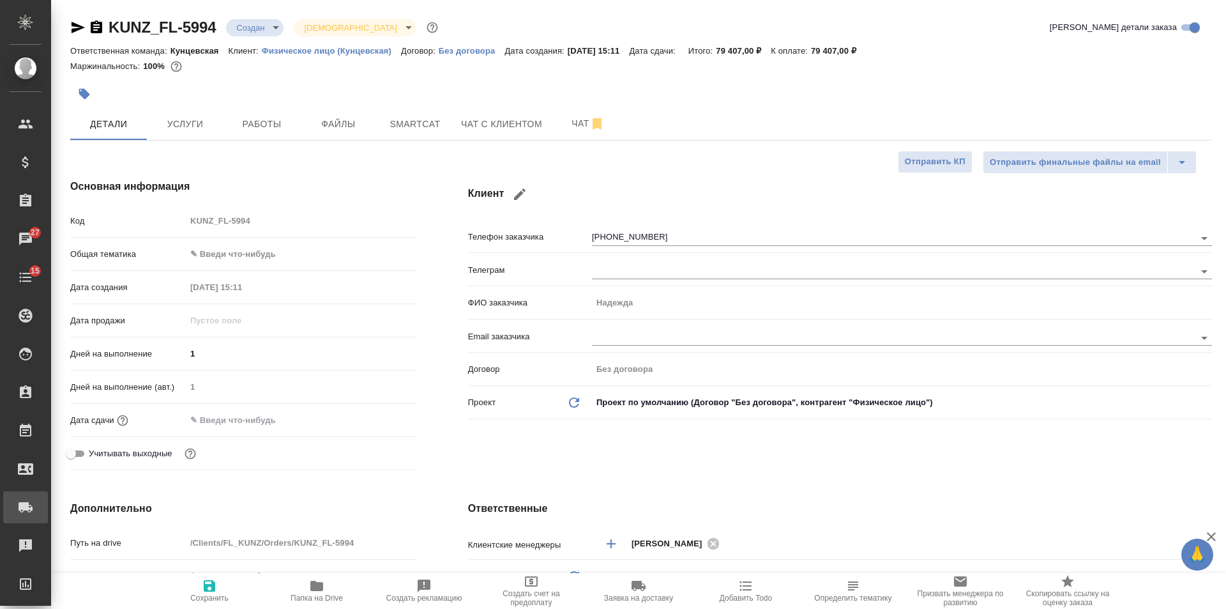
type textarea "x"
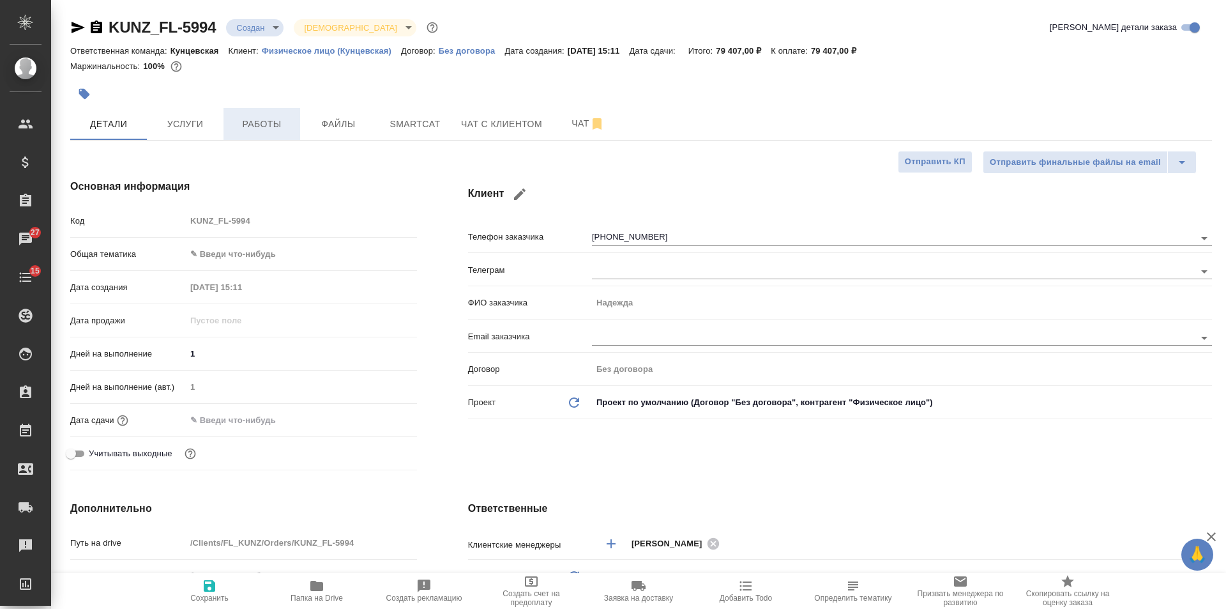
type textarea "x"
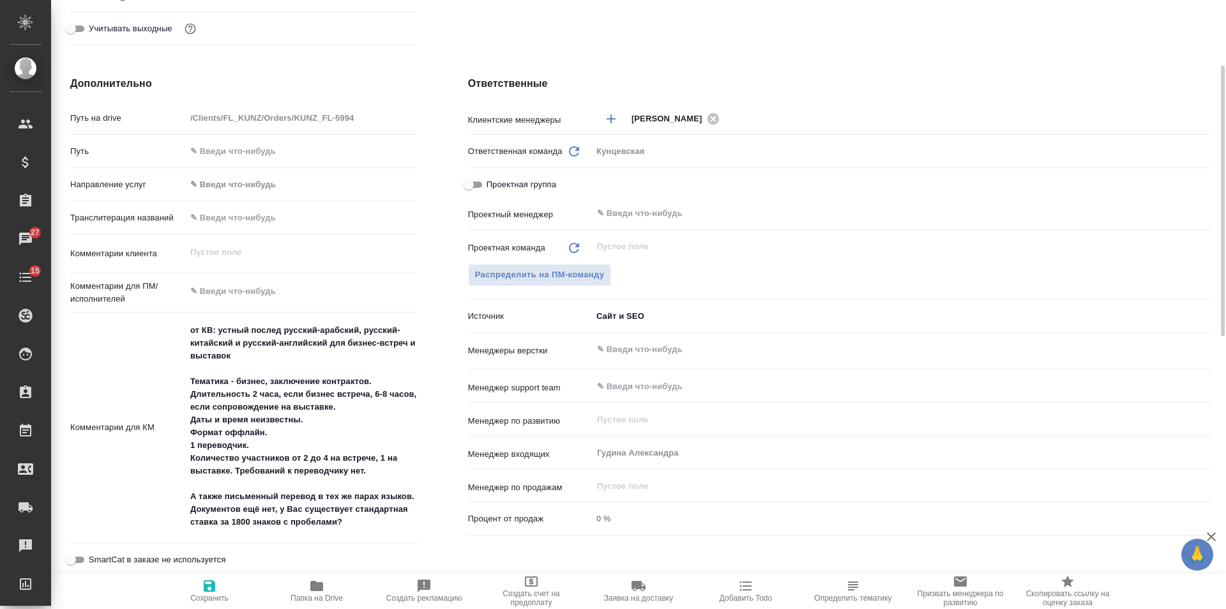
scroll to position [85, 0]
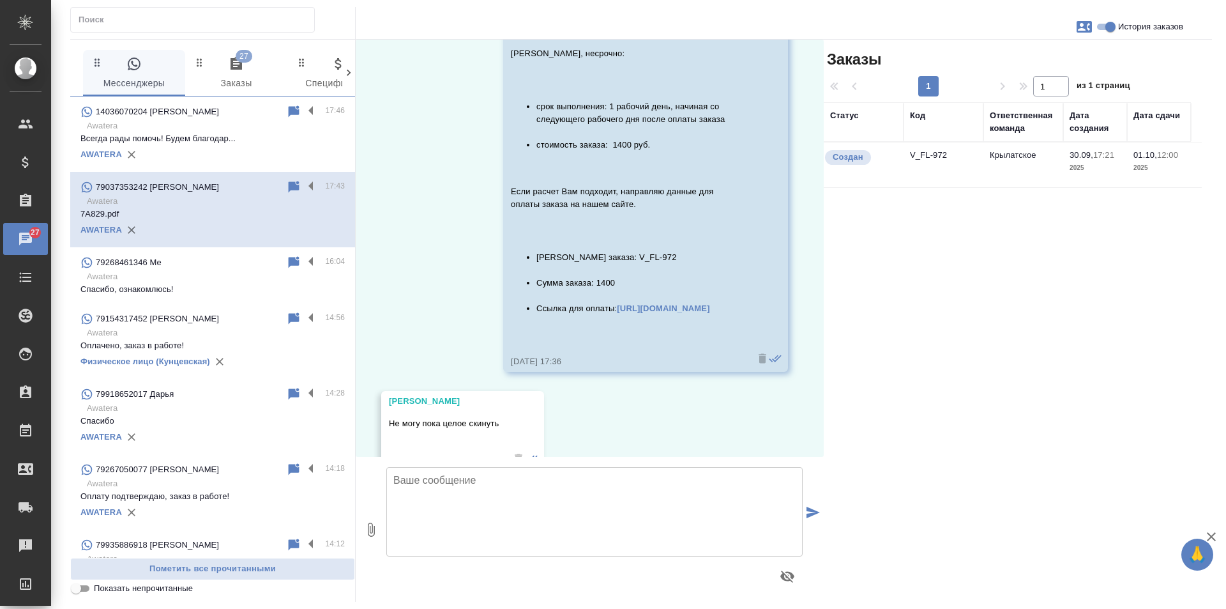
scroll to position [793, 0]
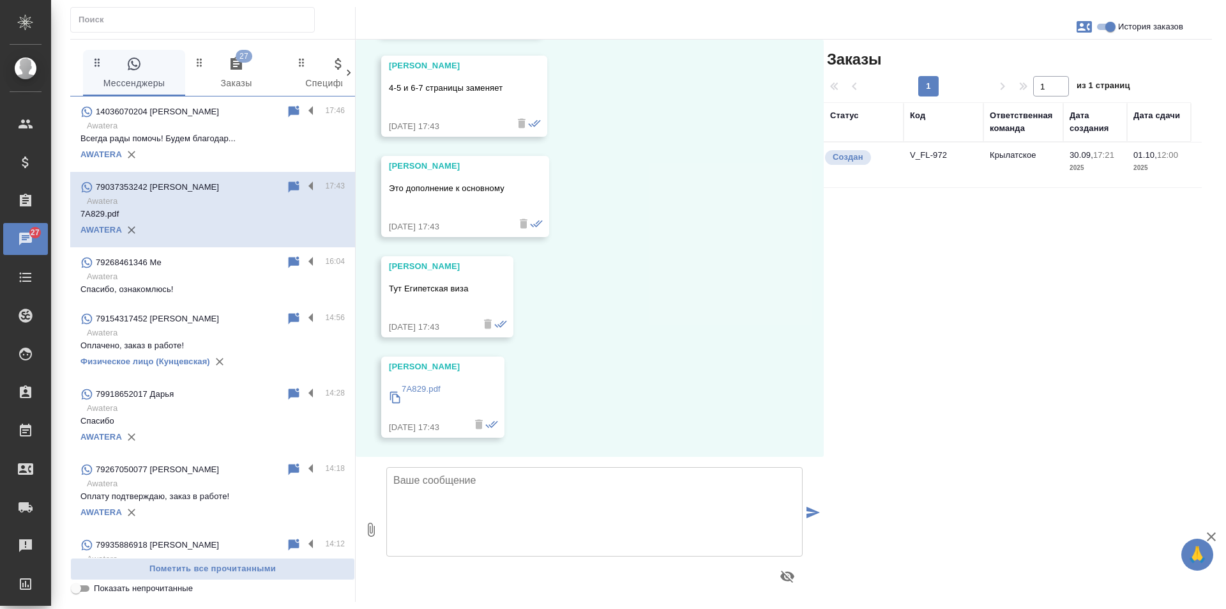
click at [464, 491] on textarea at bounding box center [594, 511] width 416 height 89
type textarea "П"
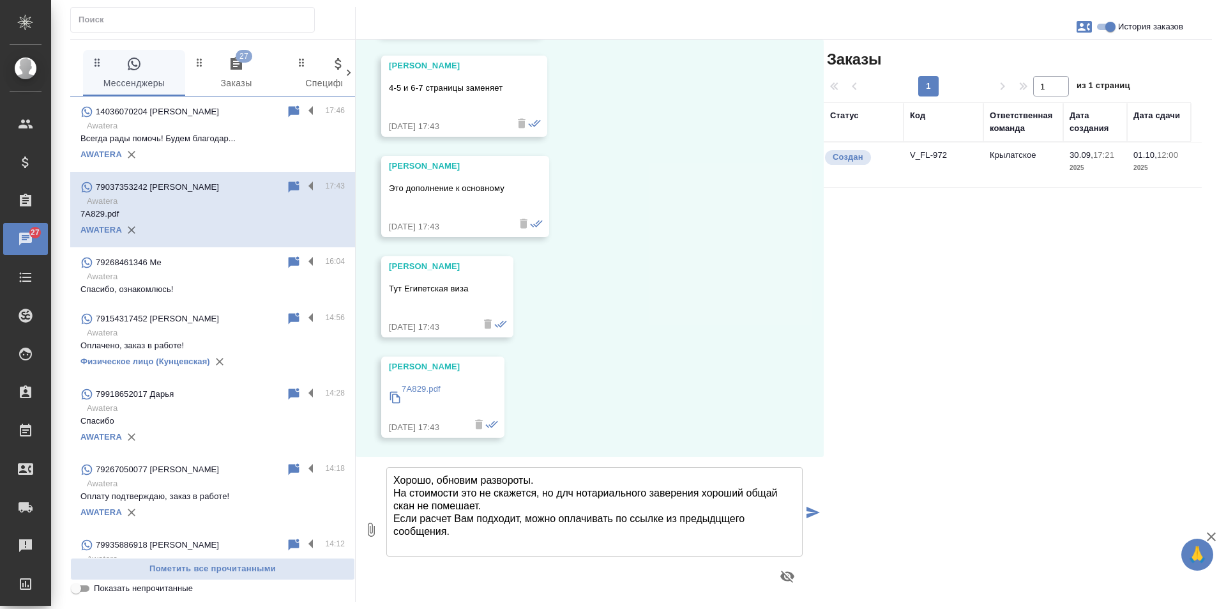
click at [722, 519] on textarea "Хорошо, обновим развороты. На стоимости это не скажется, но длч нотариального з…" at bounding box center [594, 511] width 416 height 89
click at [761, 491] on textarea "Хорошо, обновим развороты. На стоимости это не скажется, но длч нотариального з…" at bounding box center [594, 511] width 416 height 89
drag, startPoint x: 761, startPoint y: 491, endPoint x: 768, endPoint y: 496, distance: 8.3
click at [766, 498] on textarea "Хорошо, обновим развороты. На стоимости это не скажется, но длч нотариального з…" at bounding box center [594, 511] width 416 height 89
click at [769, 493] on textarea "Хорошо, обновим развороты. На стоимости это не скажется, но длч нотариального з…" at bounding box center [594, 511] width 416 height 89
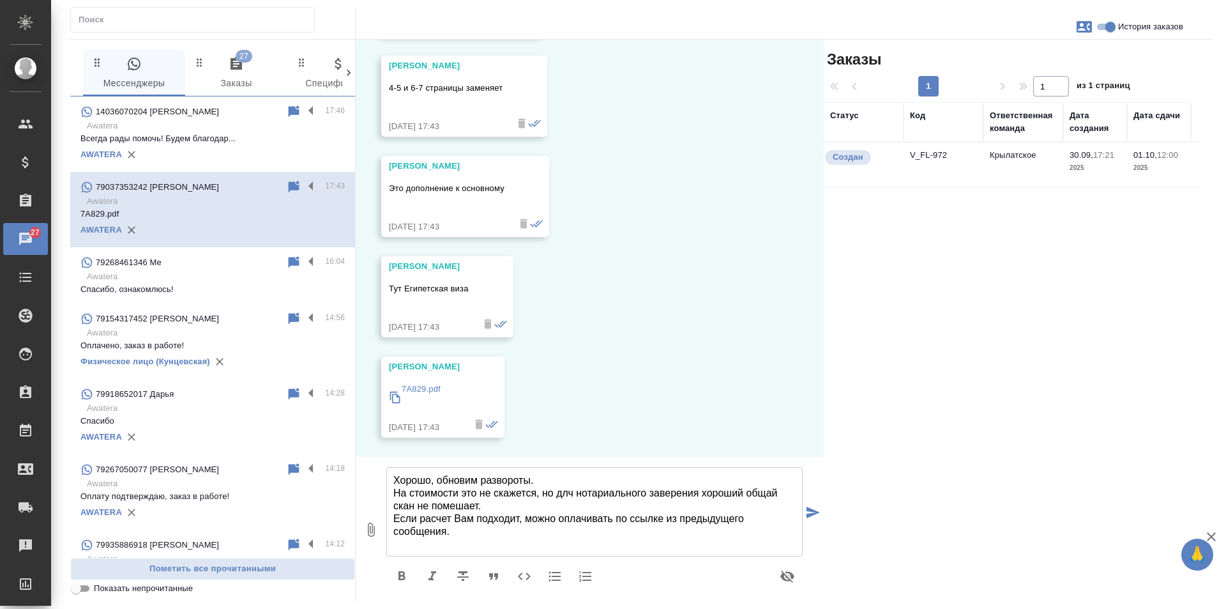
click at [769, 493] on textarea "Хорошо, обновим развороты. На стоимости это не скажется, но длч нотариального з…" at bounding box center [594, 511] width 416 height 89
click at [771, 492] on textarea "Хорошо, обновим развороты. На стоимости это не скажется, но длч нотариального з…" at bounding box center [594, 511] width 416 height 89
click at [572, 491] on textarea "Хорошо, обновим развороты. На стоимости это не скажется, но длч нотариального з…" at bounding box center [594, 511] width 416 height 89
type textarea "Хорошо, обновим развороты. На стоимости это не скажется, но для нотариального з…"
click at [812, 511] on icon "submit" at bounding box center [813, 512] width 13 height 11
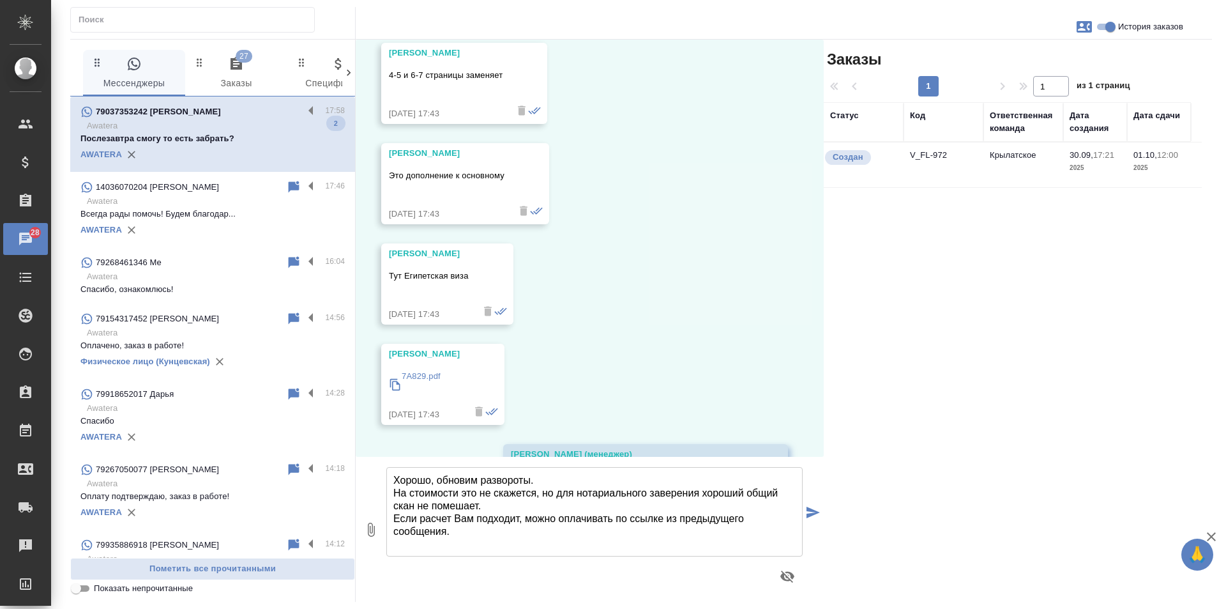
click at [501, 509] on textarea "Хорошо, обновим развороты. На стоимости это не скажется, но для нотариального з…" at bounding box center [594, 511] width 416 height 89
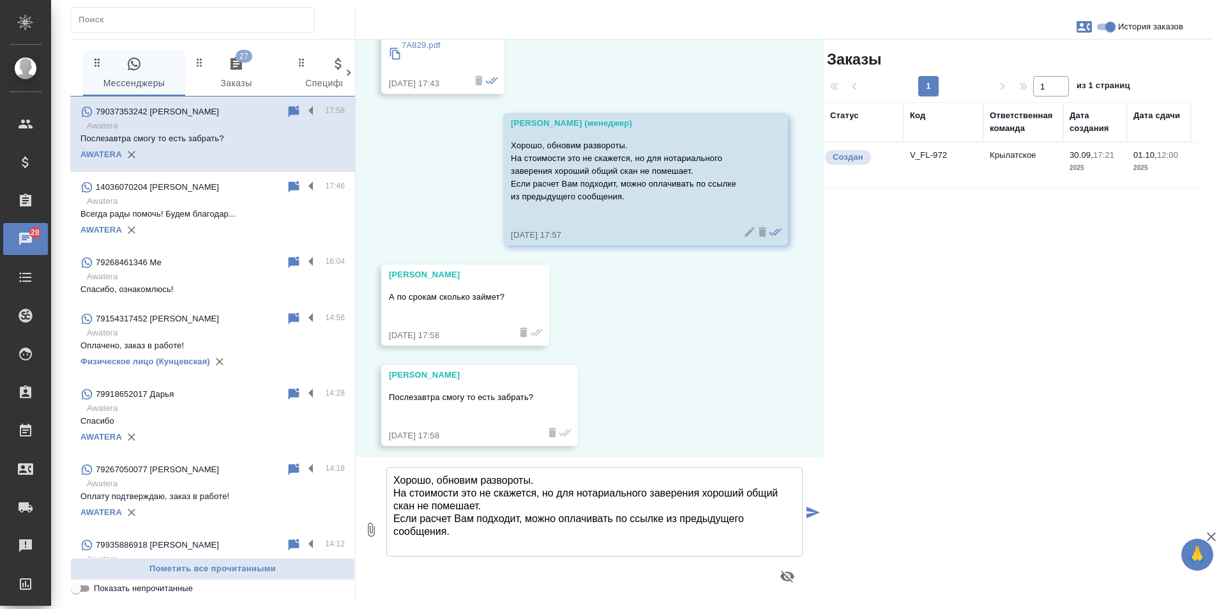
scroll to position [1145, 0]
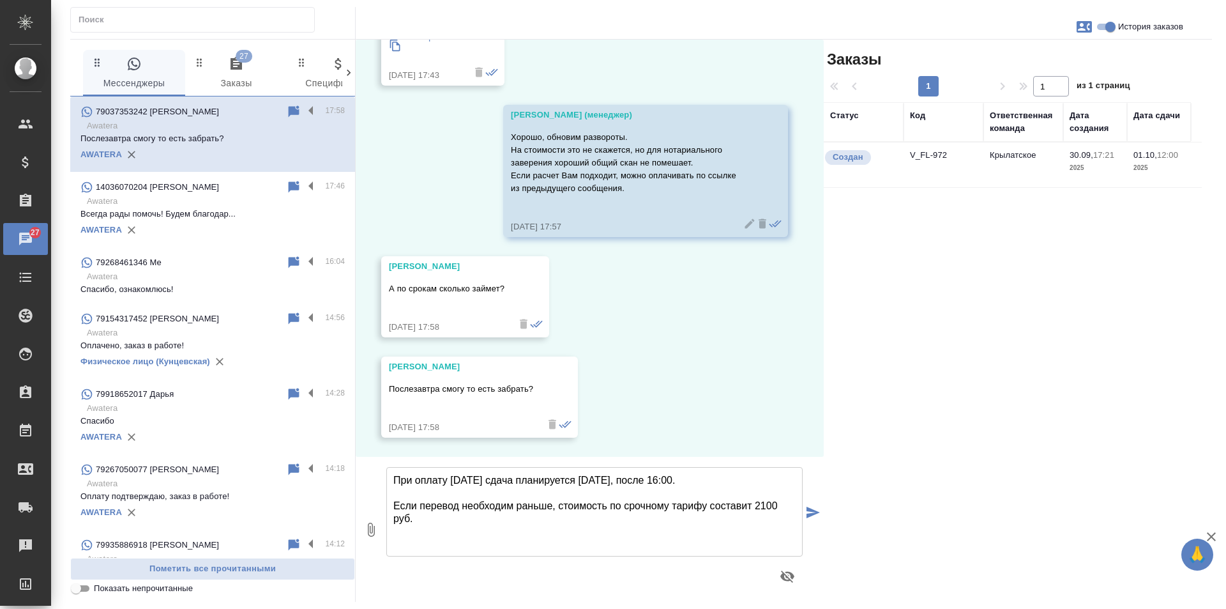
type textarea "При оплату [DATE] сдача планируется [DATE], после 16:00. Если перевод необходим…"
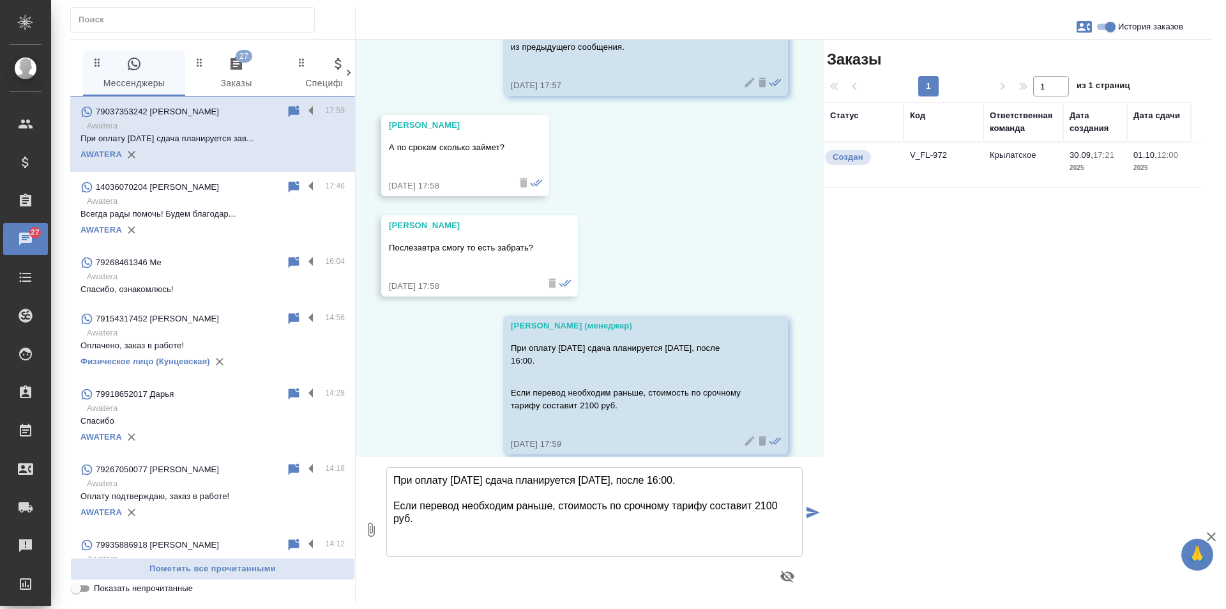
scroll to position [1303, 0]
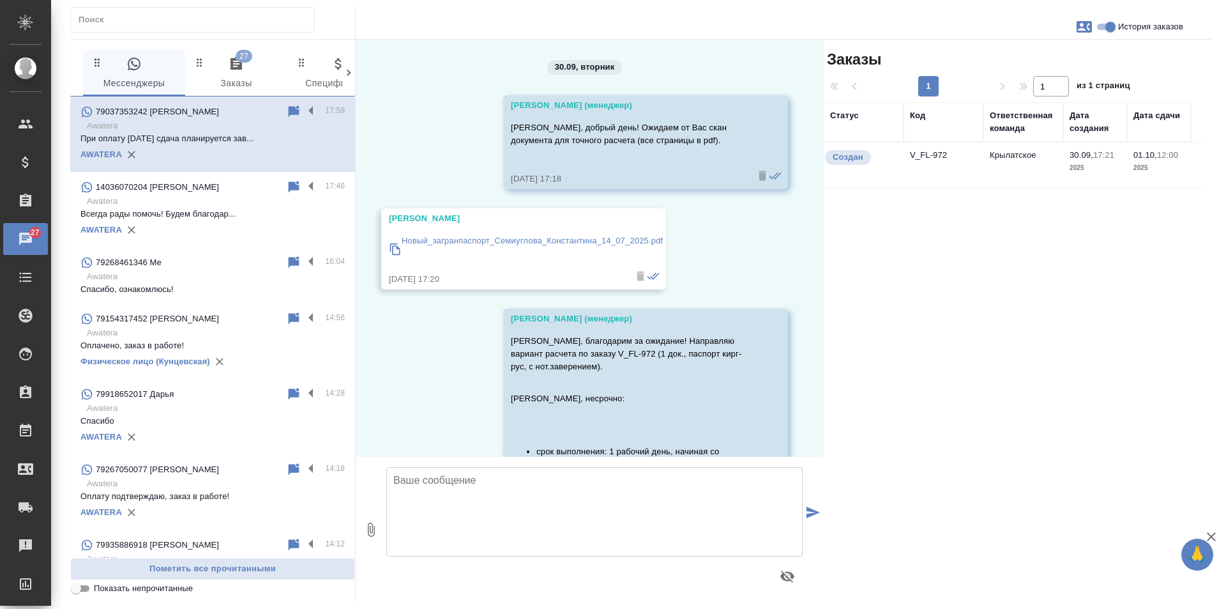
scroll to position [1303, 0]
